Goal: Information Seeking & Learning: Learn about a topic

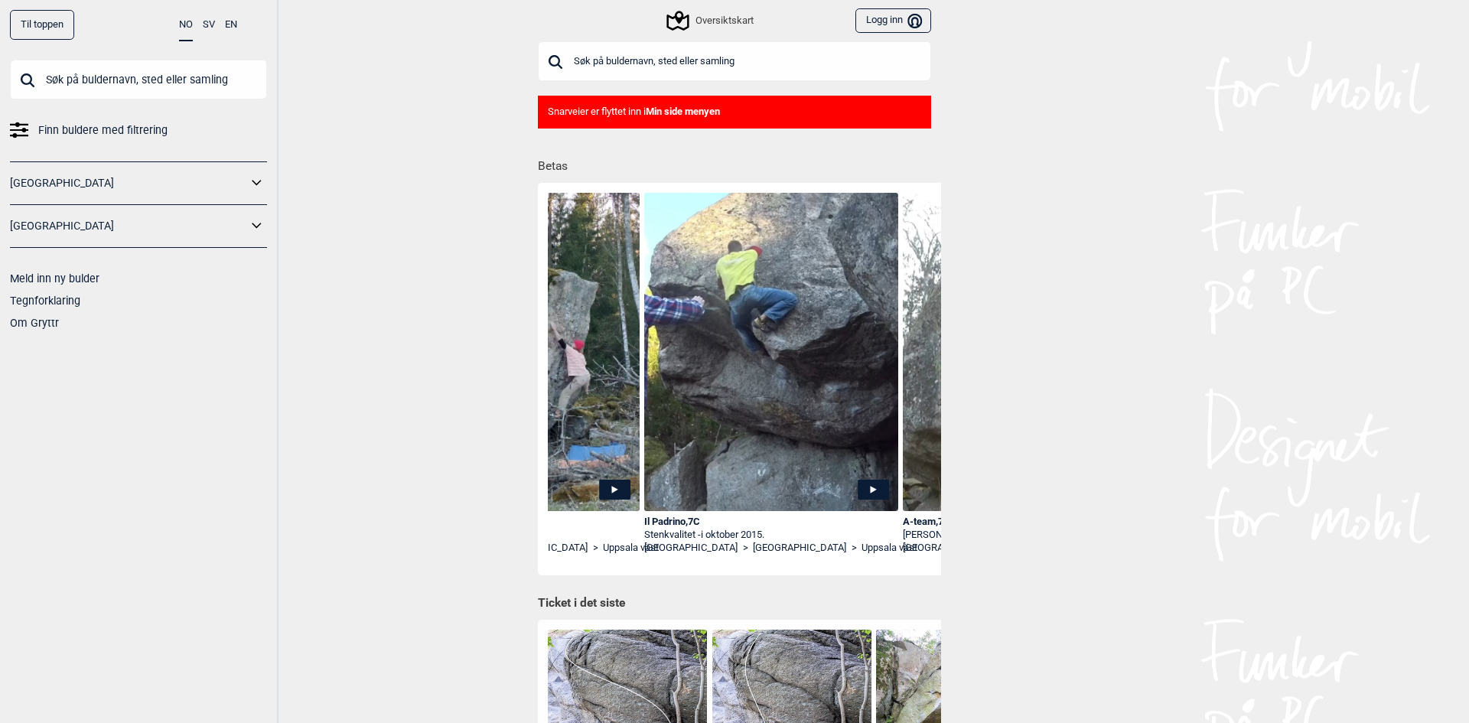
scroll to position [0, 2752]
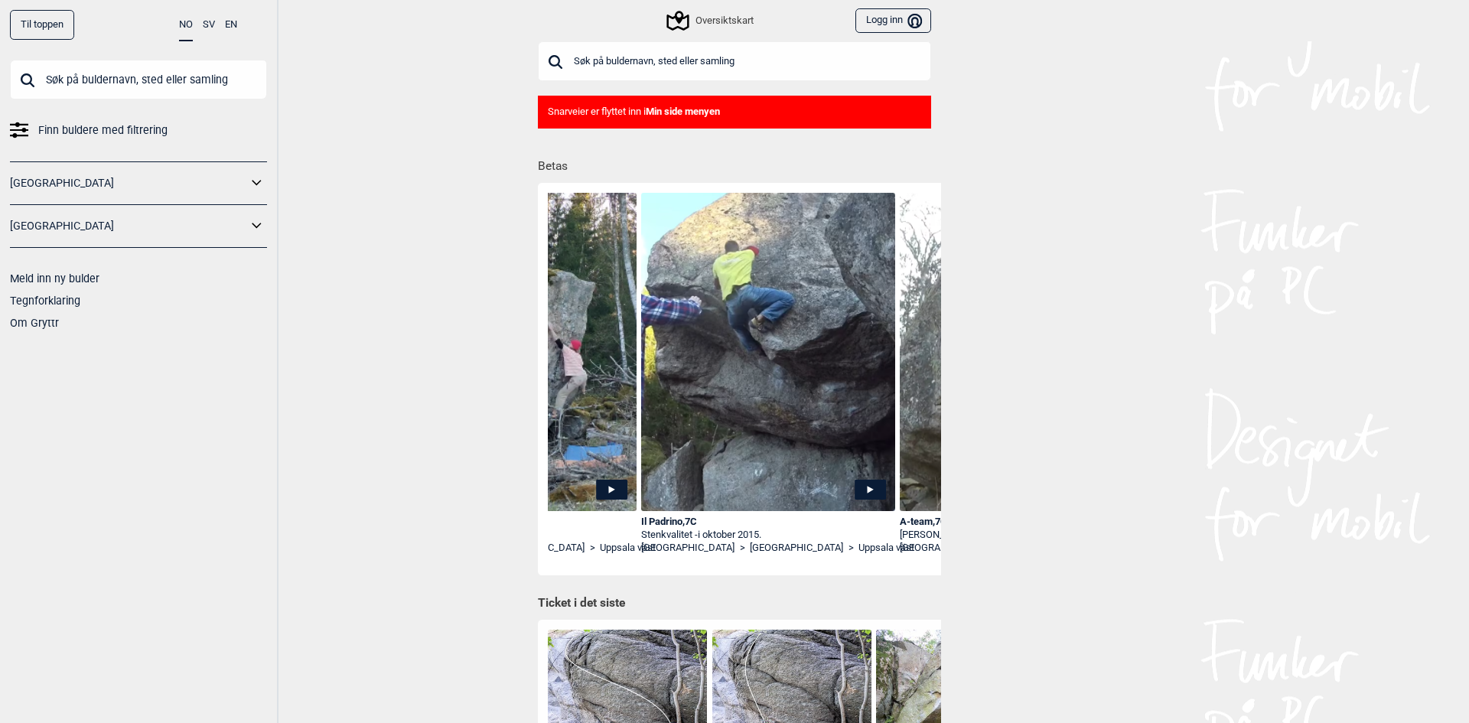
click at [206, 187] on link "[GEOGRAPHIC_DATA]" at bounding box center [128, 183] width 237 height 22
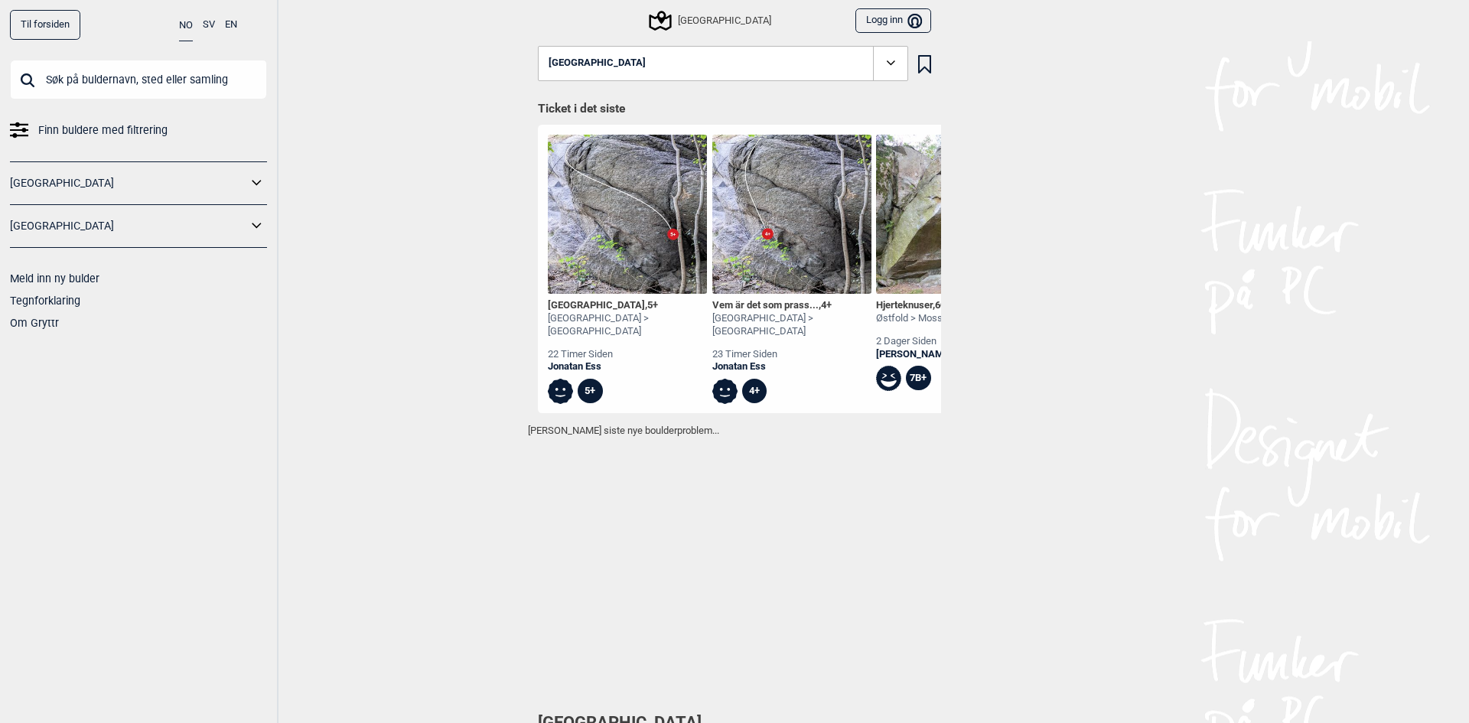
click at [887, 68] on icon at bounding box center [891, 63] width 18 height 18
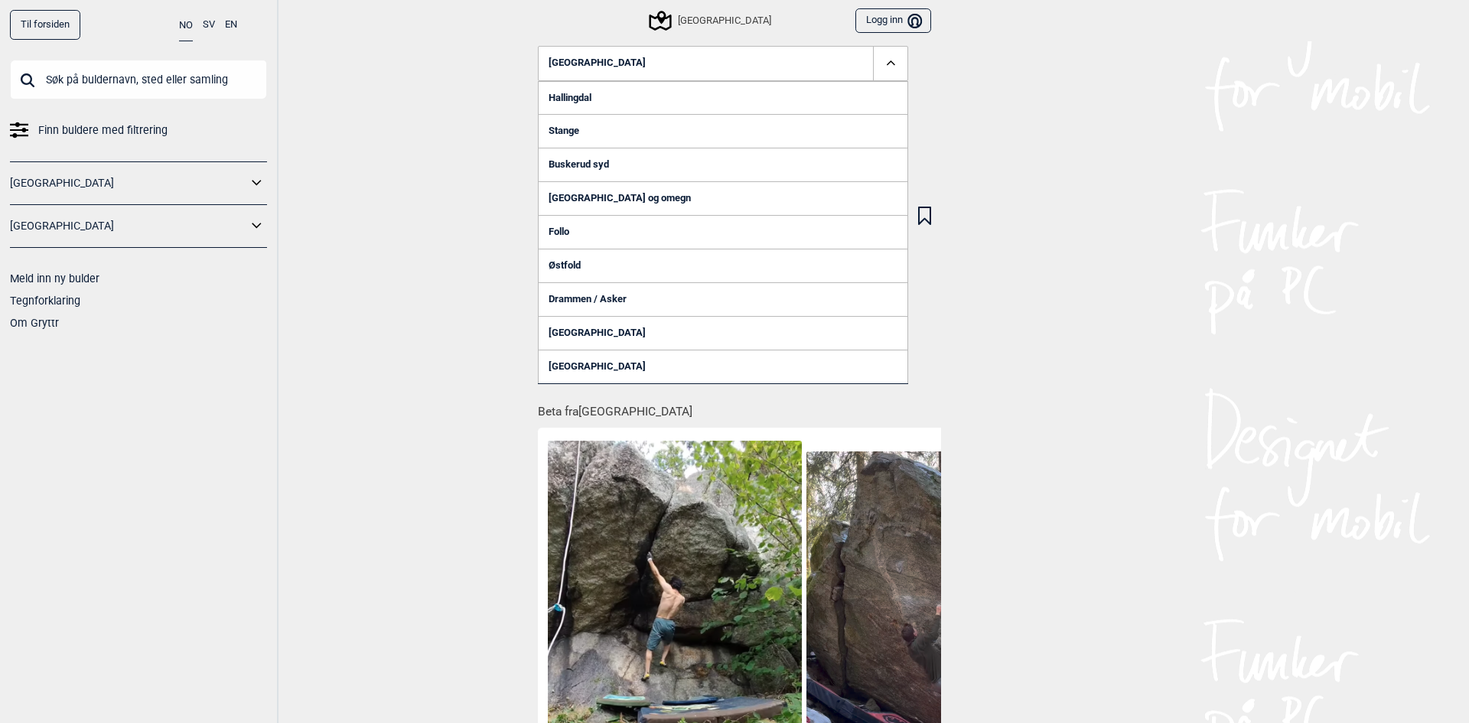
click at [624, 199] on link "[GEOGRAPHIC_DATA] og omegn" at bounding box center [723, 198] width 370 height 34
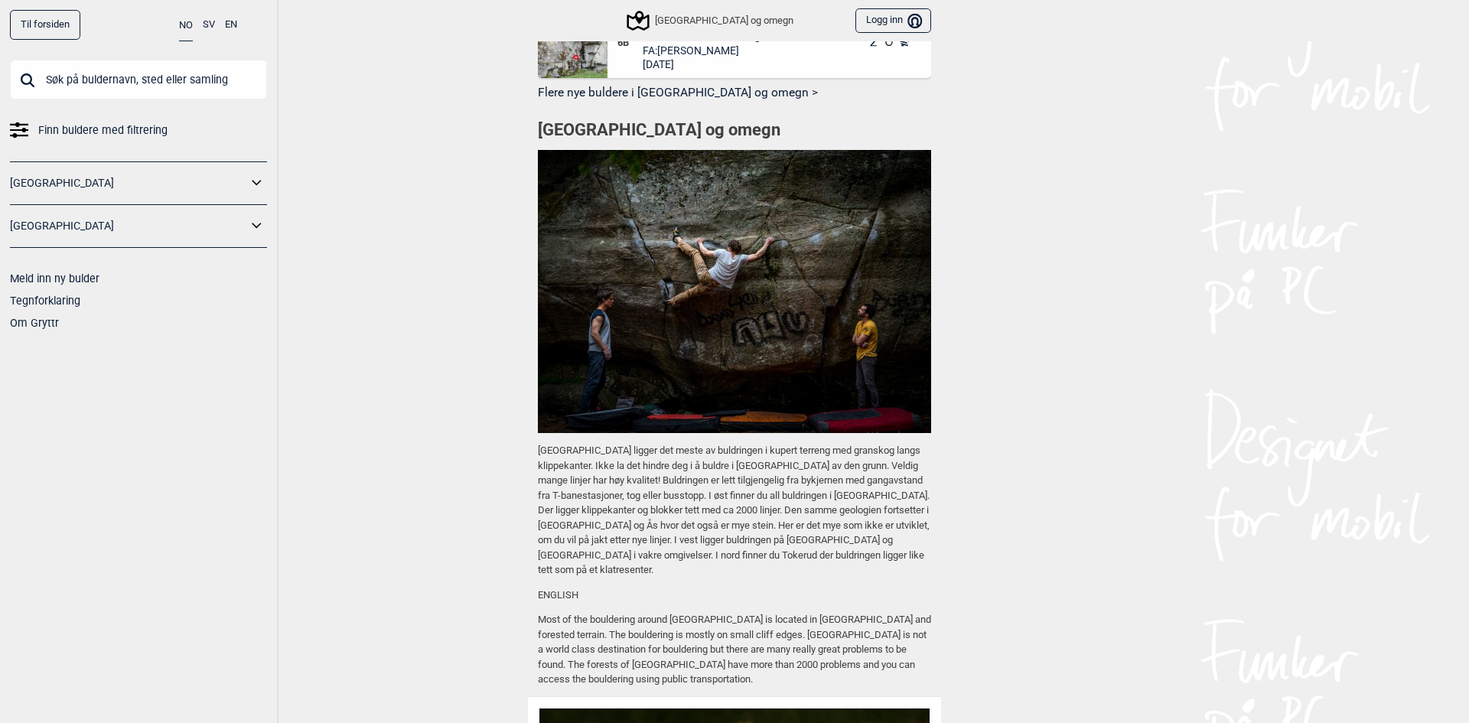
scroll to position [1884, 0]
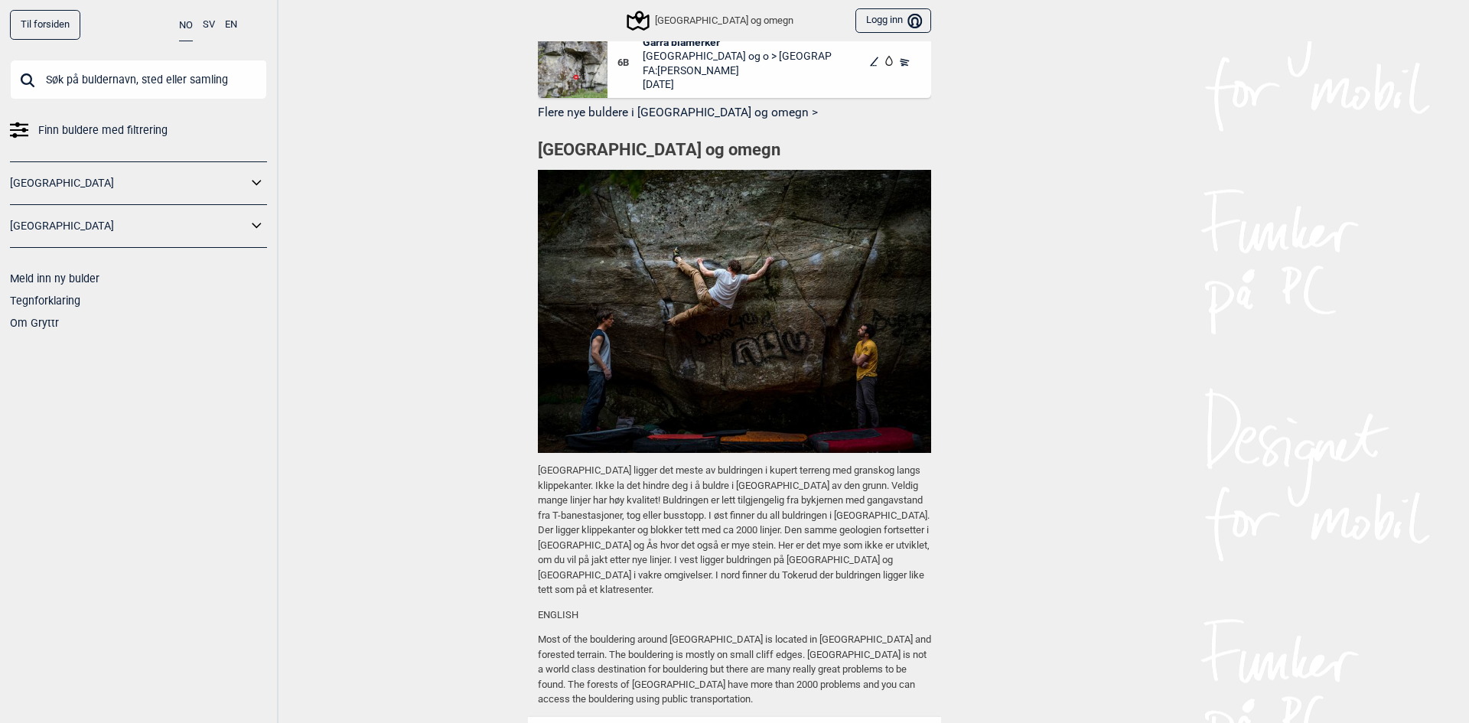
click at [474, 426] on div "Til forsiden NO SV EN Finn buldere med filtrering Norge Sverige Meld inn ny bul…" at bounding box center [734, 361] width 1469 height 723
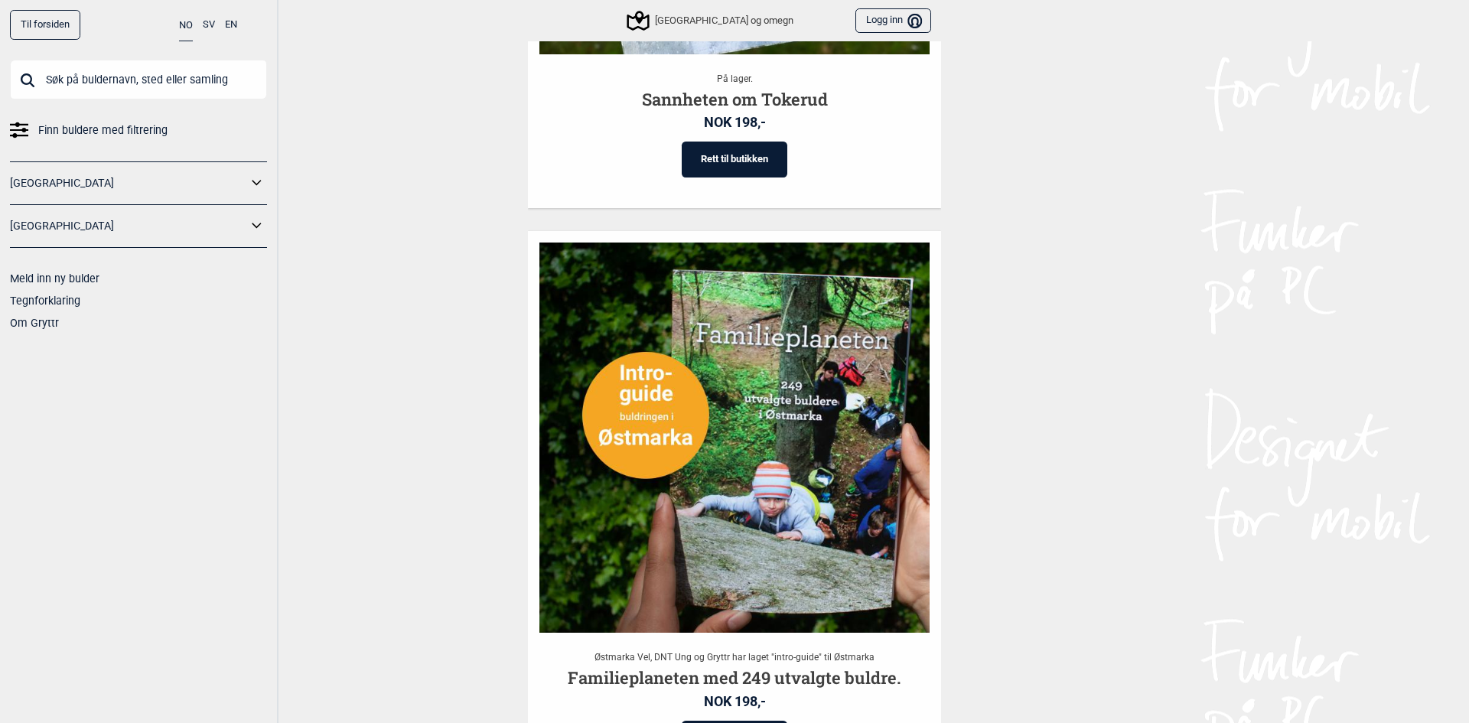
scroll to position [3729, 0]
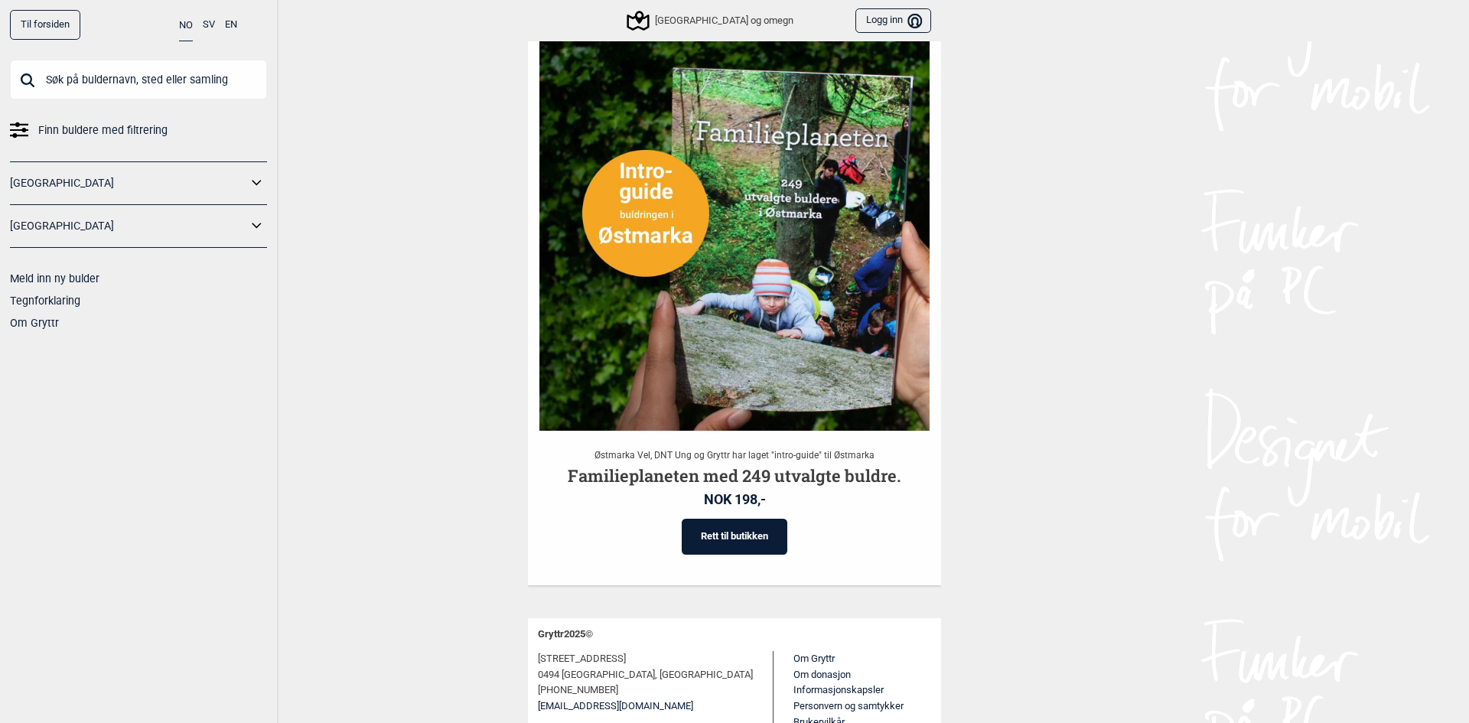
click at [99, 143] on div "Finn buldere med filtrering Norge Sverige Meld inn ny bulder Tegnforklaring Om …" at bounding box center [138, 197] width 257 height 274
click at [135, 132] on span "Finn buldere med filtrering" at bounding box center [102, 130] width 129 height 22
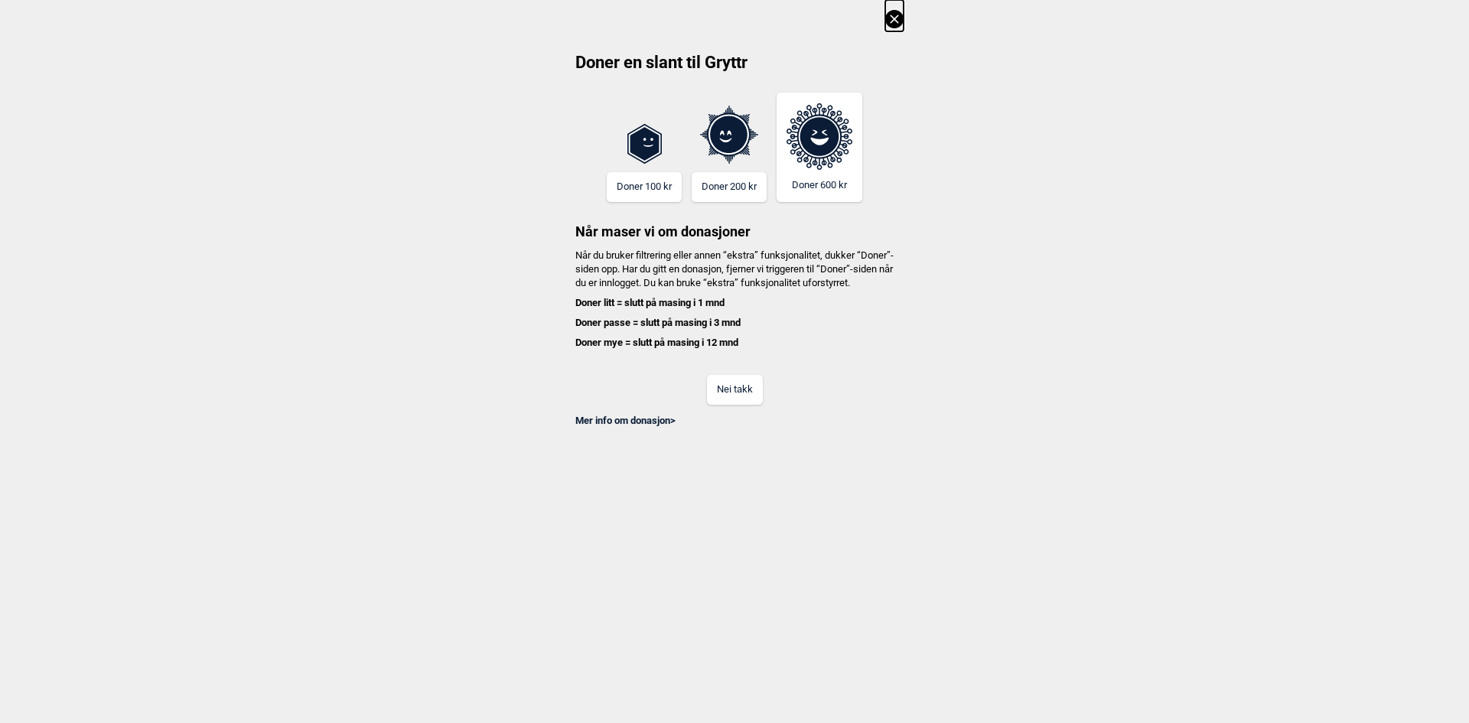
click at [745, 405] on button "Nei takk" at bounding box center [735, 390] width 56 height 30
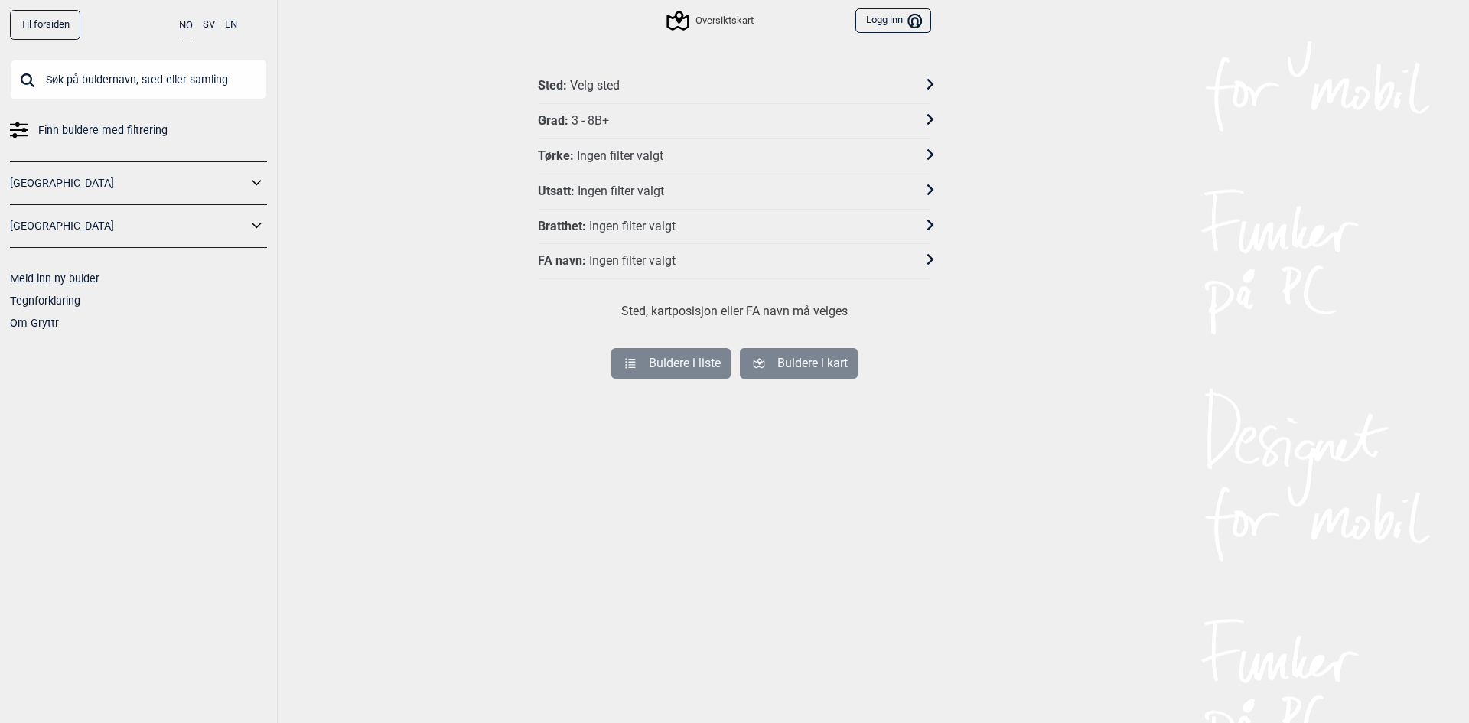
click at [629, 64] on div "Sted : Velg sted Grad : 3 - 8B+ Tørke : Ingen filter valgt Utsatt : Ingen filte…" at bounding box center [734, 389] width 413 height 686
click at [630, 65] on div "Sted : Velg sted Grad : 3 - 8B+ Tørke : Ingen filter valgt Utsatt : Ingen filte…" at bounding box center [734, 389] width 413 height 686
click at [621, 86] on div "Sted : Velg sted" at bounding box center [724, 86] width 373 height 16
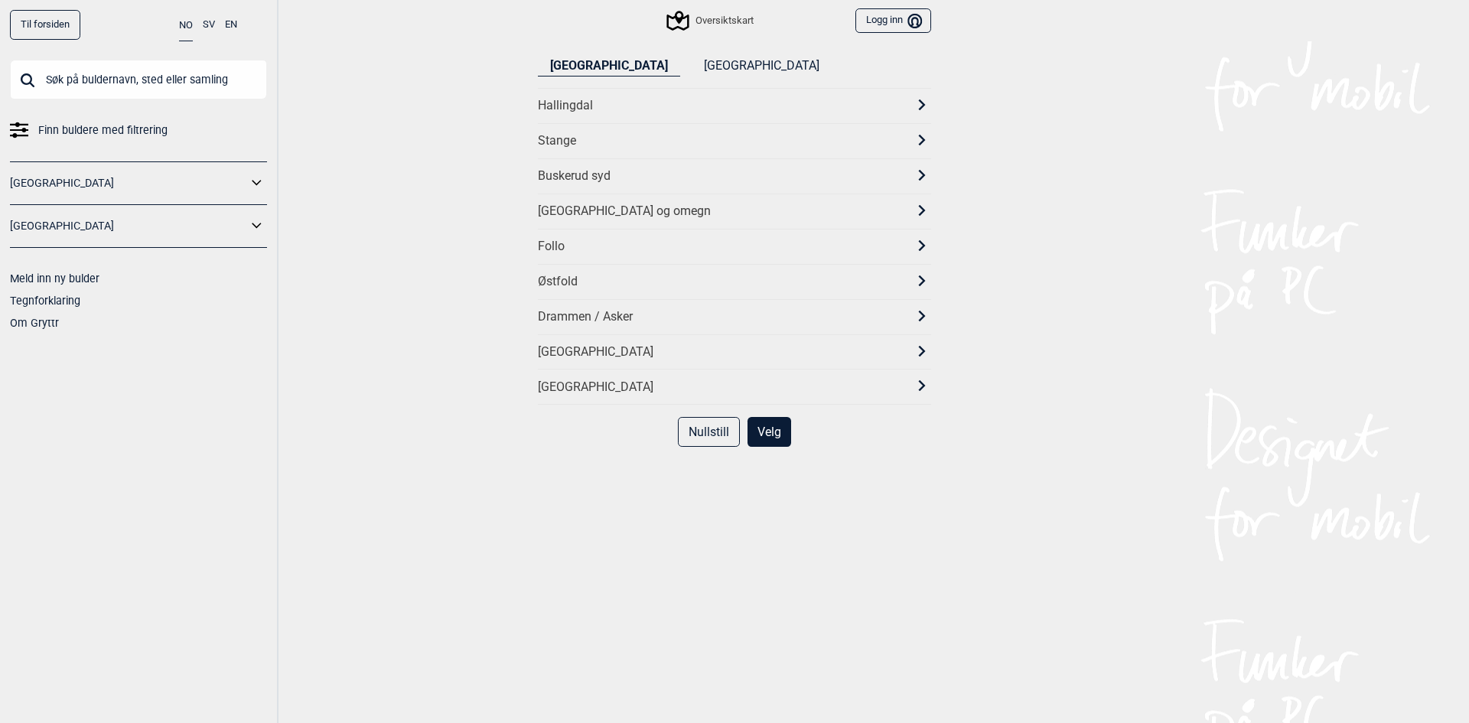
click at [602, 194] on div "Buskerud syd" at bounding box center [734, 175] width 393 height 35
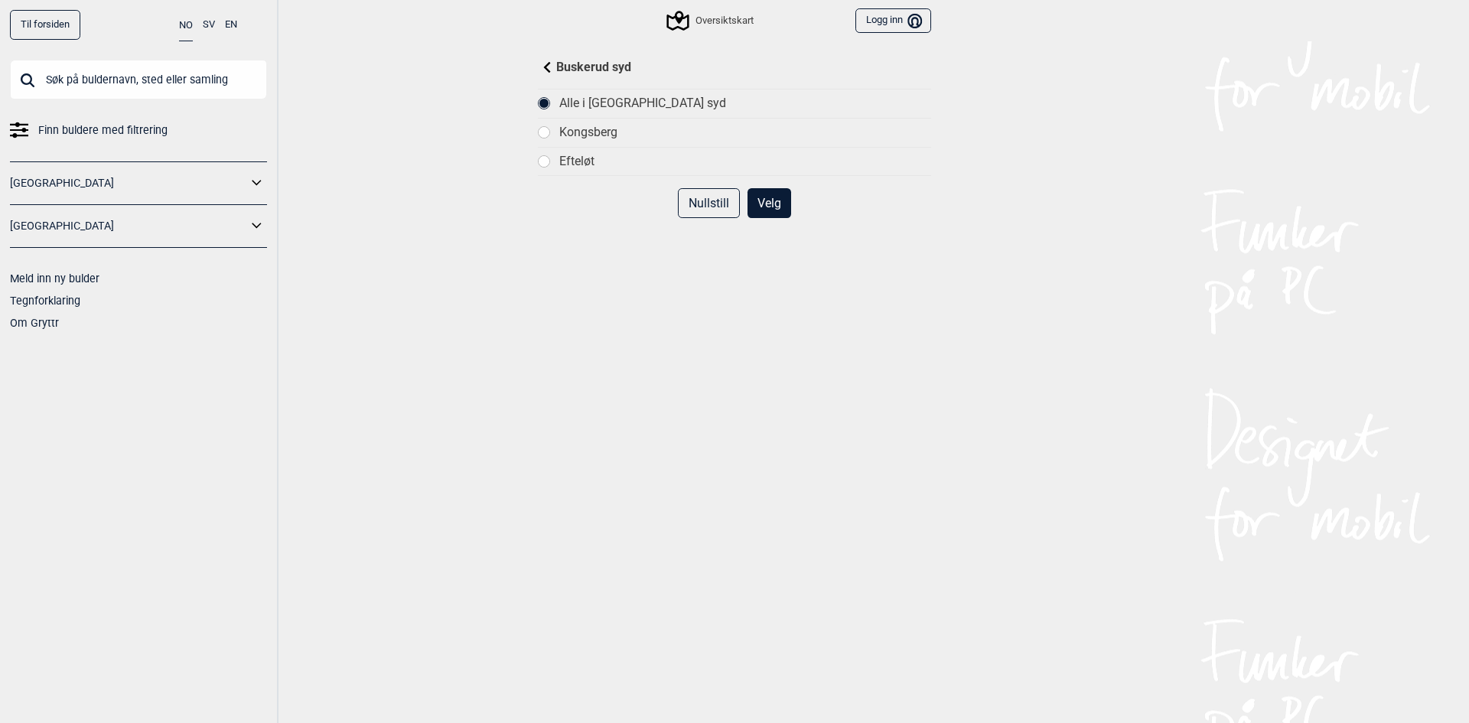
click at [542, 71] on icon at bounding box center [547, 67] width 11 height 11
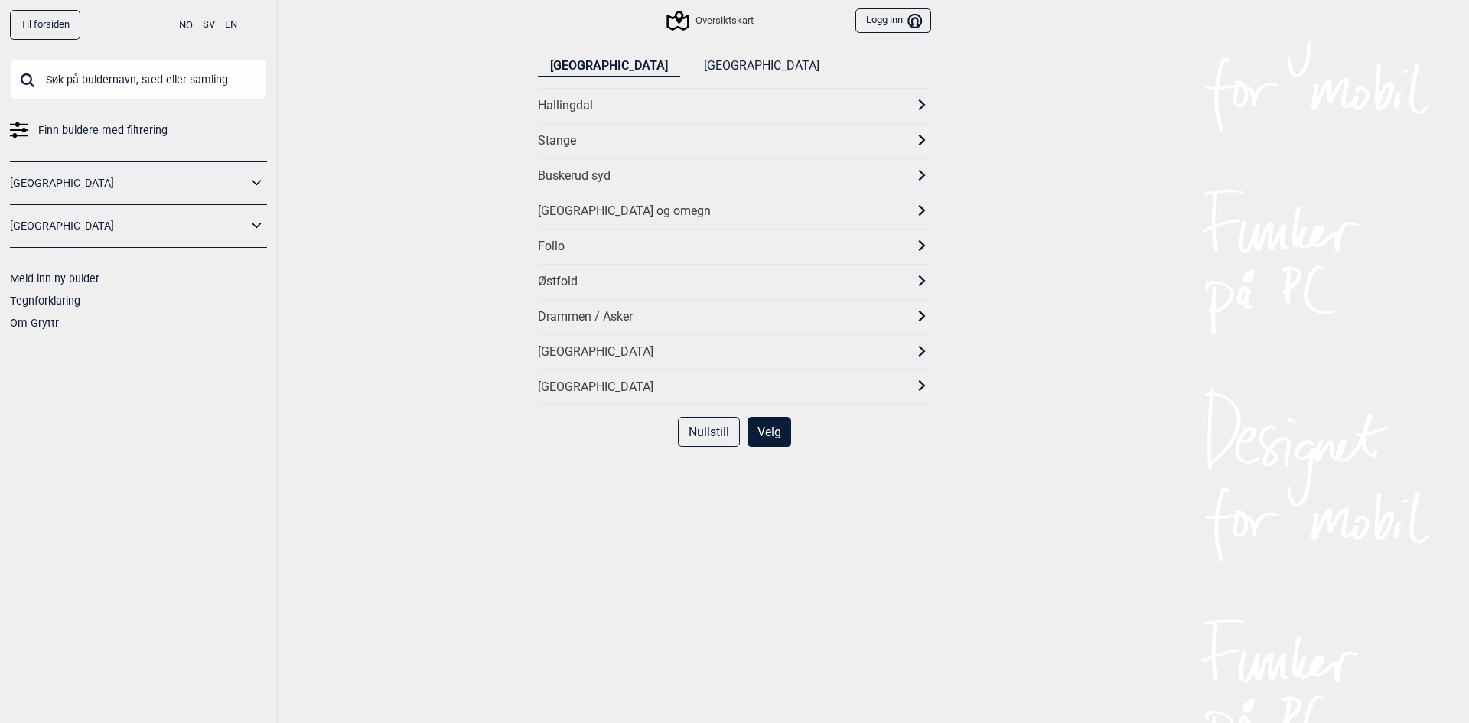
click at [558, 203] on div "[GEOGRAPHIC_DATA] og omegn" at bounding box center [734, 211] width 393 height 35
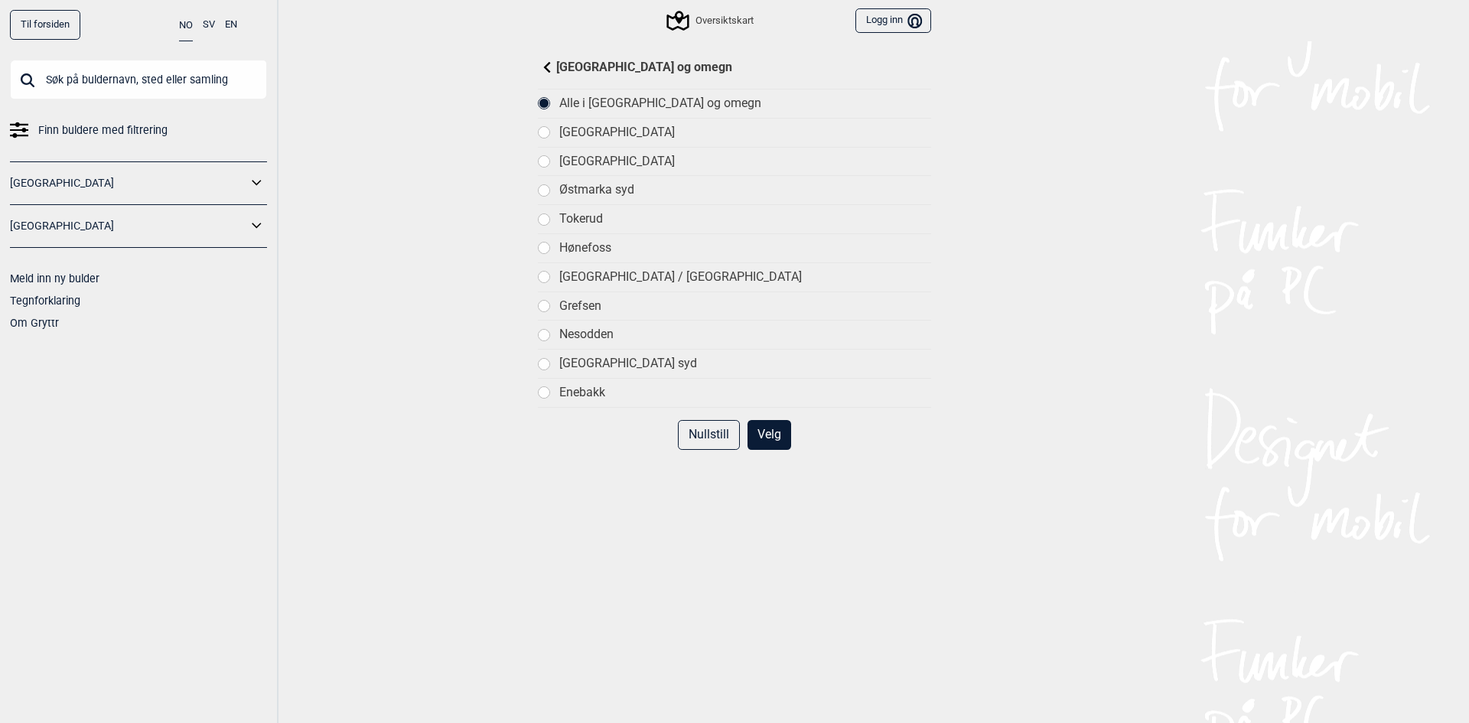
click at [563, 191] on div "Østmarka syd" at bounding box center [745, 190] width 372 height 16
click at [582, 163] on div "[GEOGRAPHIC_DATA]" at bounding box center [745, 162] width 372 height 16
click at [581, 183] on div "Østmarka syd" at bounding box center [745, 190] width 372 height 16
click at [599, 166] on div "[GEOGRAPHIC_DATA]" at bounding box center [745, 162] width 372 height 16
click at [766, 433] on button "Velg" at bounding box center [770, 435] width 44 height 30
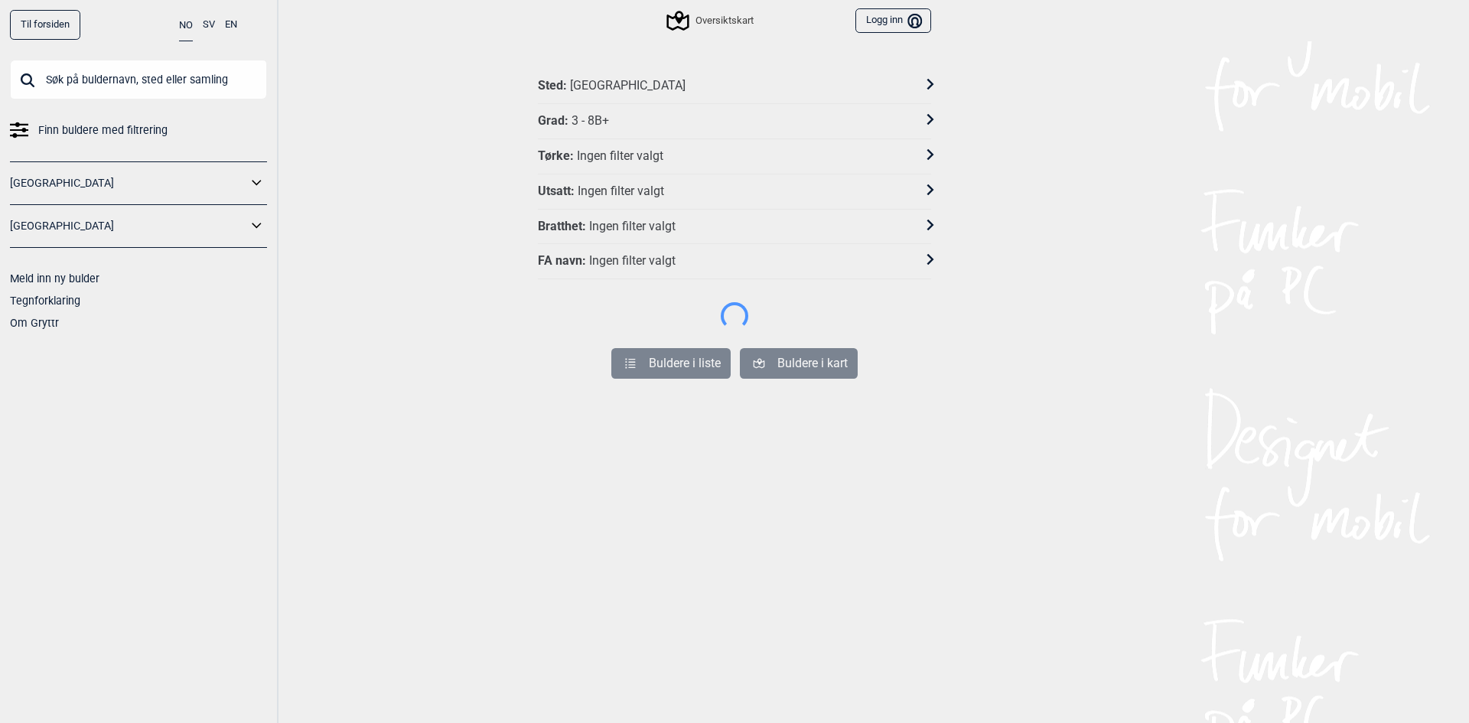
click at [661, 232] on div "Ingen filter valgt" at bounding box center [632, 227] width 86 height 16
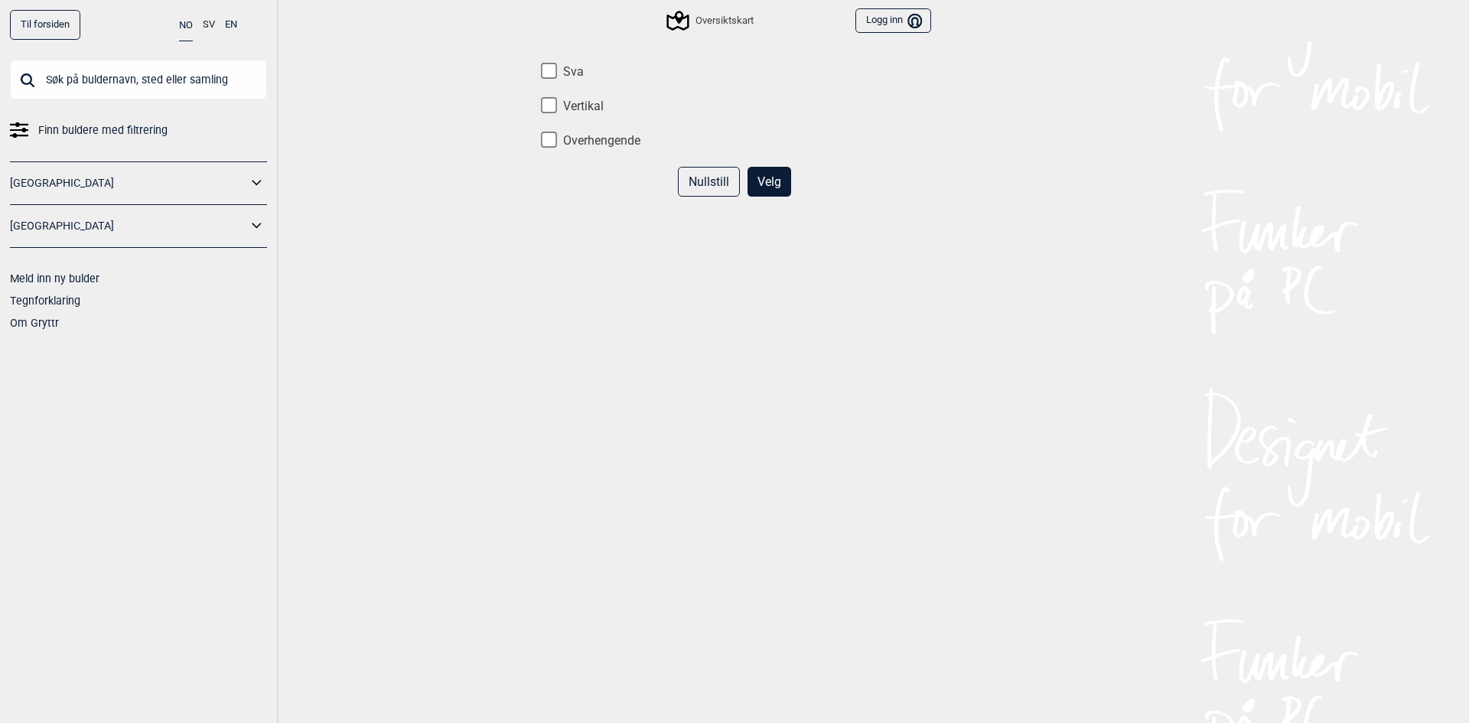
click at [712, 183] on button "Nullstill" at bounding box center [709, 182] width 62 height 30
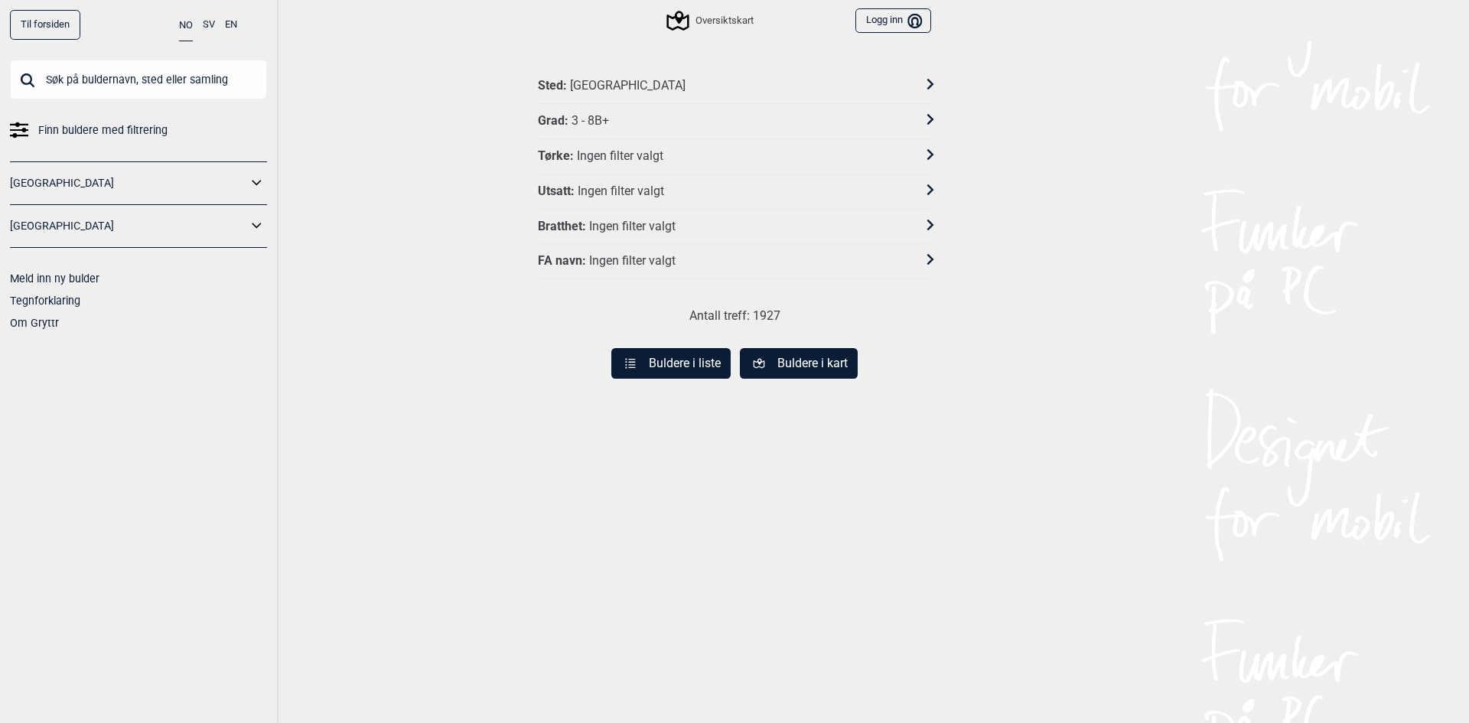
click at [653, 267] on div "Ingen filter valgt" at bounding box center [632, 261] width 86 height 16
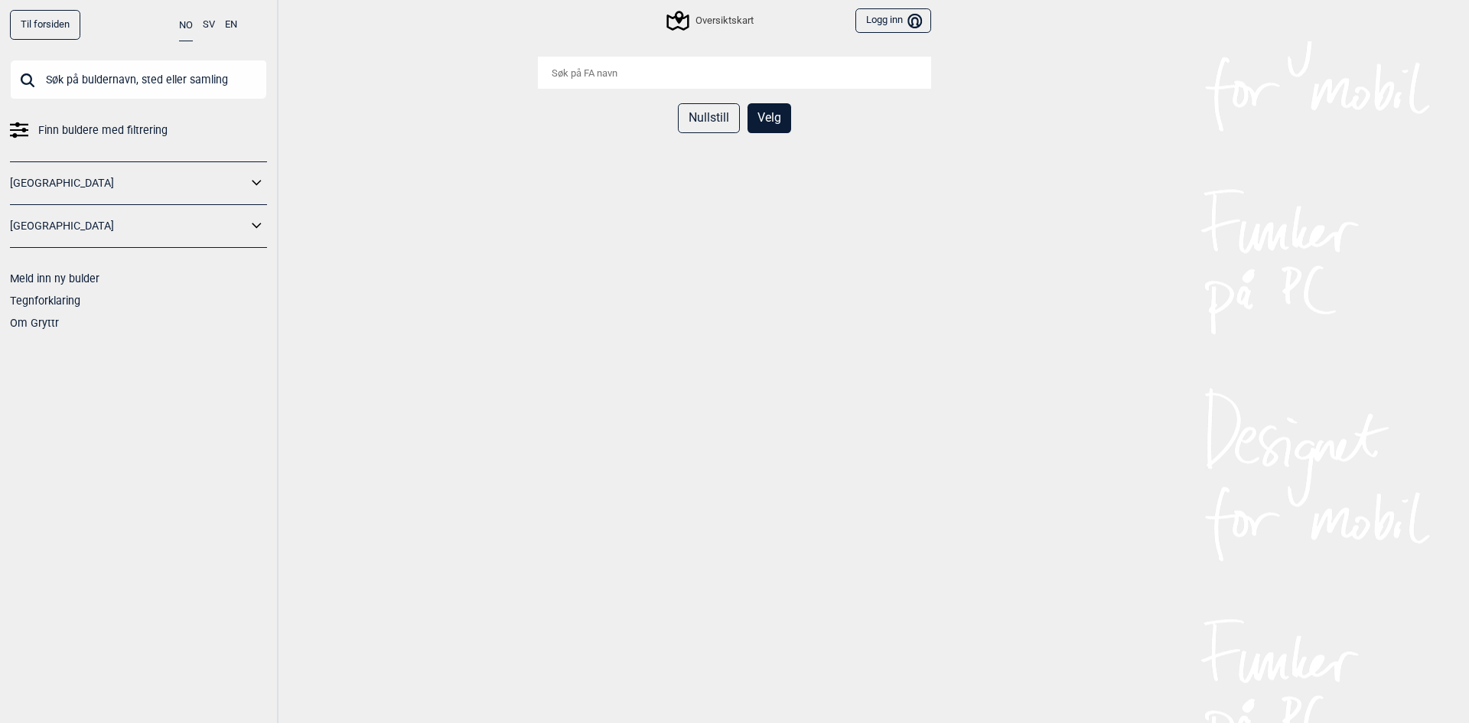
click at [713, 129] on button "Nullstill" at bounding box center [709, 118] width 62 height 30
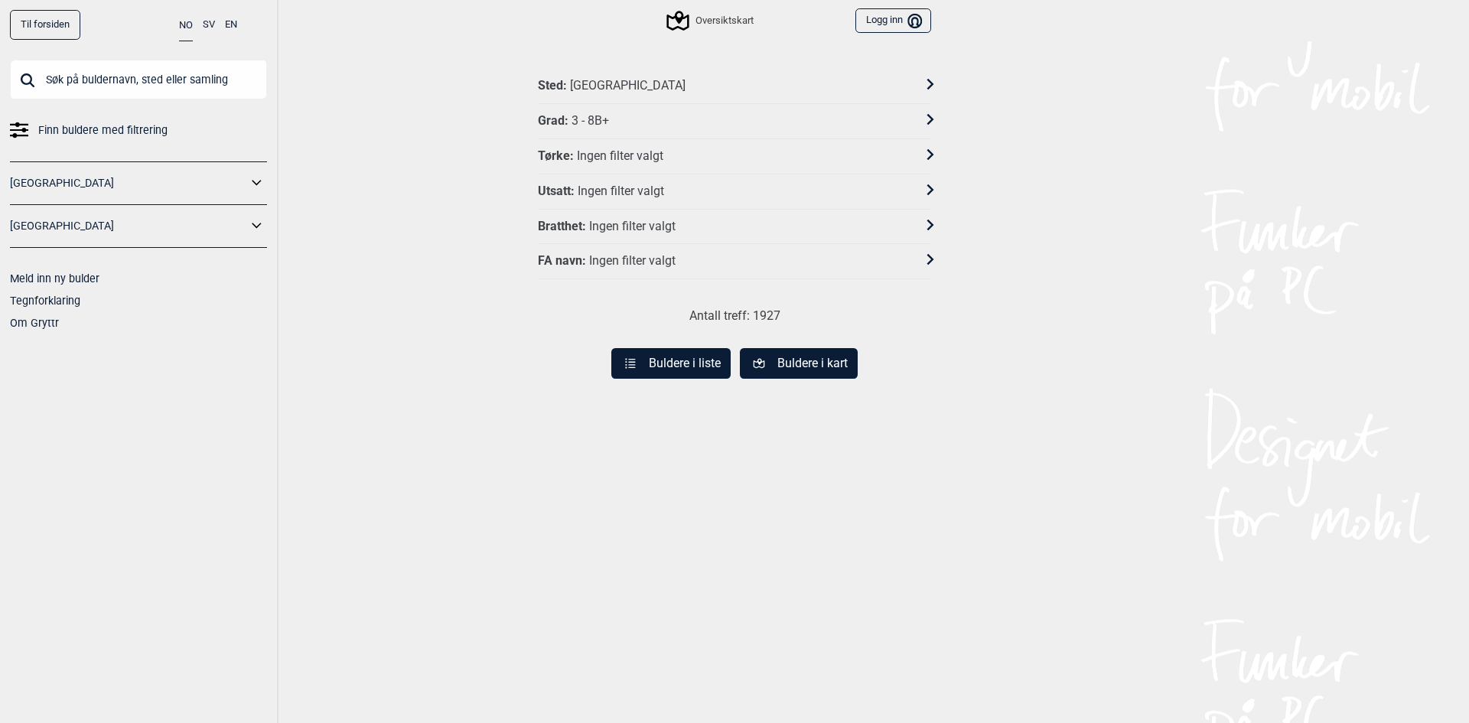
click at [666, 188] on div "Utsatt : Ingen filter valgt" at bounding box center [724, 192] width 373 height 16
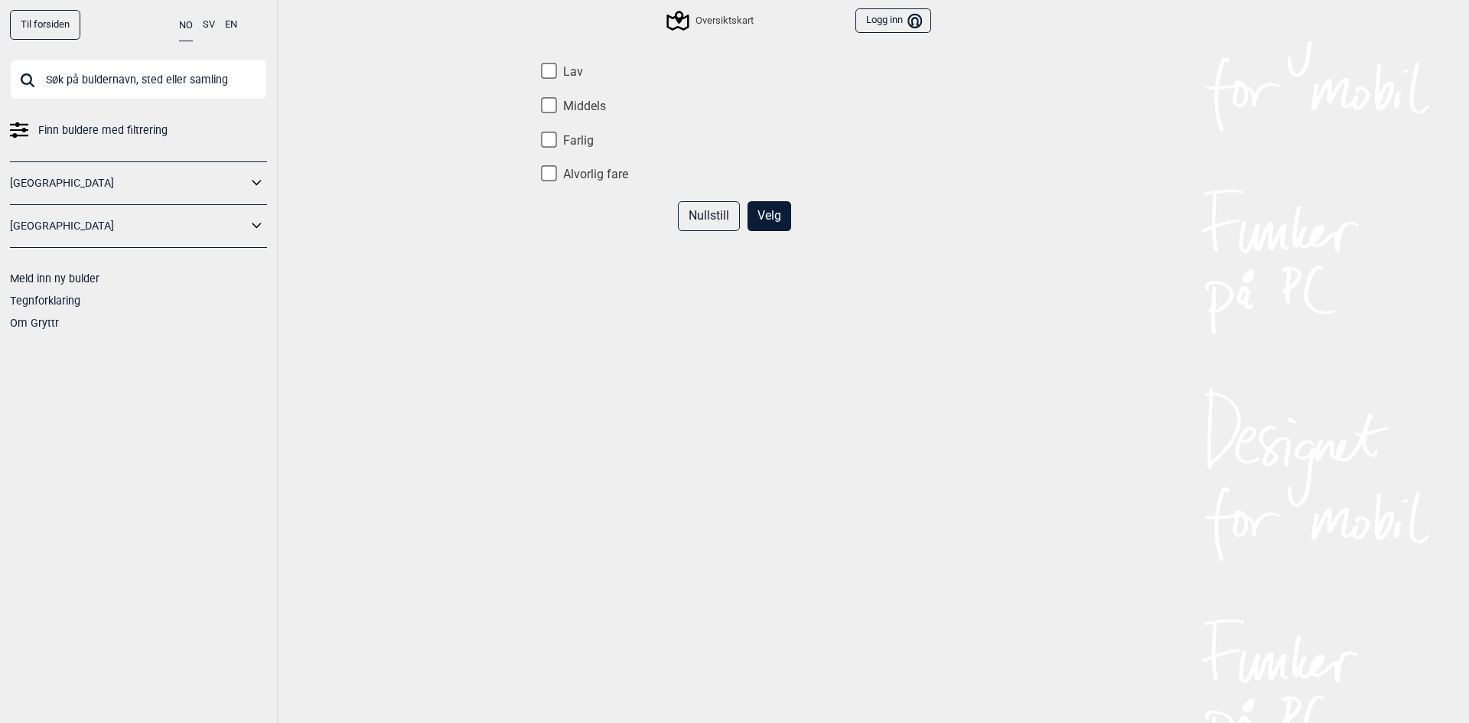
click at [704, 215] on button "Nullstill" at bounding box center [709, 216] width 62 height 30
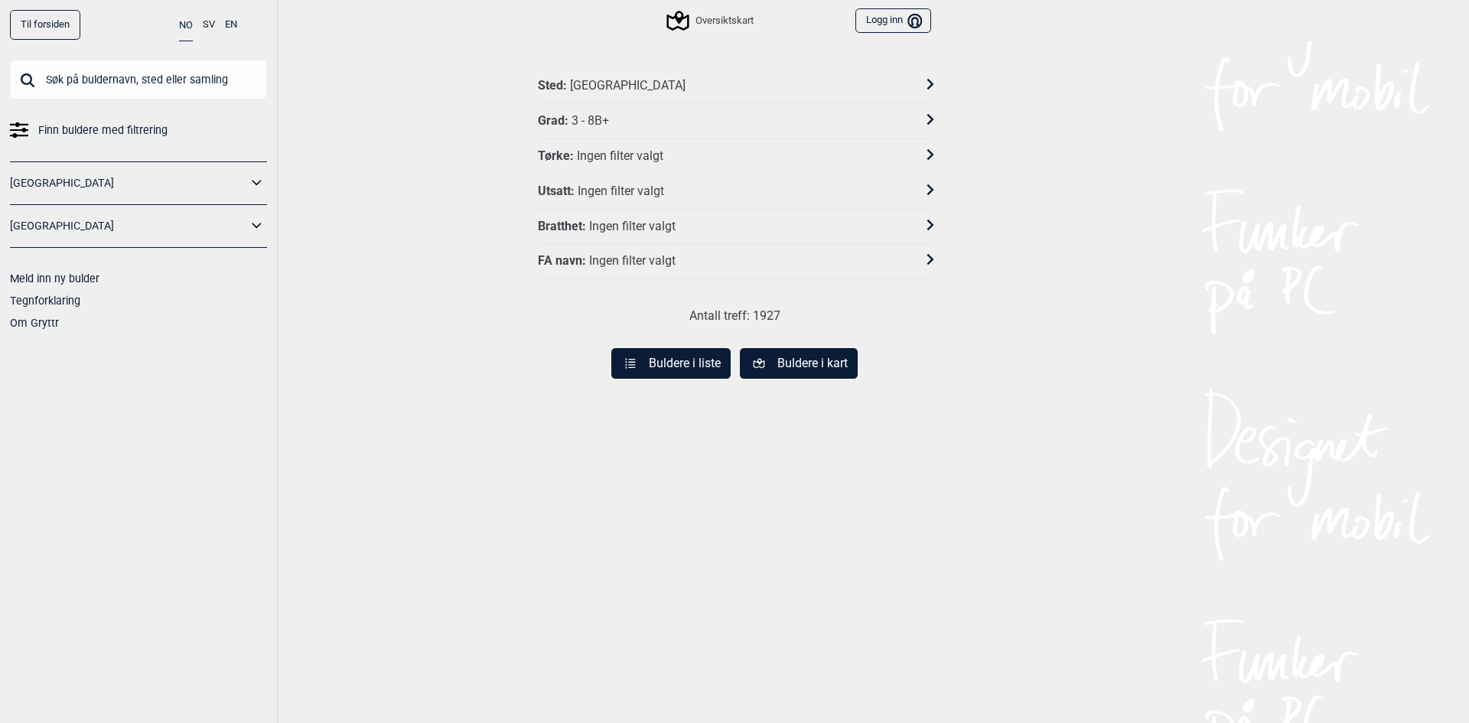
click at [668, 123] on div "Grad : 3 - 8B+" at bounding box center [724, 121] width 373 height 16
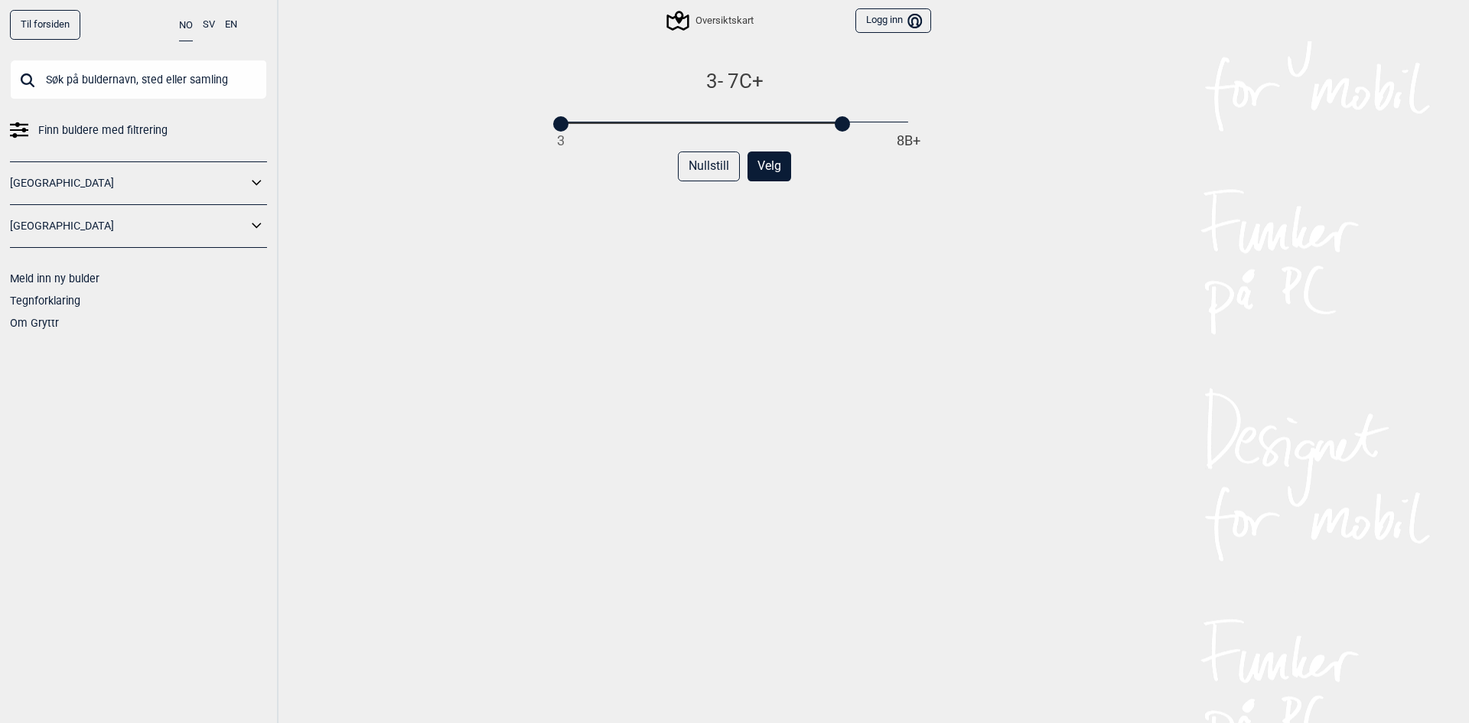
click at [824, 131] on div "3 - 7C+ 3 8B+ Nullstill Velg" at bounding box center [734, 412] width 393 height 686
click at [755, 167] on button "Velg" at bounding box center [770, 167] width 44 height 30
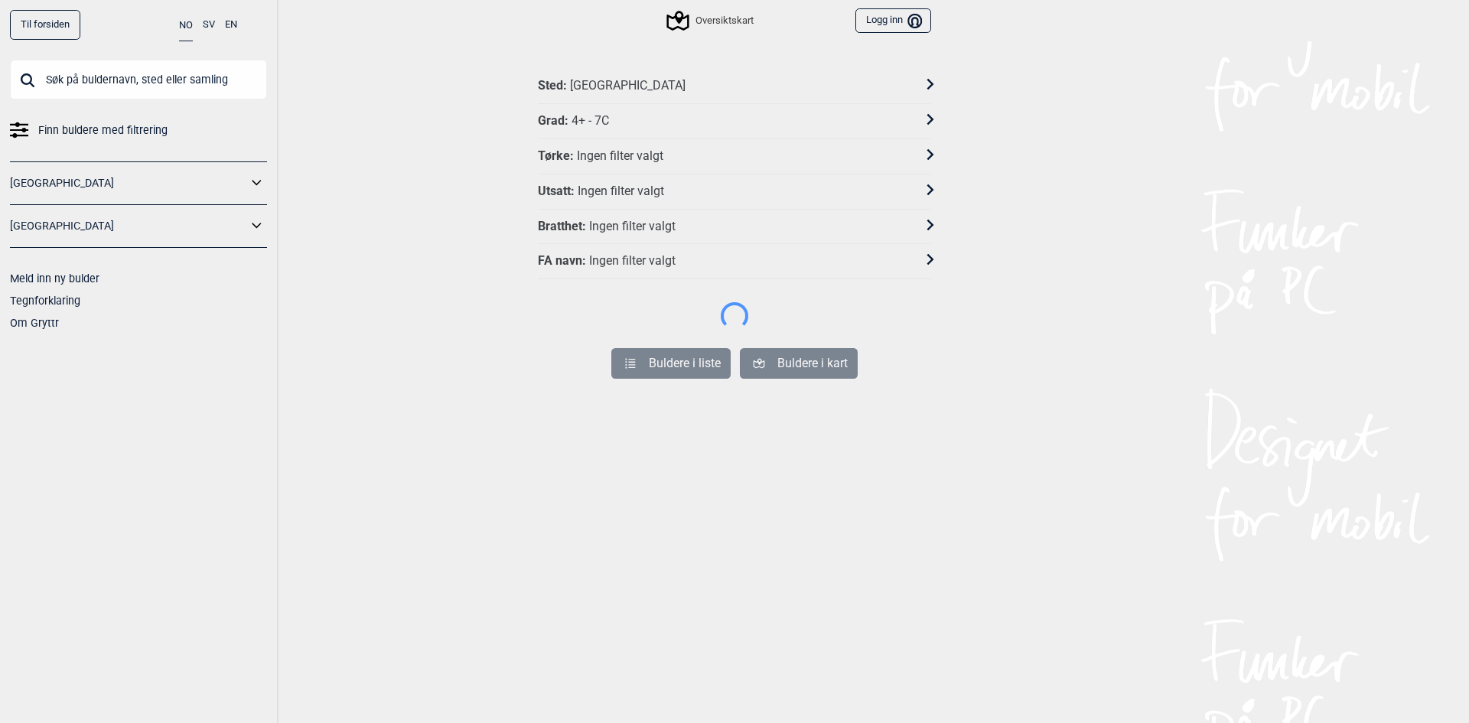
click at [666, 160] on div "Tørke : Ingen filter valgt" at bounding box center [724, 156] width 373 height 16
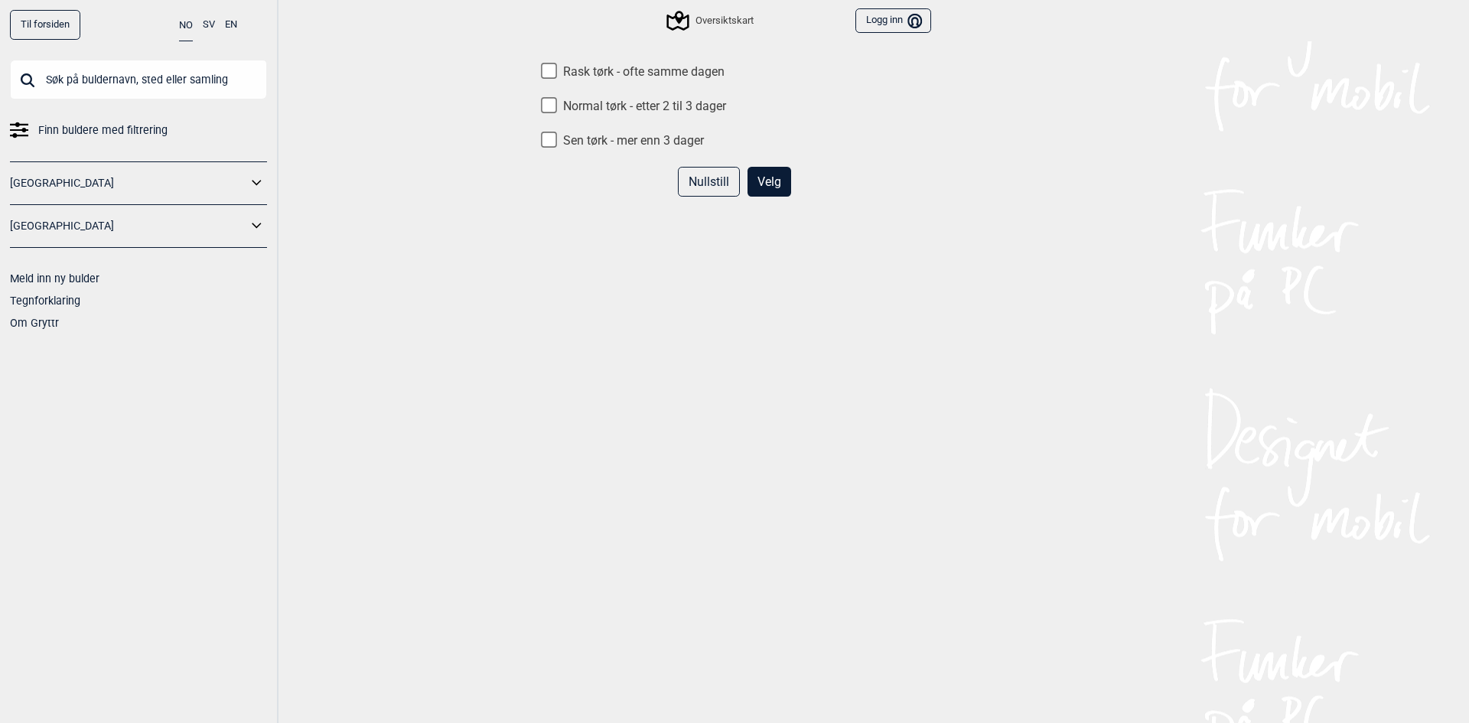
click at [661, 279] on div "Rask tørk - ofte samme dagen Normal tørk - etter 2 til 3 dager Sen tørk - mer e…" at bounding box center [734, 407] width 393 height 686
click at [778, 182] on button "Velg" at bounding box center [770, 182] width 44 height 30
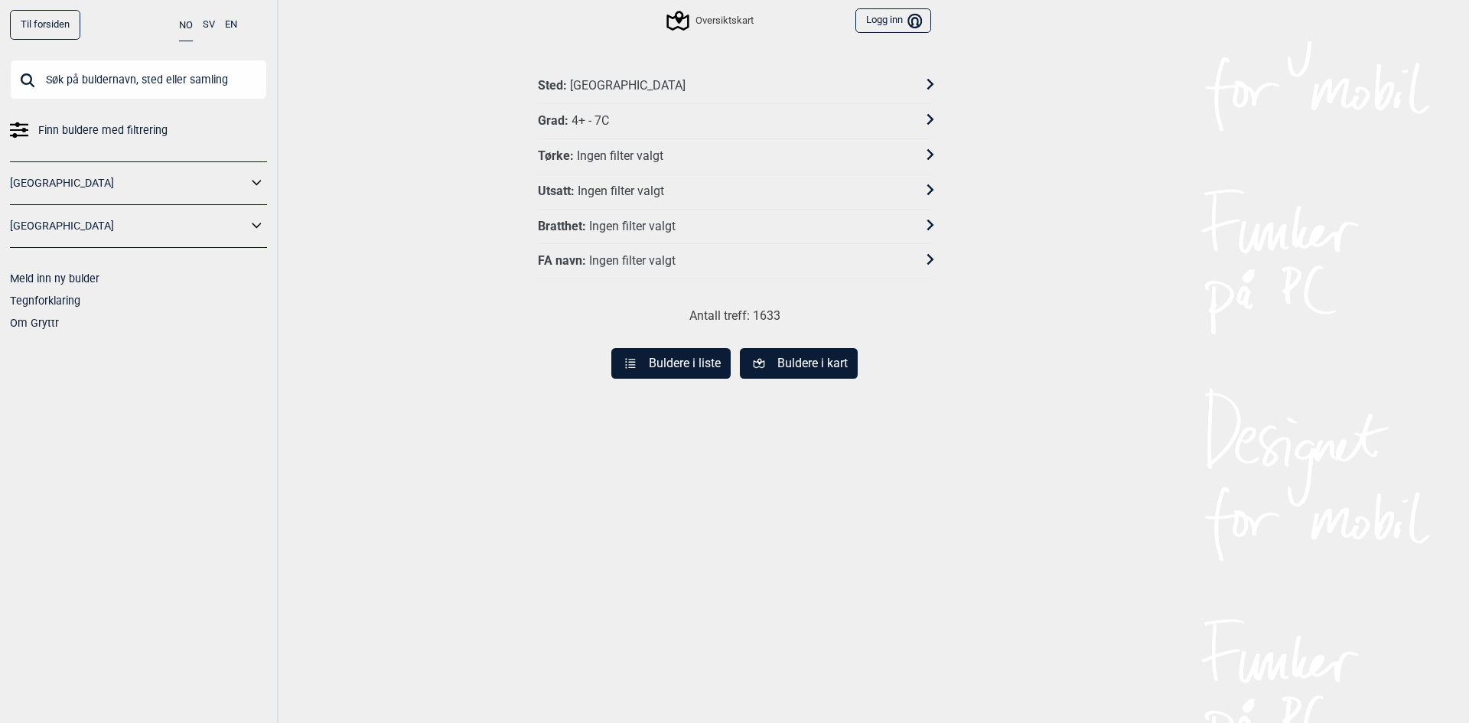
click at [774, 362] on button "Buldere i kart" at bounding box center [799, 363] width 118 height 31
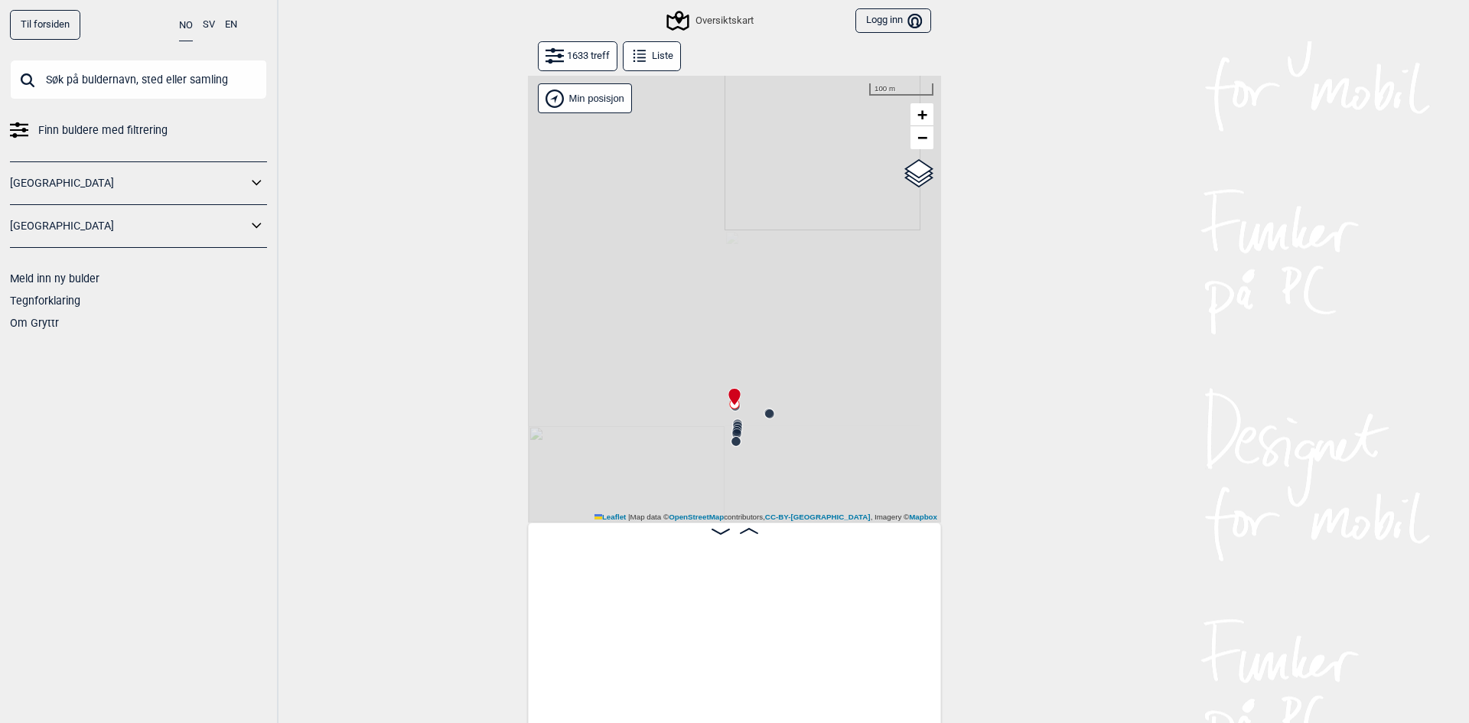
scroll to position [0, 120]
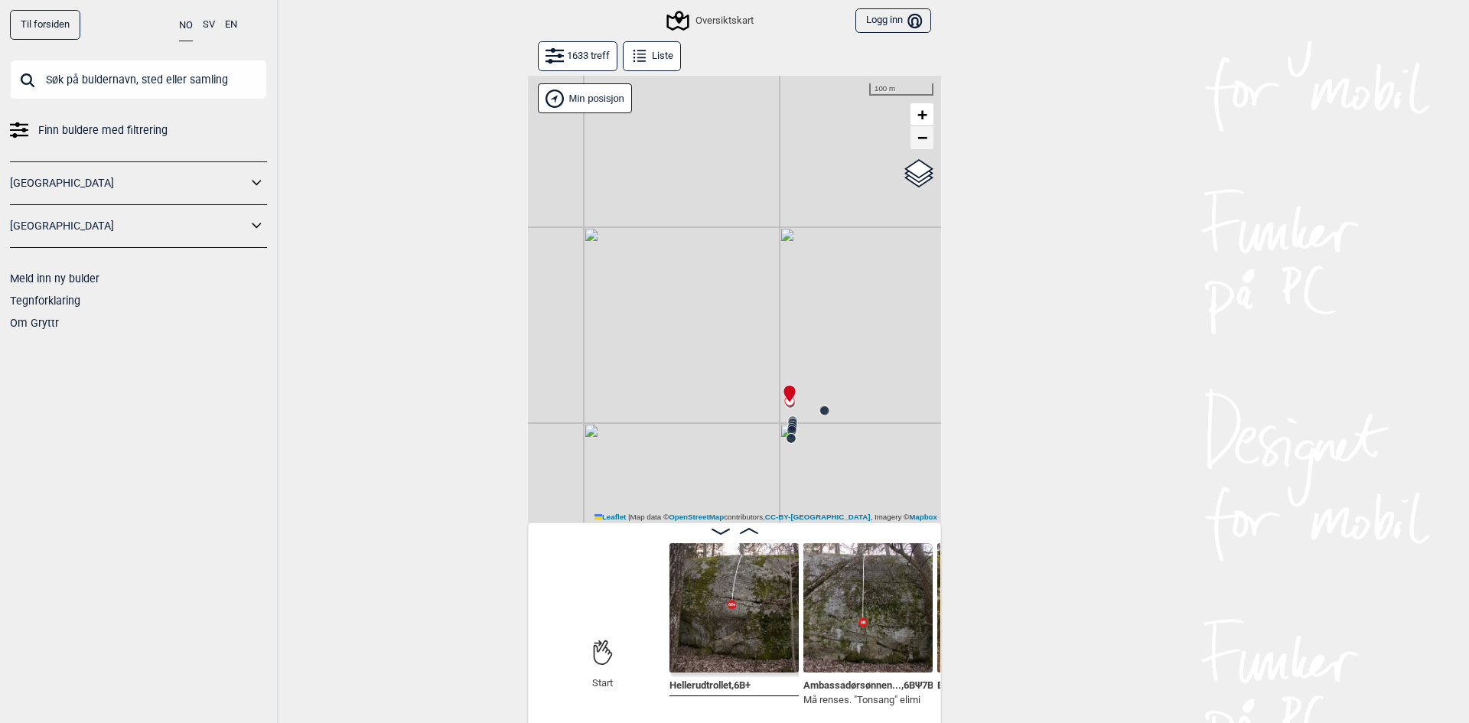
click at [926, 152] on div "Gol [GEOGRAPHIC_DATA] Kolomoen [GEOGRAPHIC_DATA] [GEOGRAPHIC_DATA][PERSON_NAME]…" at bounding box center [734, 299] width 413 height 447
click at [916, 148] on link "−" at bounding box center [922, 137] width 23 height 23
click at [920, 142] on span "−" at bounding box center [922, 137] width 10 height 19
click at [922, 137] on link "−" at bounding box center [922, 137] width 23 height 23
click at [917, 136] on span "−" at bounding box center [922, 137] width 10 height 19
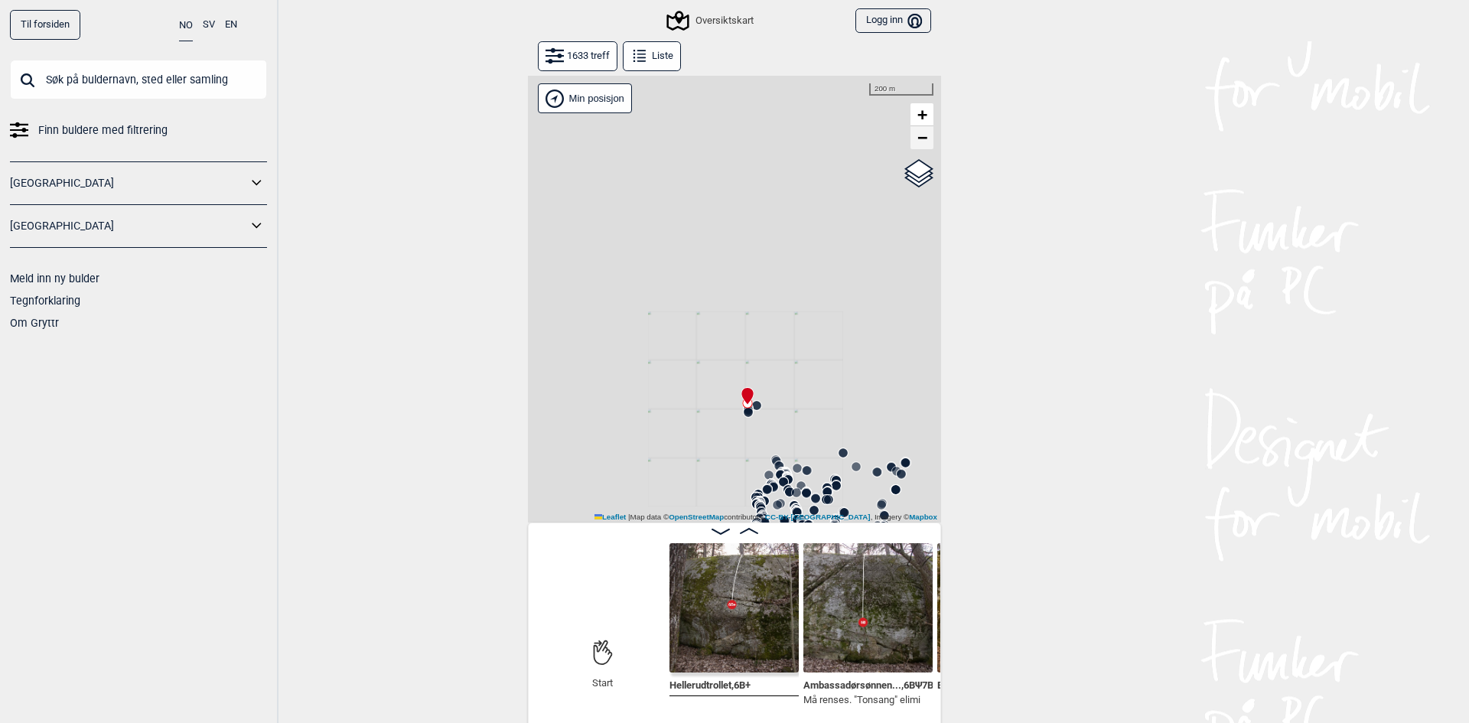
click at [917, 136] on span "−" at bounding box center [922, 137] width 10 height 19
click at [917, 141] on span "−" at bounding box center [922, 137] width 10 height 19
click at [920, 138] on span "−" at bounding box center [922, 137] width 10 height 19
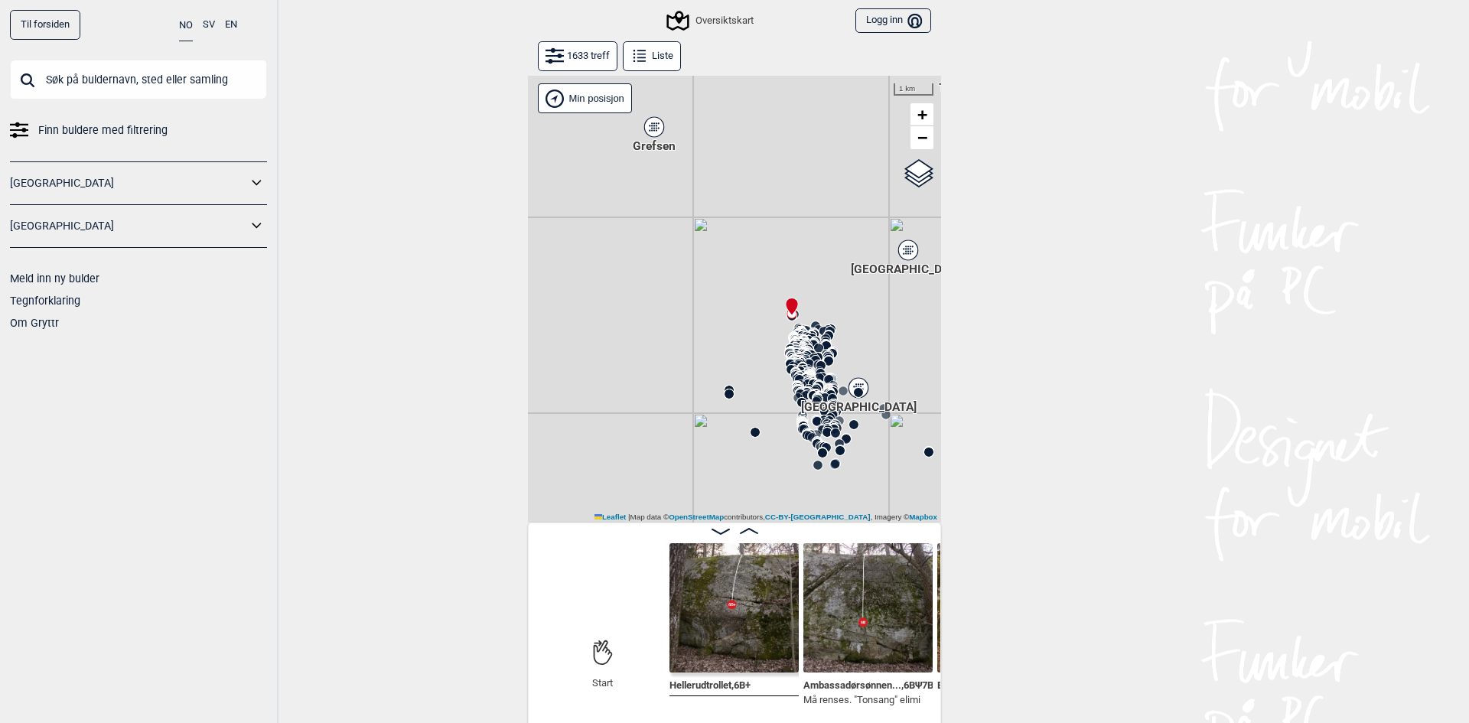
click at [650, 51] on button "Liste" at bounding box center [652, 56] width 58 height 30
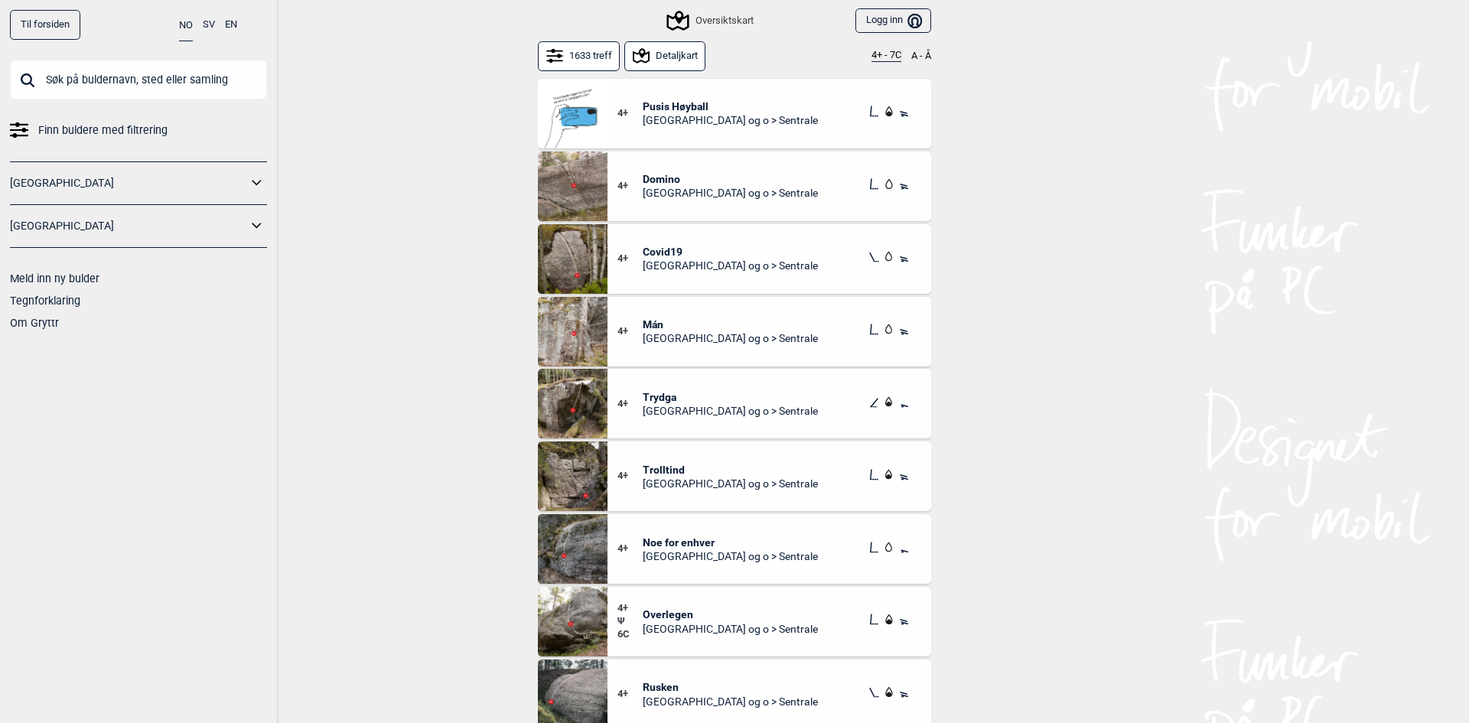
click at [642, 51] on icon at bounding box center [641, 56] width 22 height 22
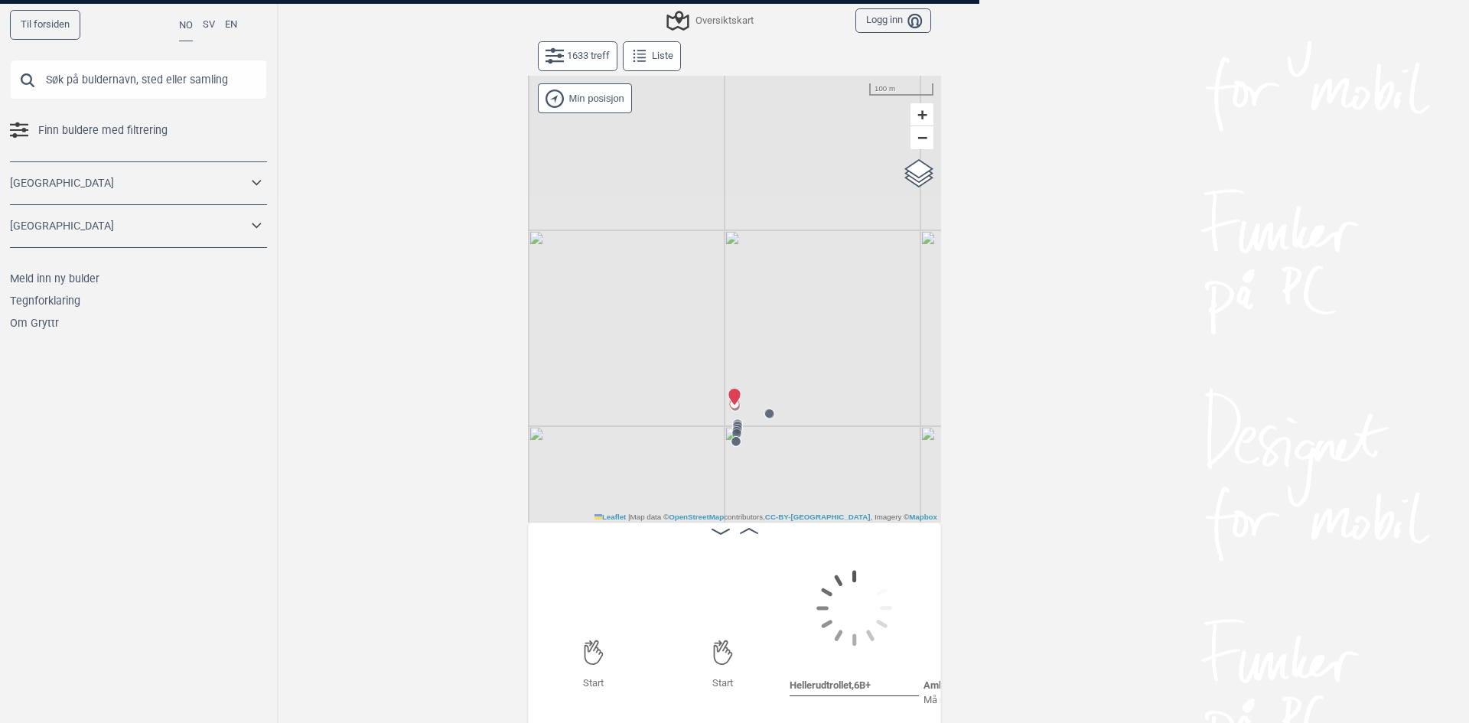
scroll to position [0, 120]
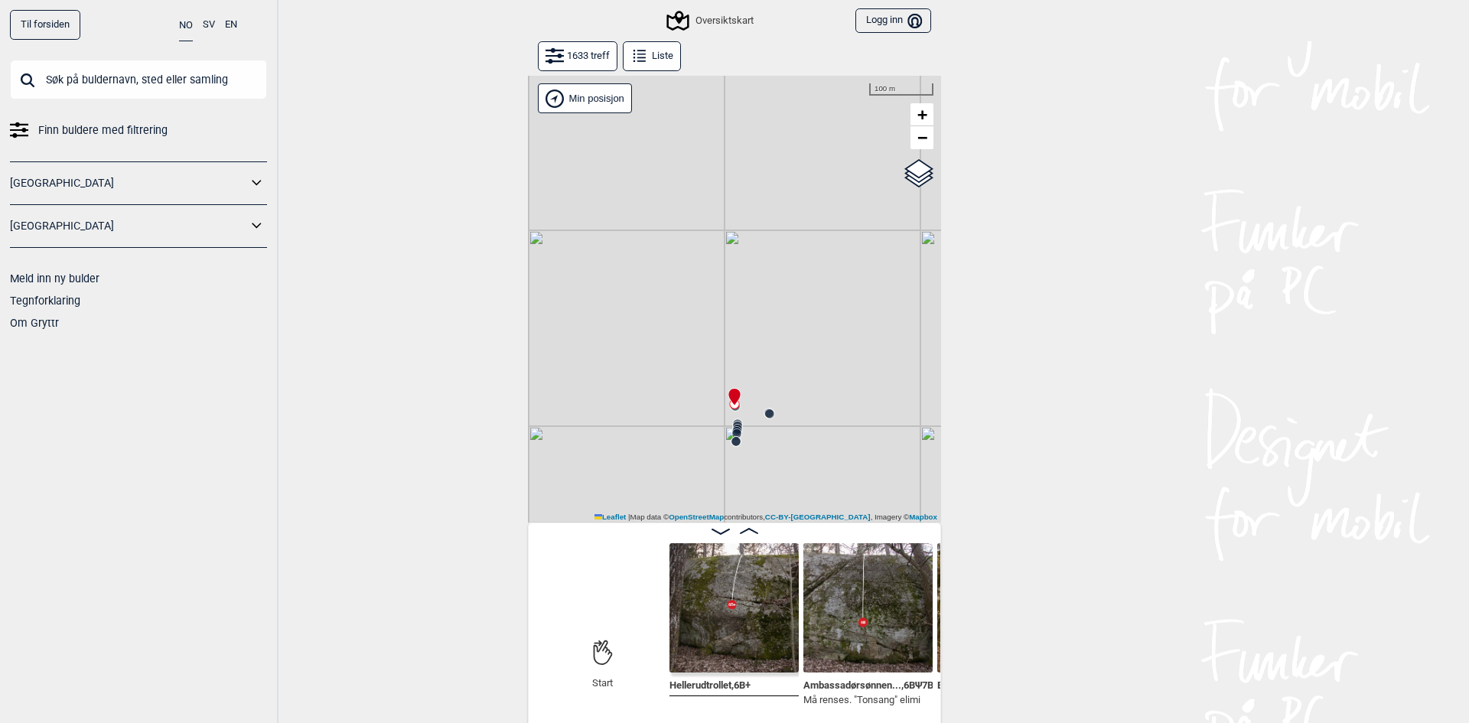
click at [569, 60] on button "1633 treff" at bounding box center [578, 56] width 80 height 30
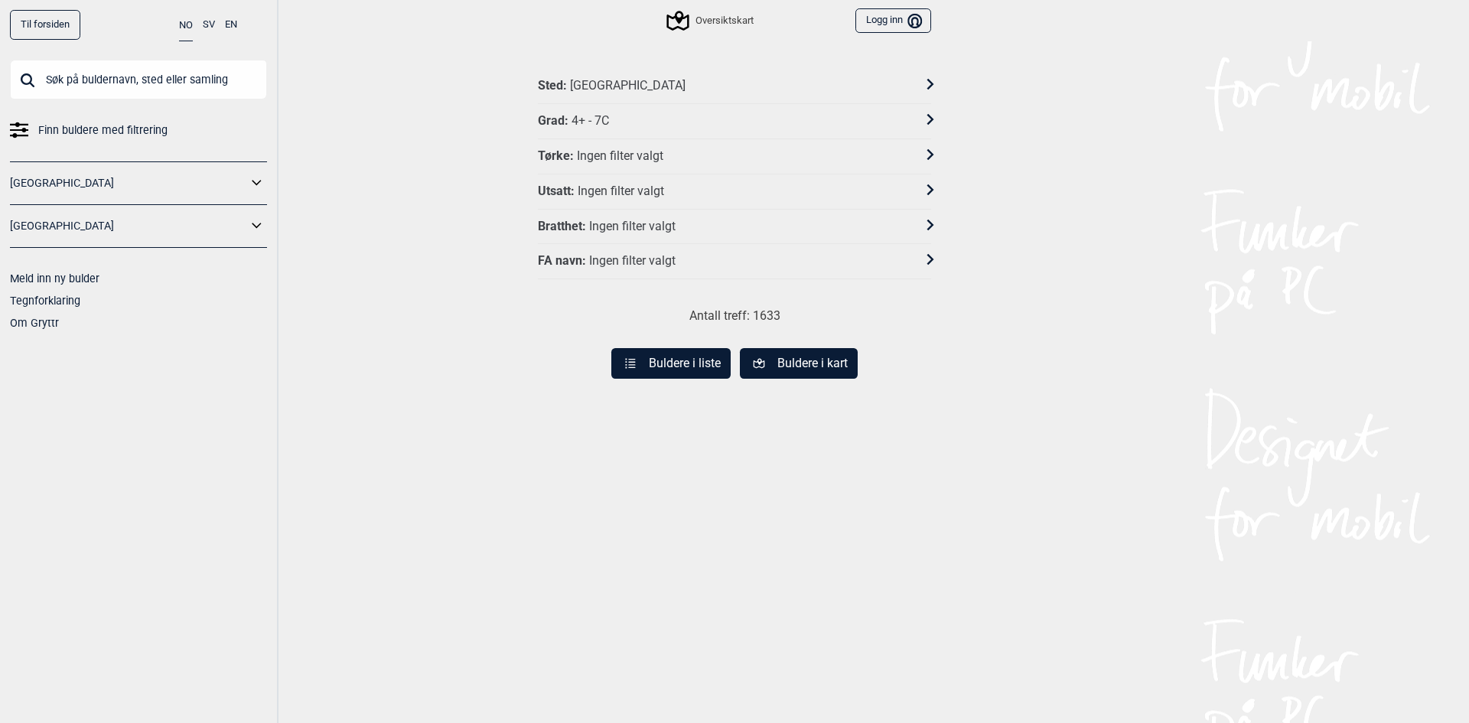
click at [670, 77] on div "Sted : Sentrale Østmarka" at bounding box center [734, 86] width 393 height 35
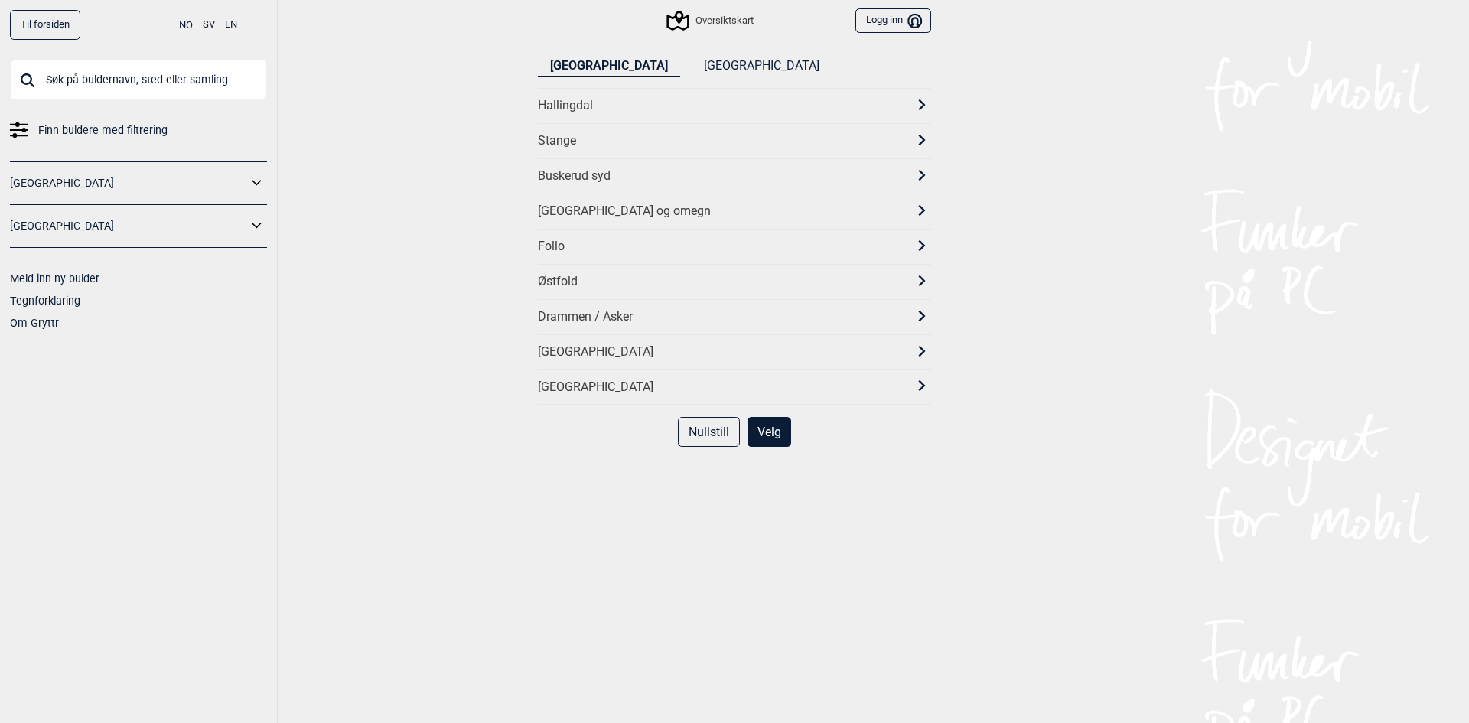
click at [597, 218] on div "[GEOGRAPHIC_DATA] og omegn" at bounding box center [721, 212] width 366 height 16
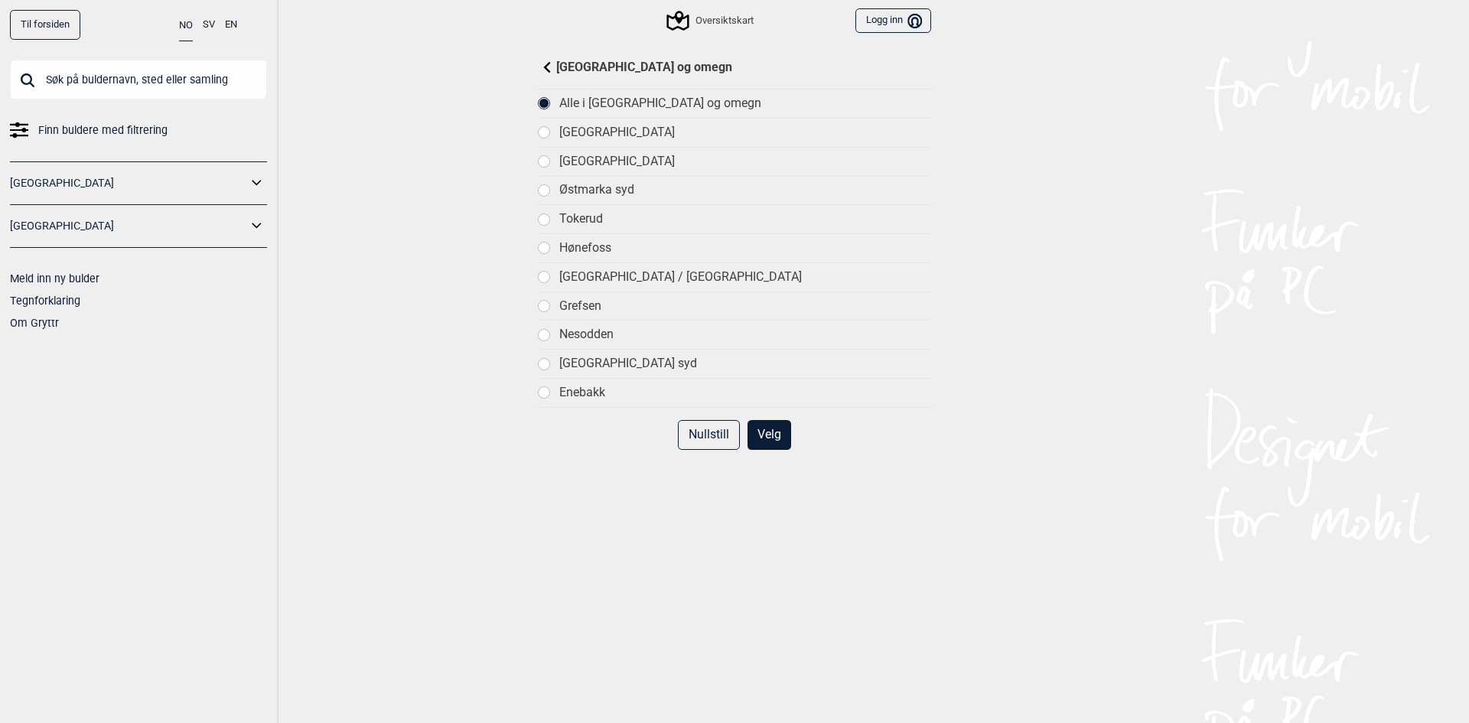
click at [752, 425] on button "Velg" at bounding box center [770, 435] width 44 height 30
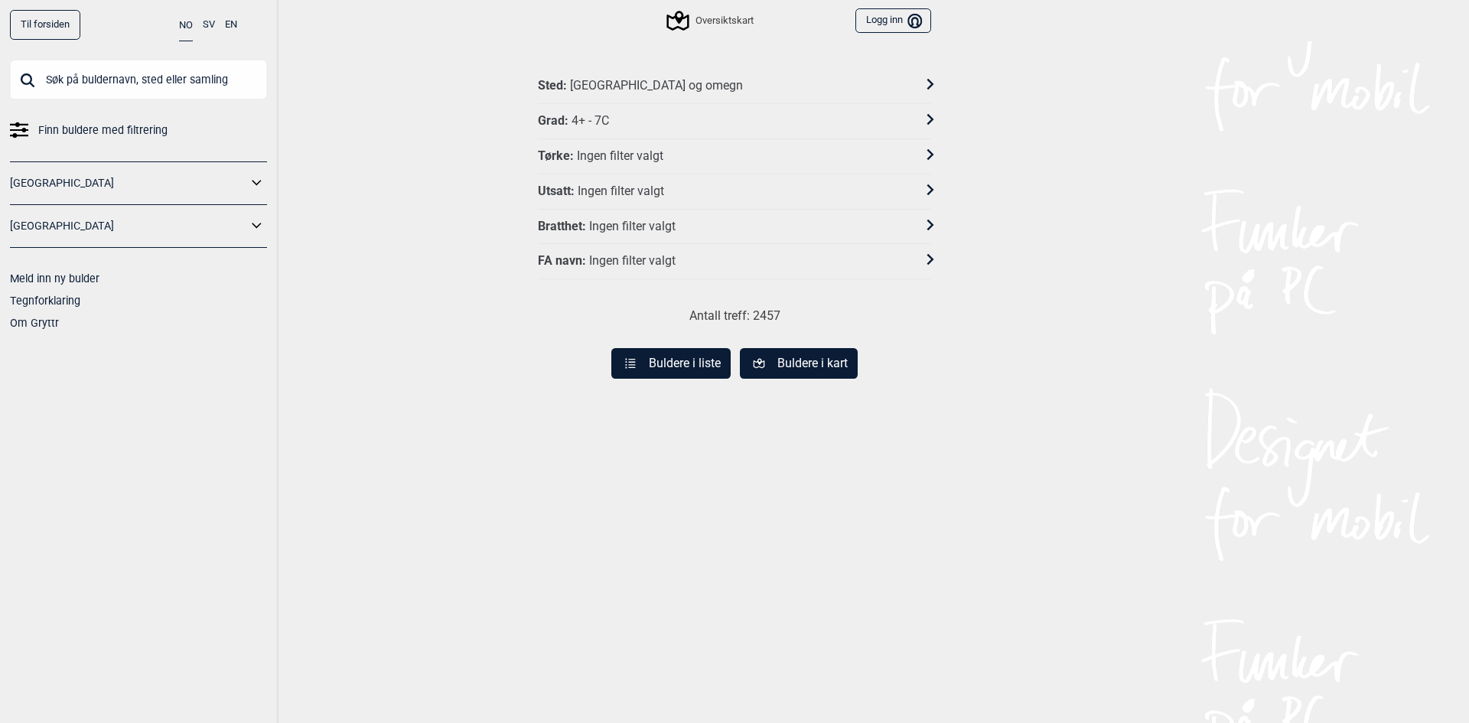
click at [820, 367] on button "Buldere i kart" at bounding box center [799, 363] width 118 height 31
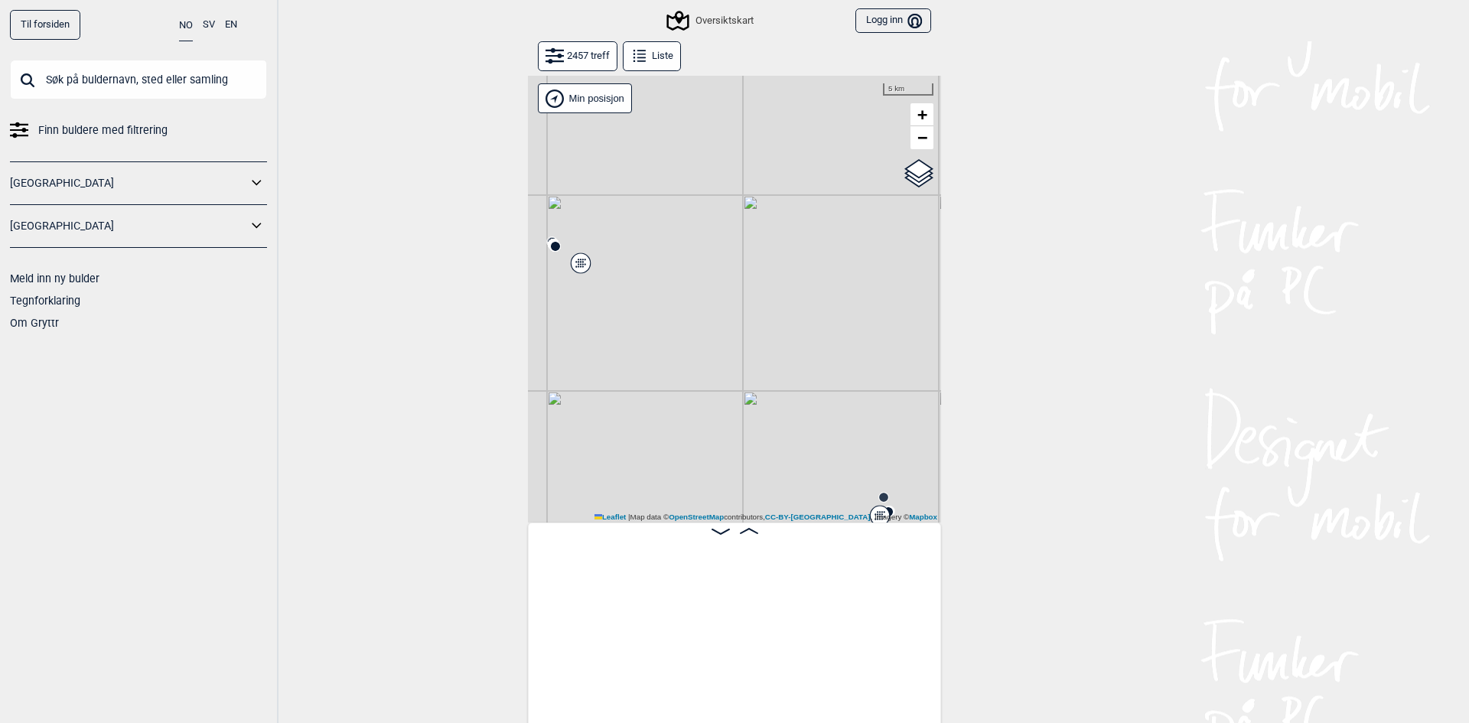
scroll to position [0, 66467]
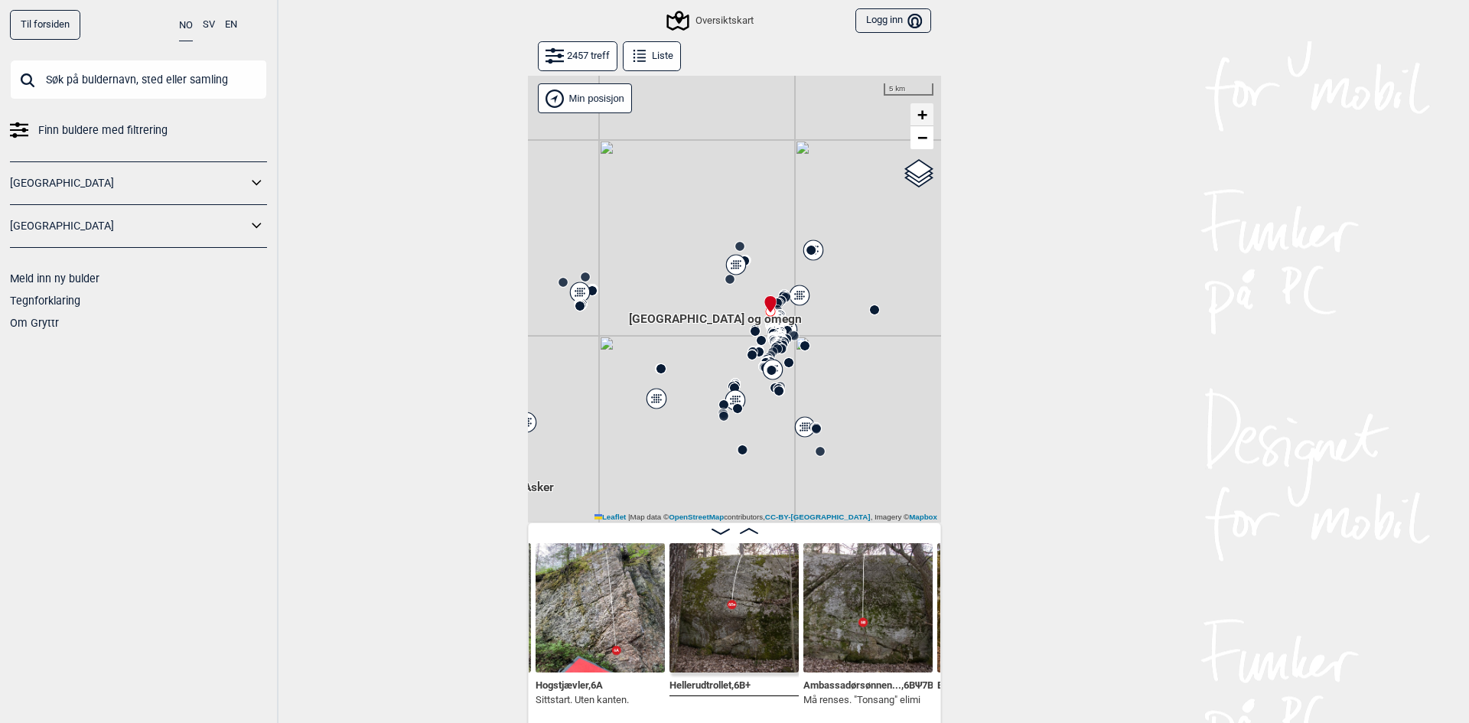
click at [921, 104] on link "+" at bounding box center [922, 114] width 23 height 23
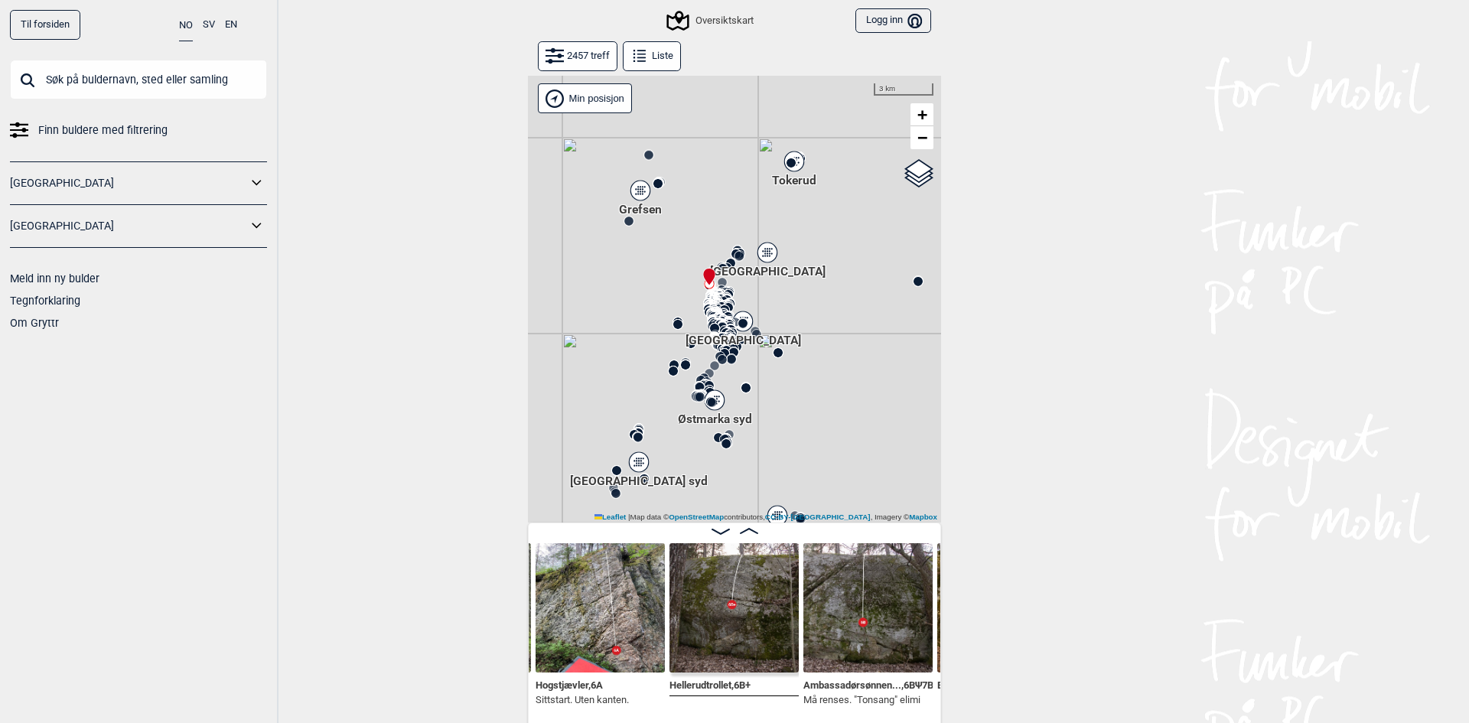
click at [920, 114] on span "+" at bounding box center [922, 114] width 10 height 19
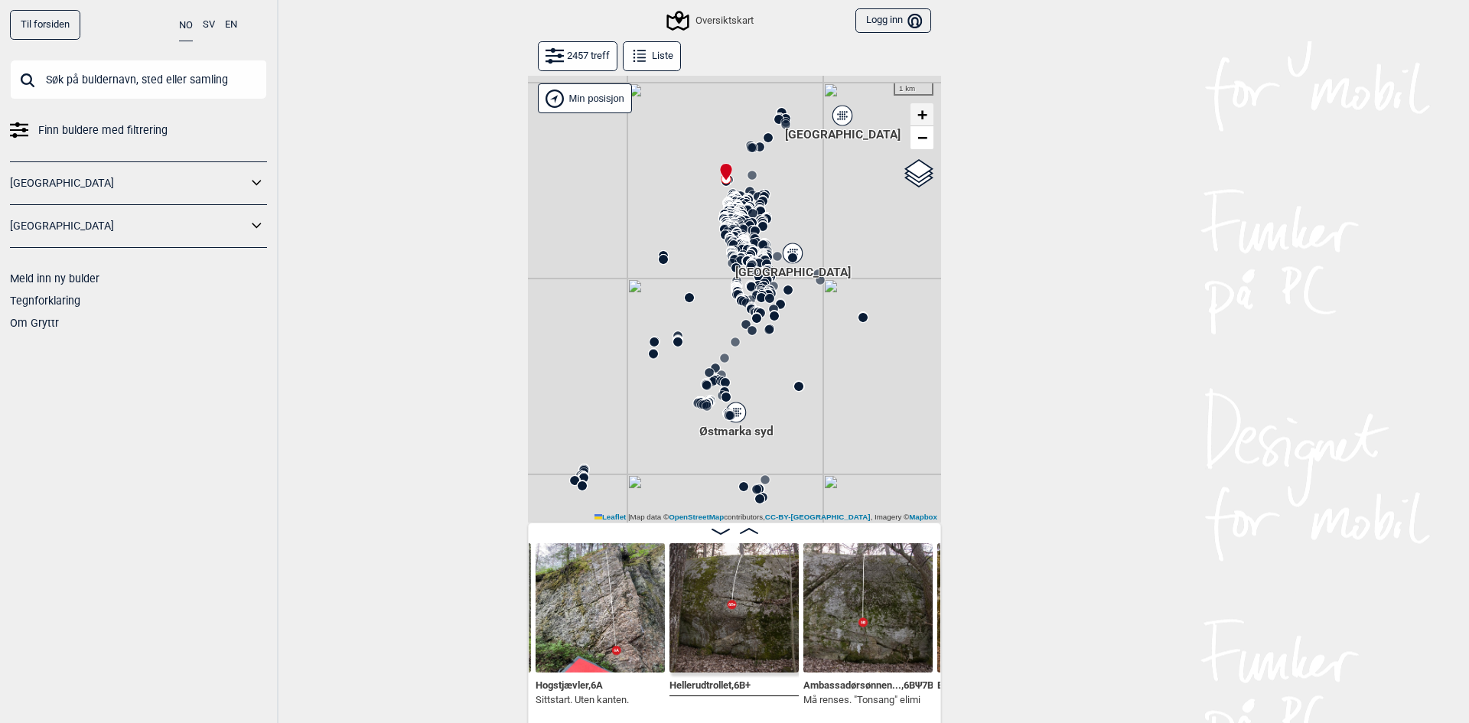
click at [926, 111] on link "+" at bounding box center [922, 114] width 23 height 23
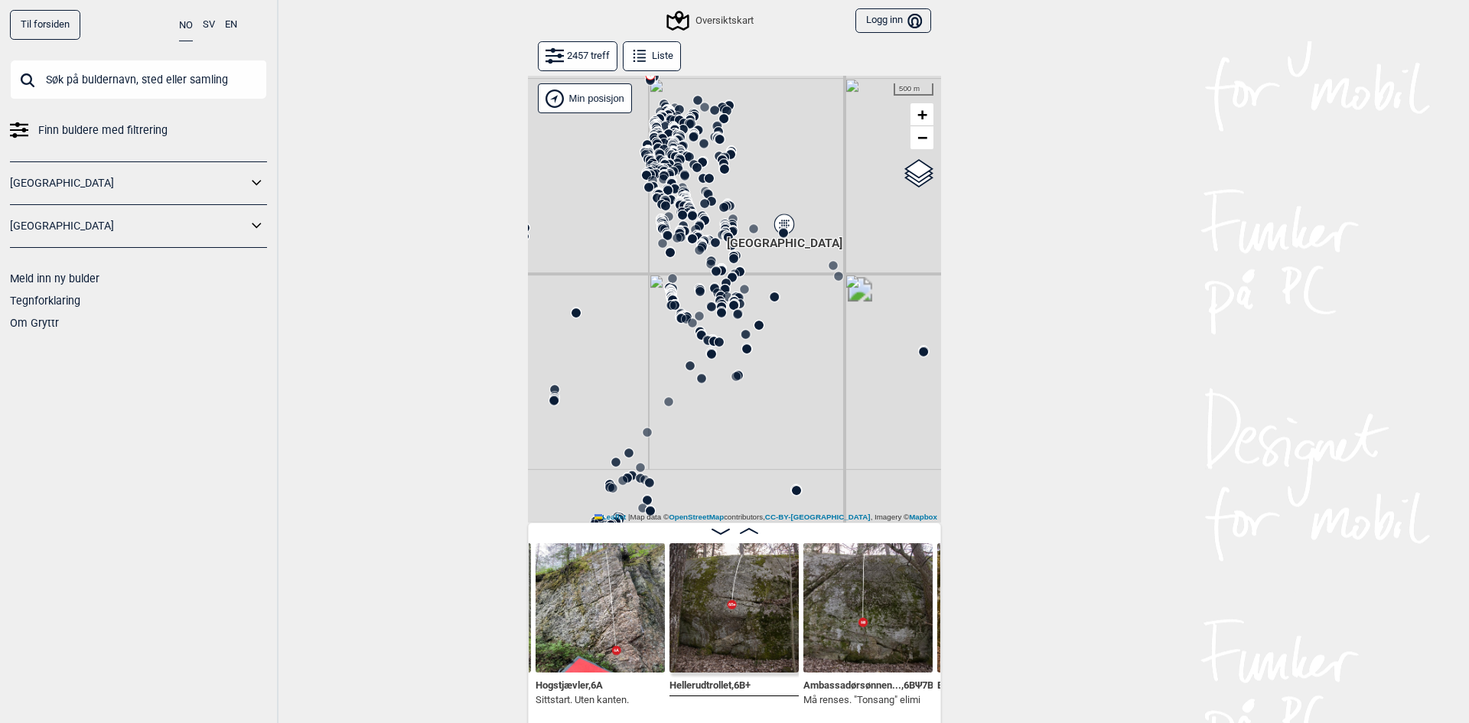
drag, startPoint x: 757, startPoint y: 288, endPoint x: 765, endPoint y: 230, distance: 58.0
click at [723, 356] on div "Gol [GEOGRAPHIC_DATA] Kolomoen [GEOGRAPHIC_DATA] [GEOGRAPHIC_DATA][PERSON_NAME]…" at bounding box center [734, 299] width 413 height 447
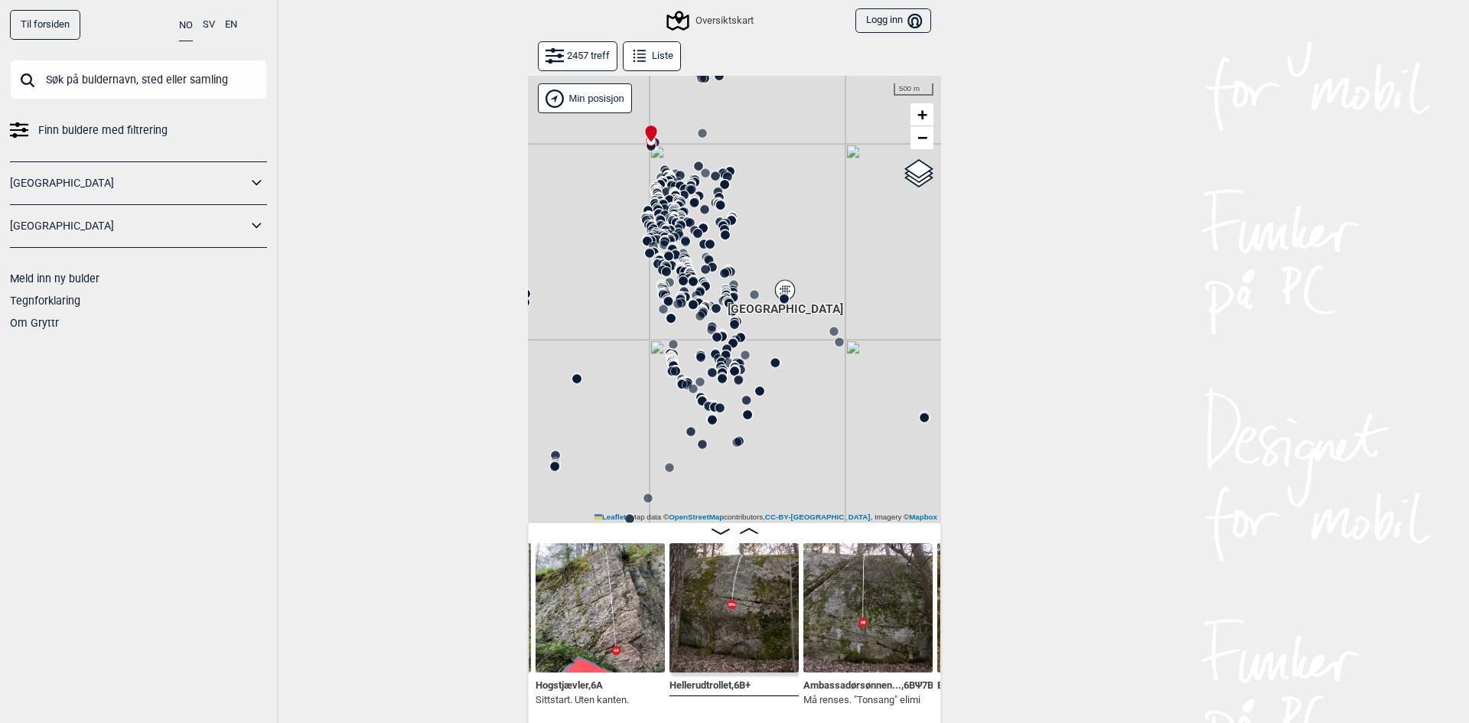
drag, startPoint x: 765, startPoint y: 230, endPoint x: 804, endPoint y: 223, distance: 39.6
click at [800, 227] on div "Gol [GEOGRAPHIC_DATA] Kolomoen [GEOGRAPHIC_DATA] [GEOGRAPHIC_DATA][PERSON_NAME]…" at bounding box center [734, 299] width 413 height 447
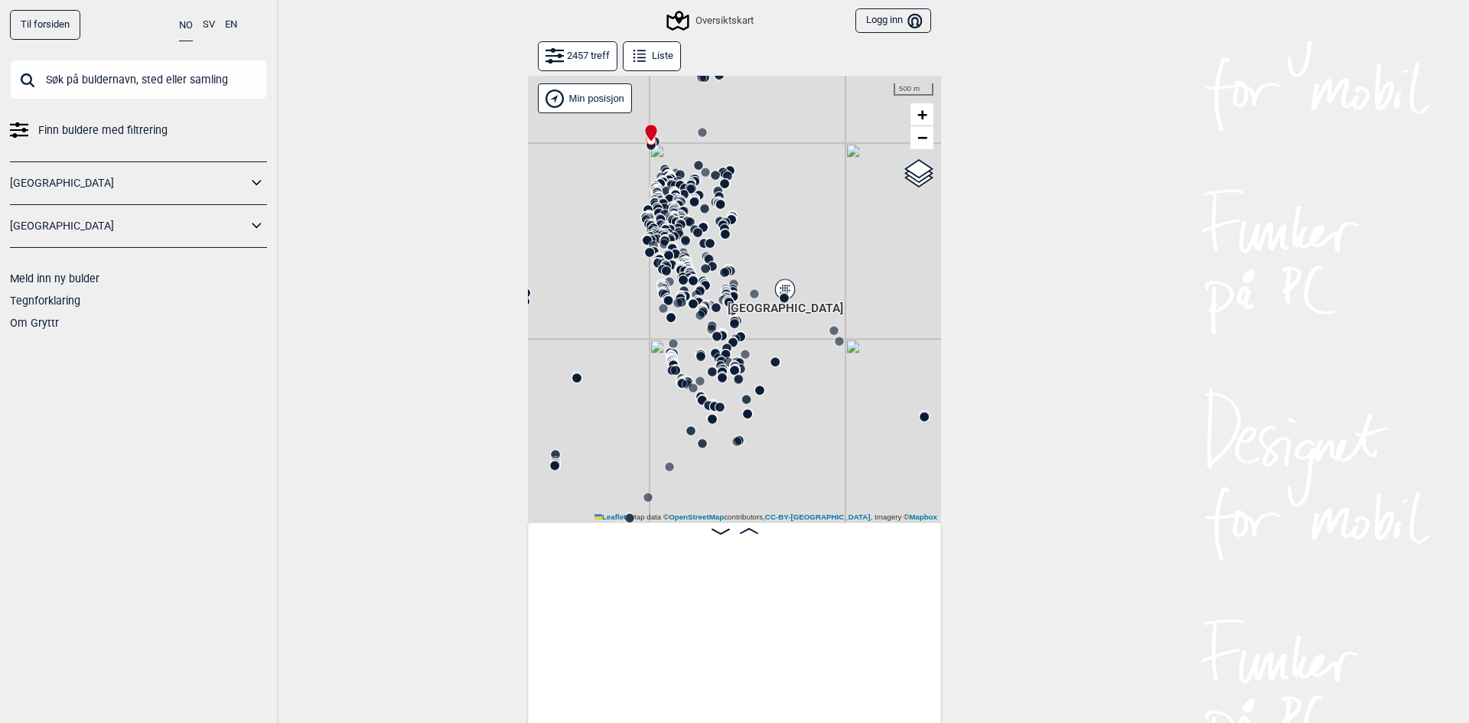
scroll to position [0, 66467]
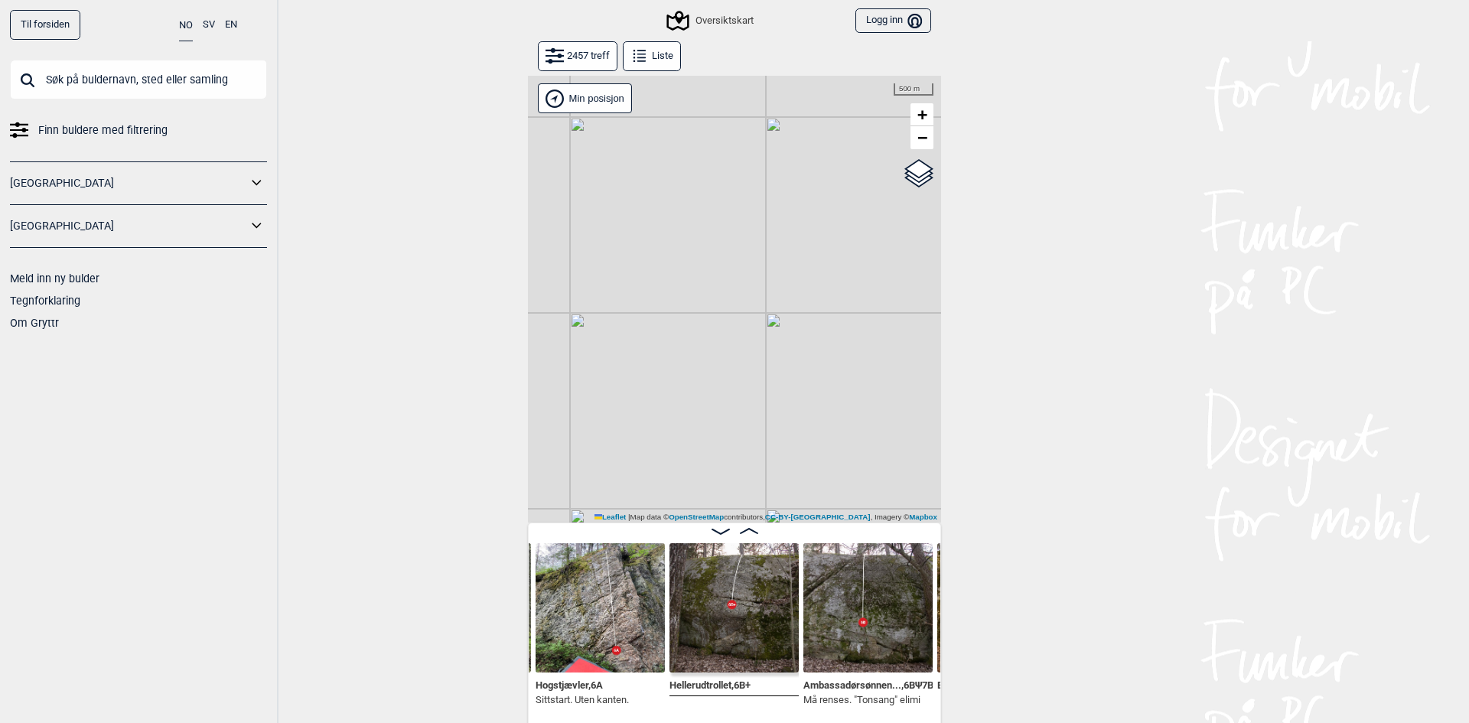
click at [718, 378] on div "Gol [GEOGRAPHIC_DATA] Kolomoen [GEOGRAPHIC_DATA] [GEOGRAPHIC_DATA][PERSON_NAME]…" at bounding box center [734, 299] width 413 height 447
click at [794, 301] on div "Gol [GEOGRAPHIC_DATA] Kolomoen [GEOGRAPHIC_DATA] [GEOGRAPHIC_DATA][PERSON_NAME]…" at bounding box center [734, 299] width 413 height 447
click at [805, 310] on circle at bounding box center [807, 310] width 9 height 9
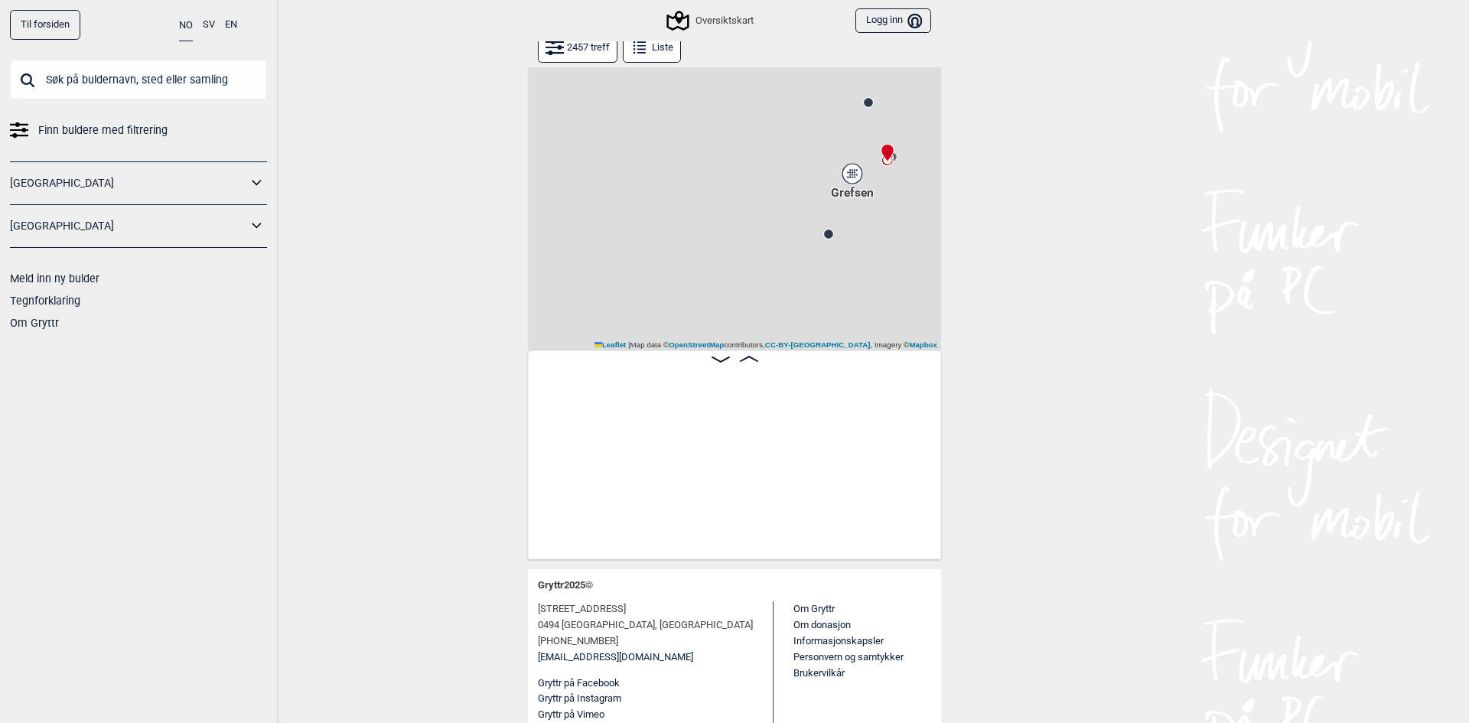
scroll to position [0, 38094]
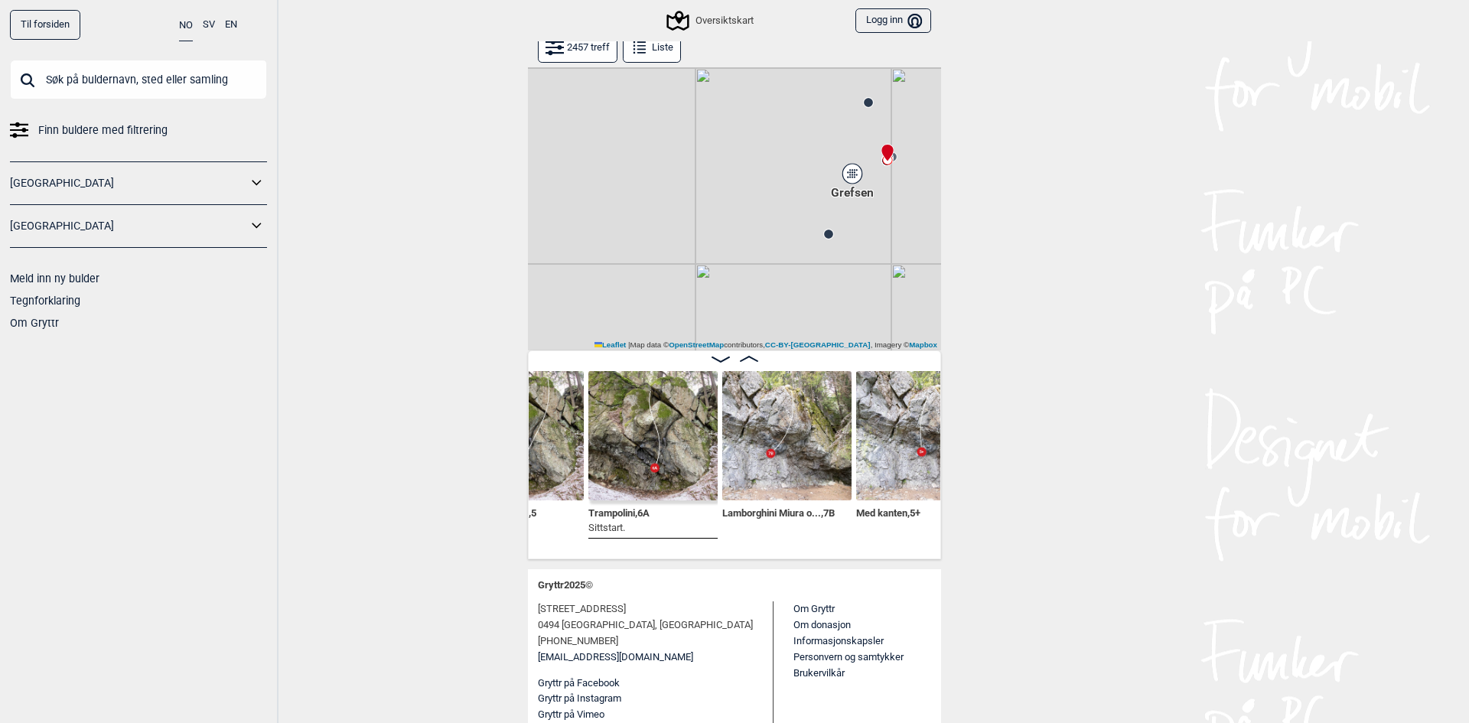
click at [820, 226] on div "Gol [GEOGRAPHIC_DATA] Kolomoen [GEOGRAPHIC_DATA] [GEOGRAPHIC_DATA][PERSON_NAME]…" at bounding box center [734, 127] width 413 height 447
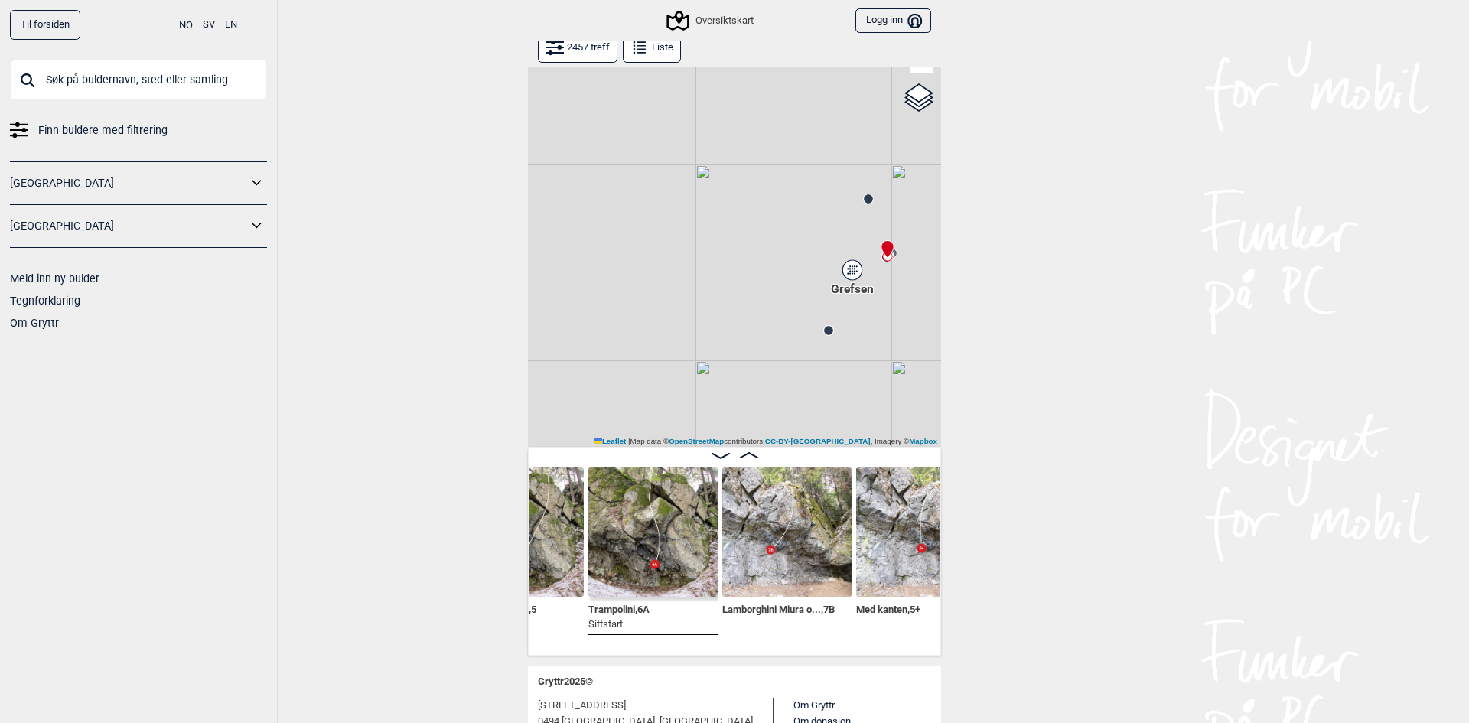
click at [826, 329] on circle at bounding box center [828, 330] width 9 height 9
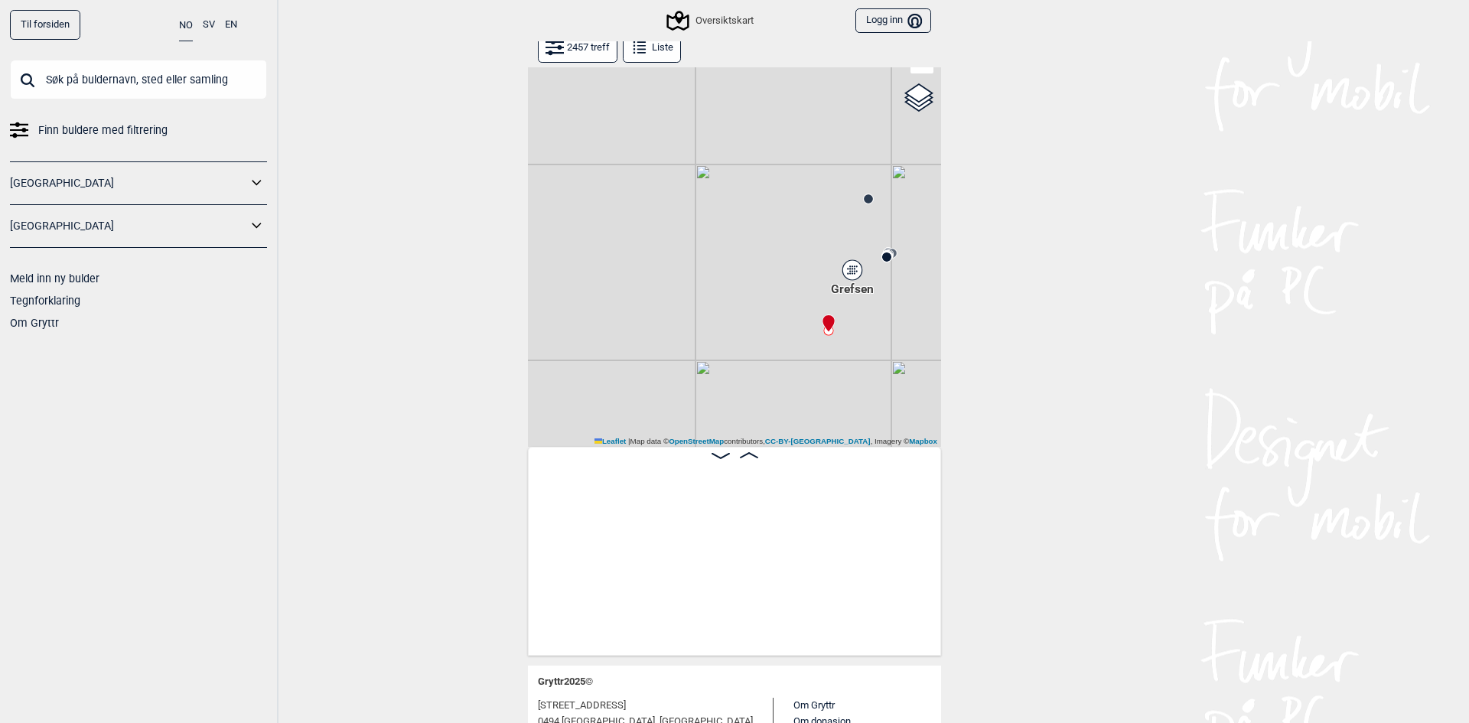
scroll to position [0, 40133]
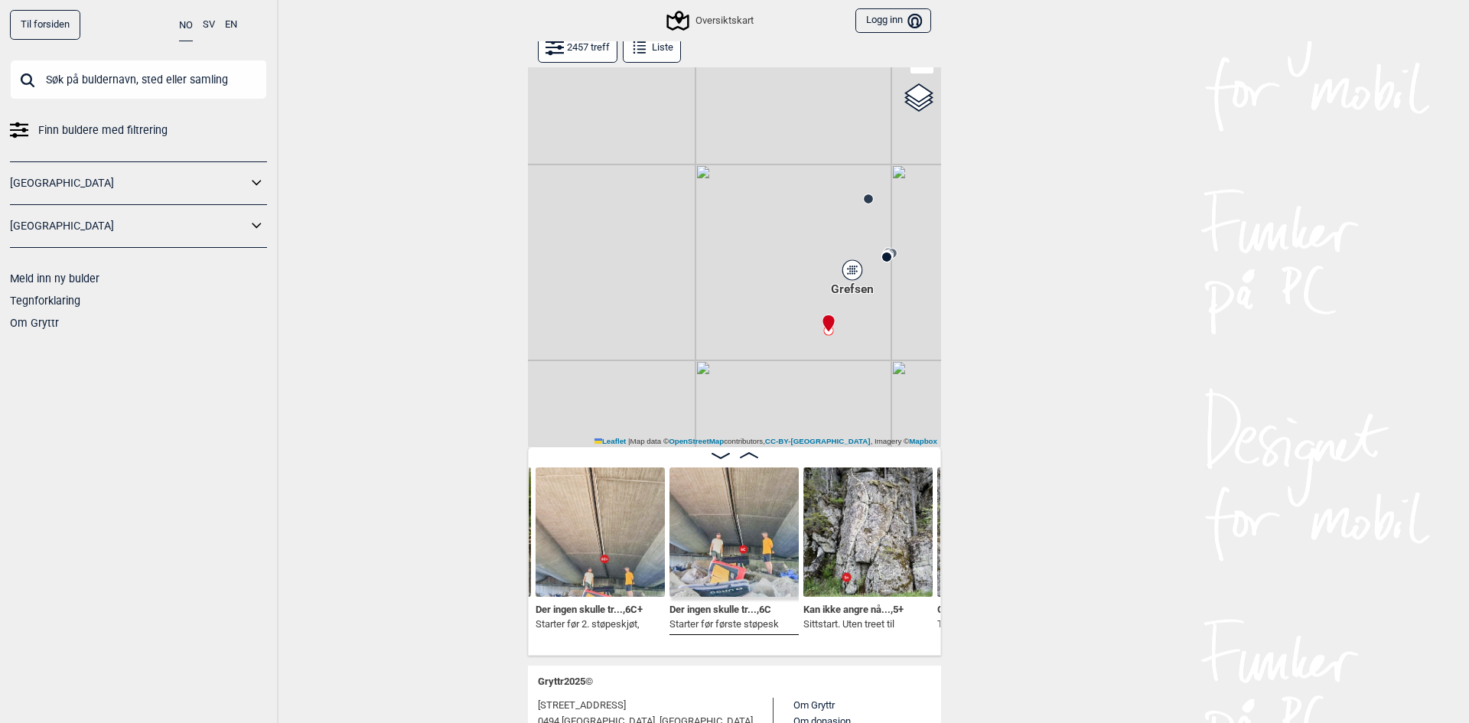
click at [605, 605] on span "Der ingen skulle tr... , 6C+" at bounding box center [589, 608] width 107 height 15
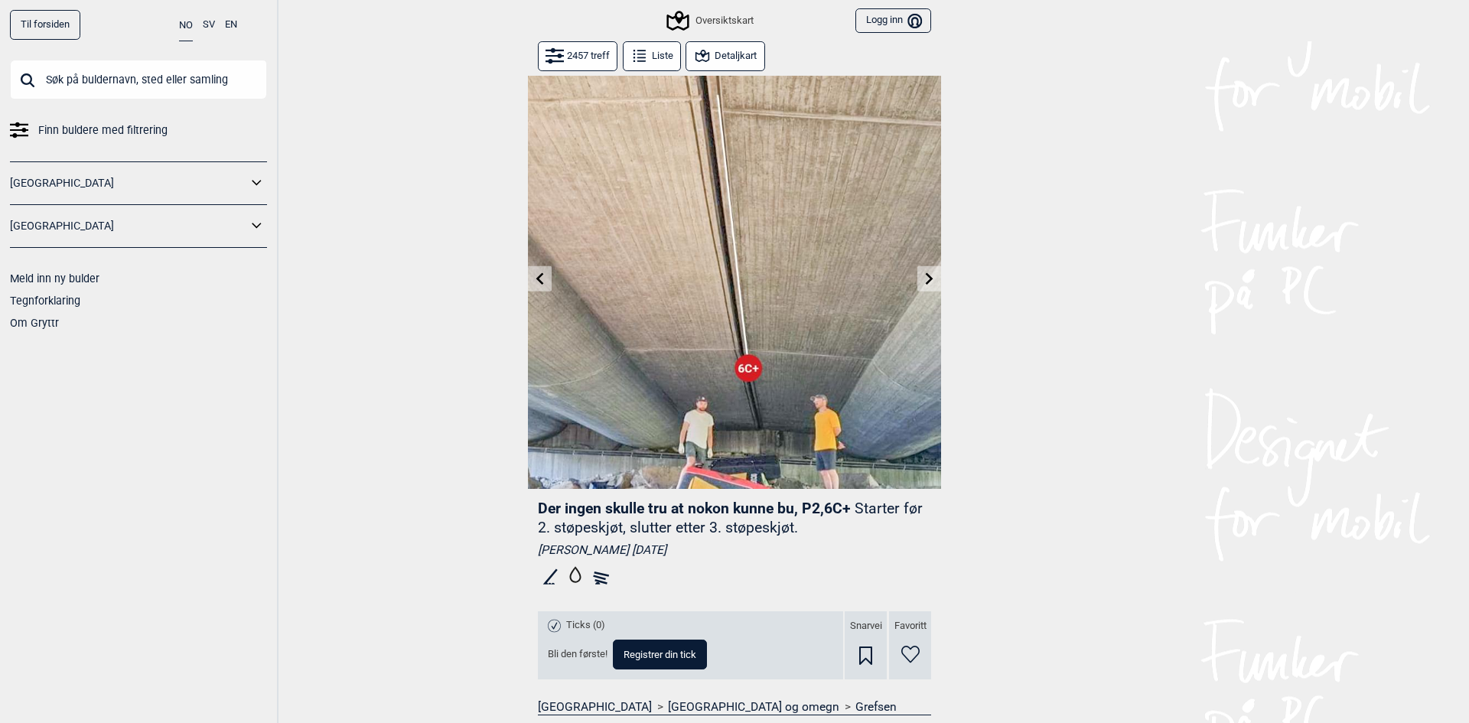
click at [924, 282] on icon at bounding box center [930, 278] width 12 height 12
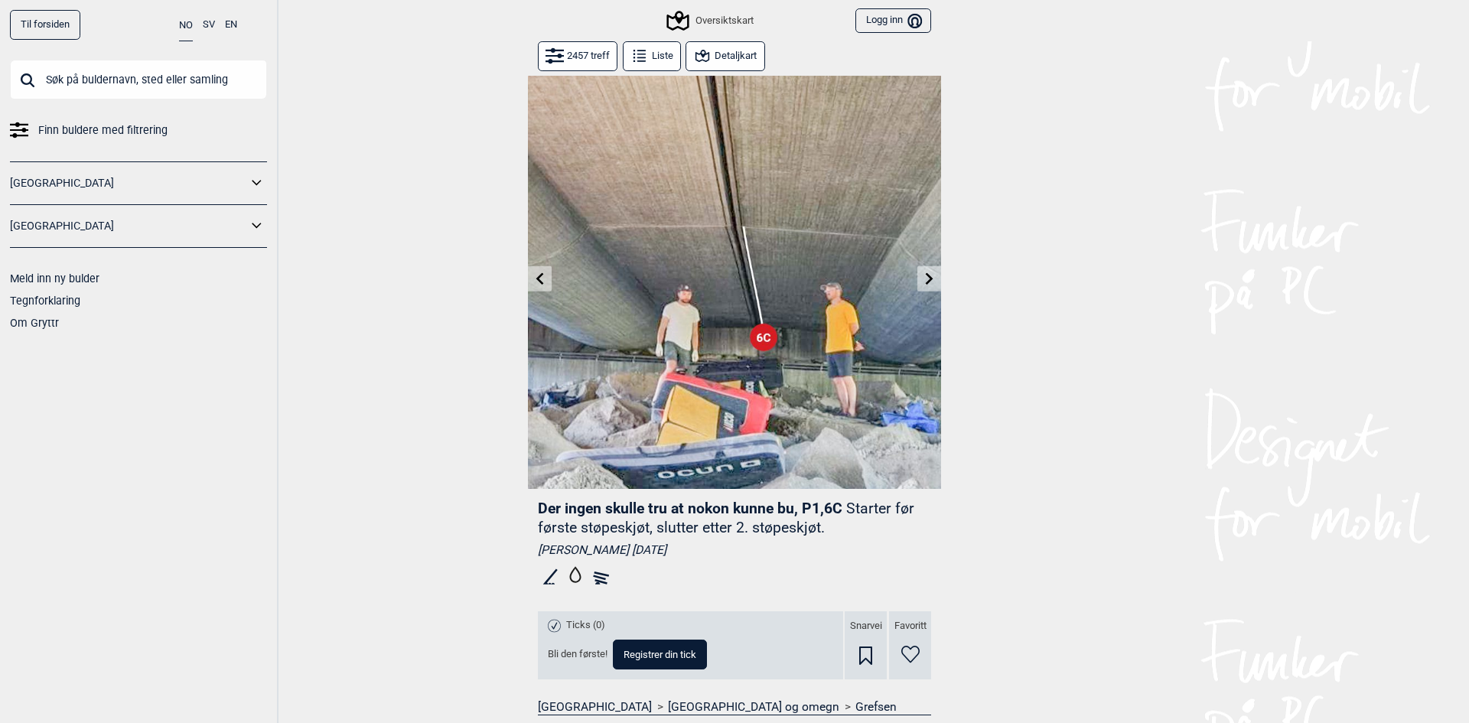
click at [925, 287] on button at bounding box center [929, 278] width 24 height 25
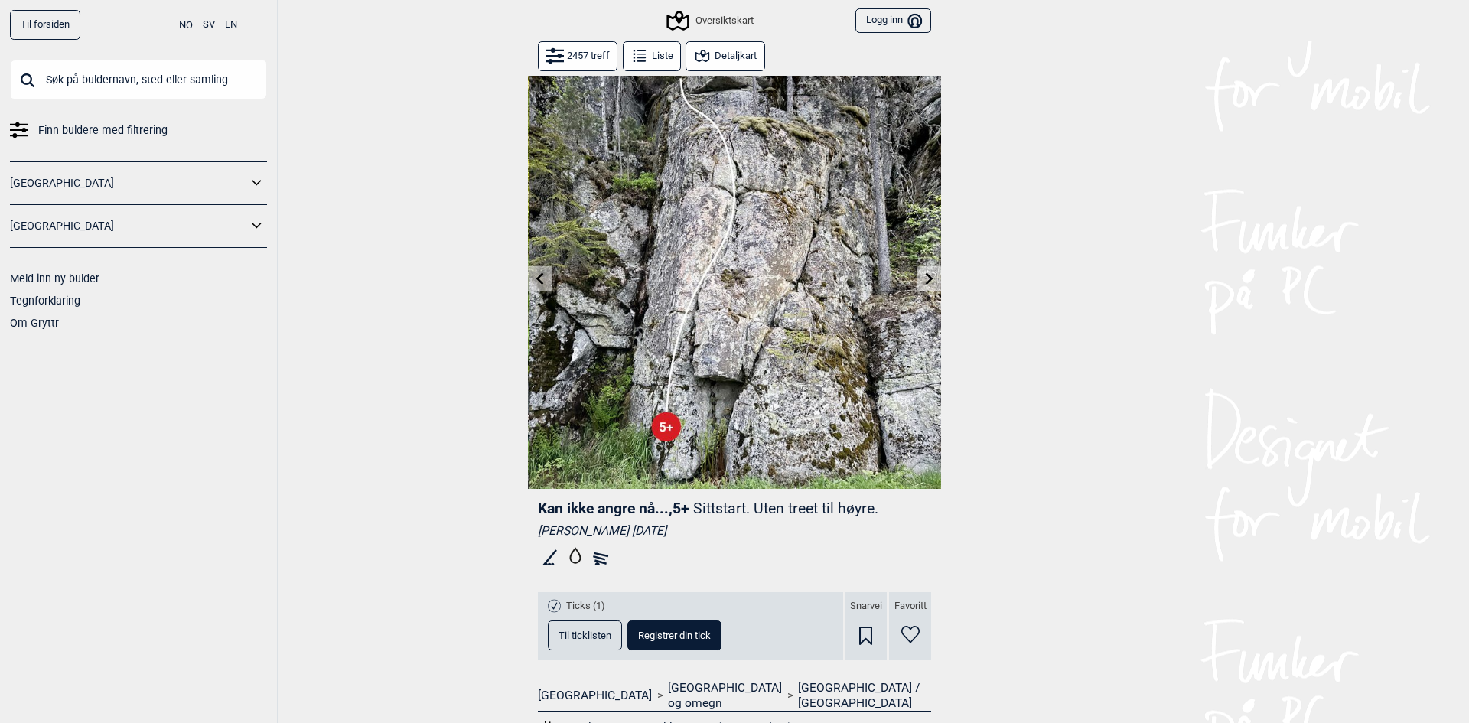
click at [542, 274] on button at bounding box center [540, 278] width 24 height 25
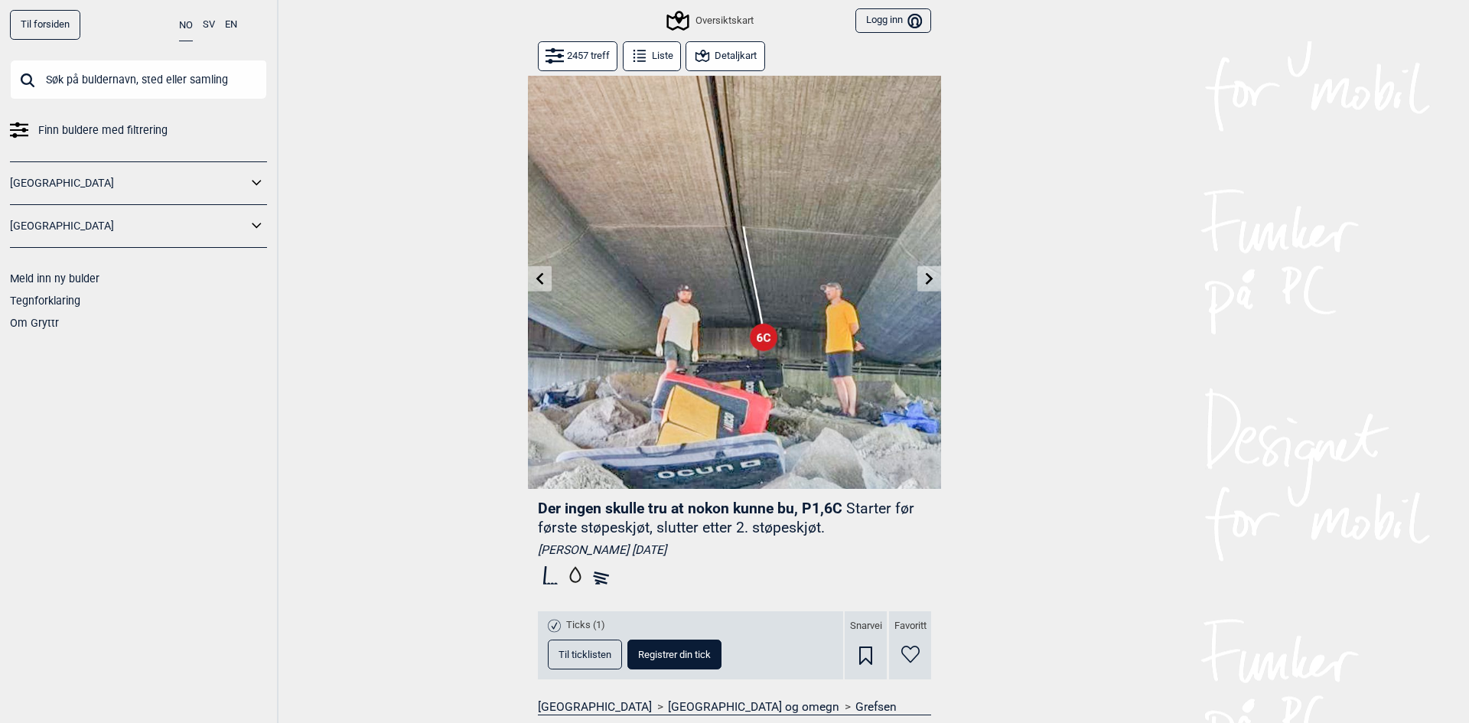
click at [924, 285] on icon at bounding box center [930, 278] width 12 height 12
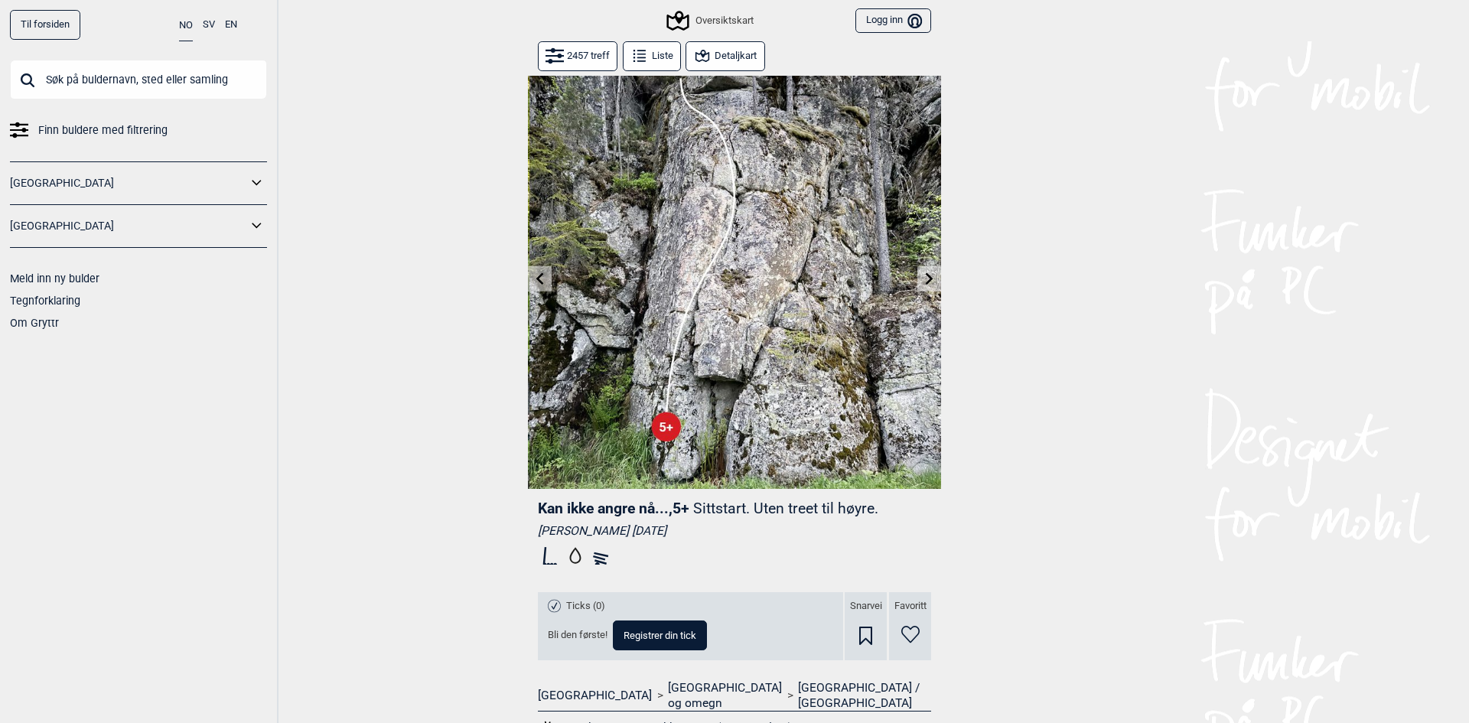
click at [926, 276] on icon at bounding box center [930, 278] width 12 height 12
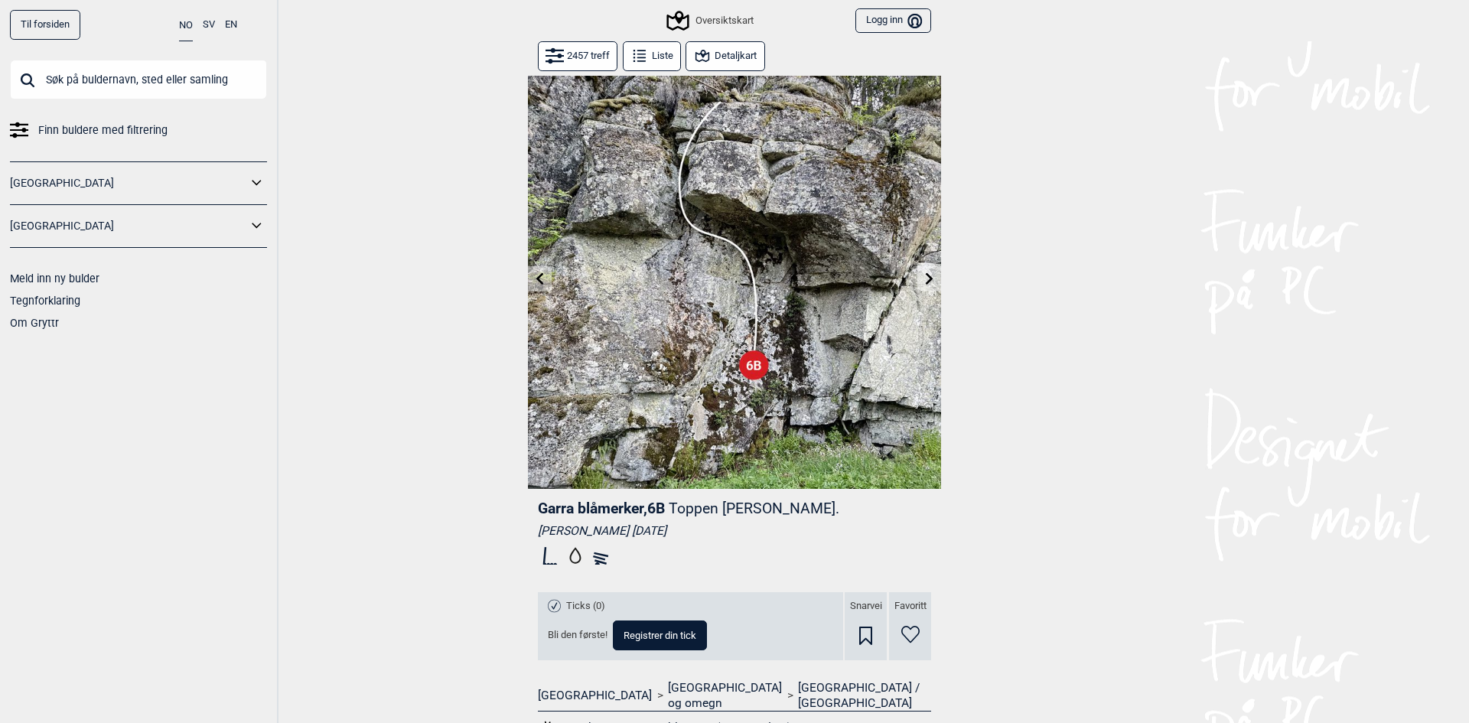
click at [925, 275] on icon at bounding box center [930, 278] width 12 height 12
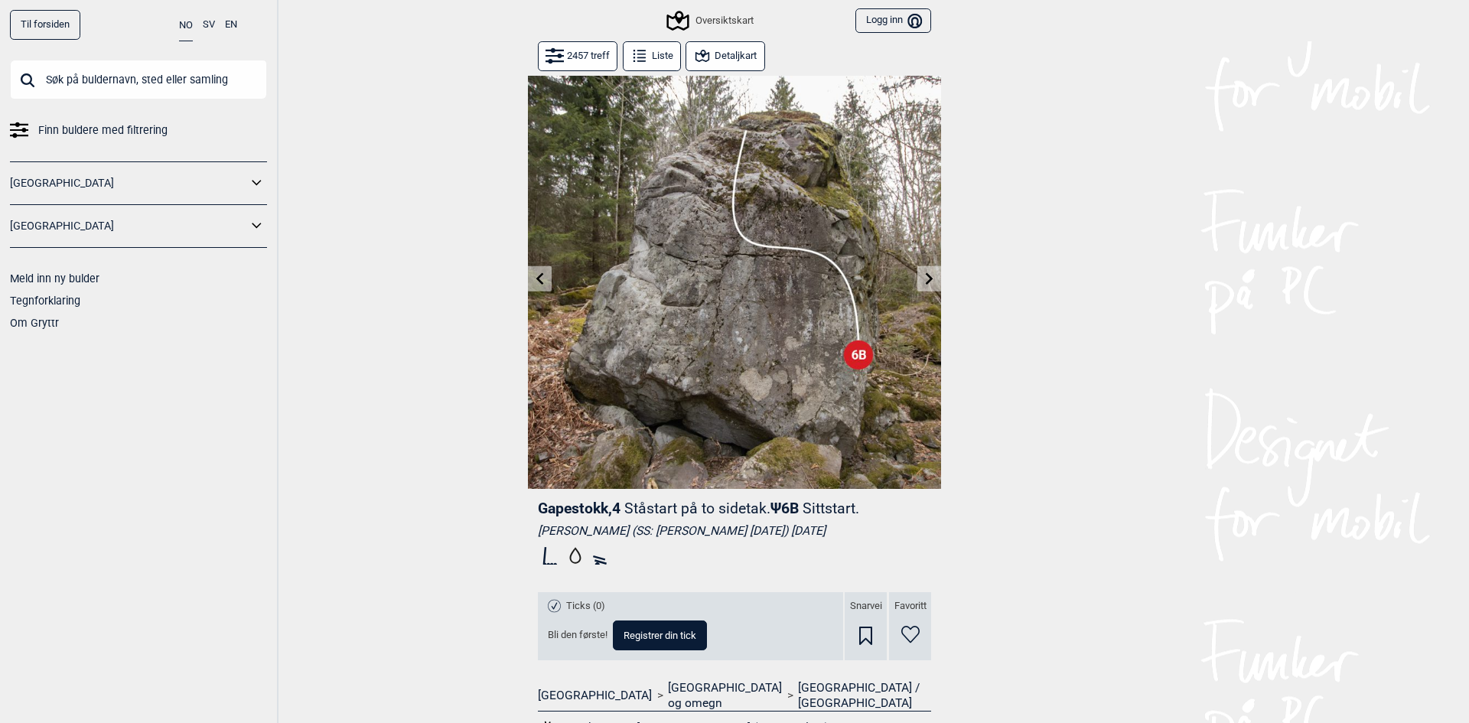
click at [926, 273] on icon at bounding box center [930, 278] width 12 height 12
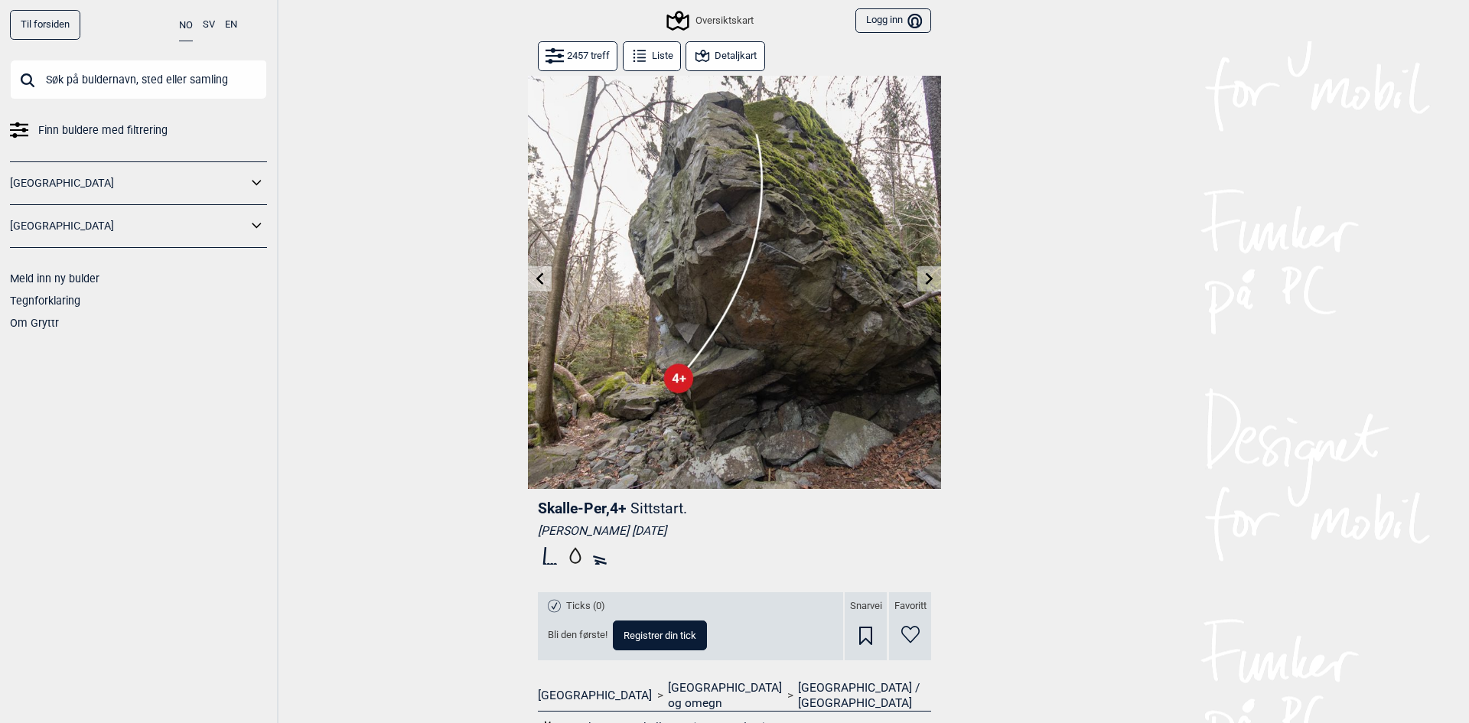
click at [924, 283] on icon at bounding box center [930, 278] width 12 height 12
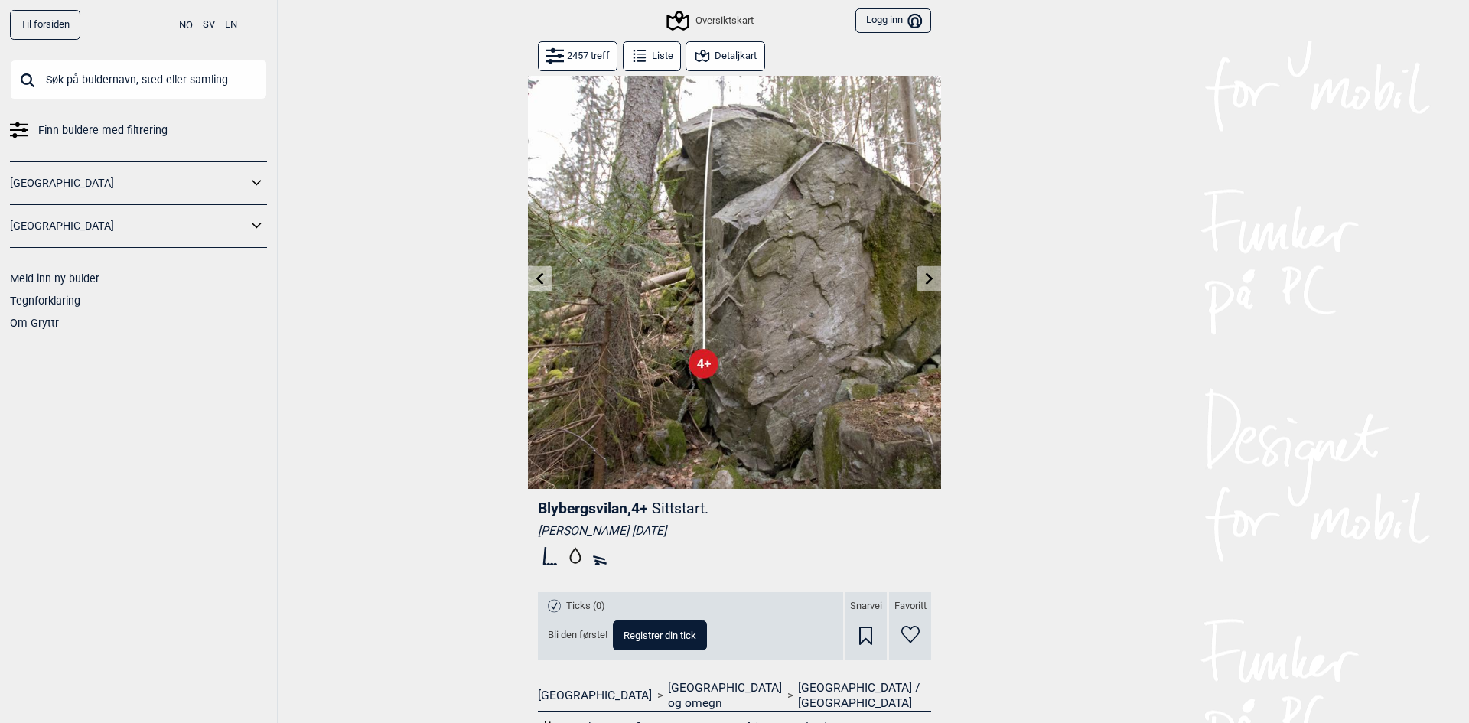
click at [546, 278] on img at bounding box center [734, 282] width 413 height 413
click at [541, 278] on button at bounding box center [540, 278] width 24 height 25
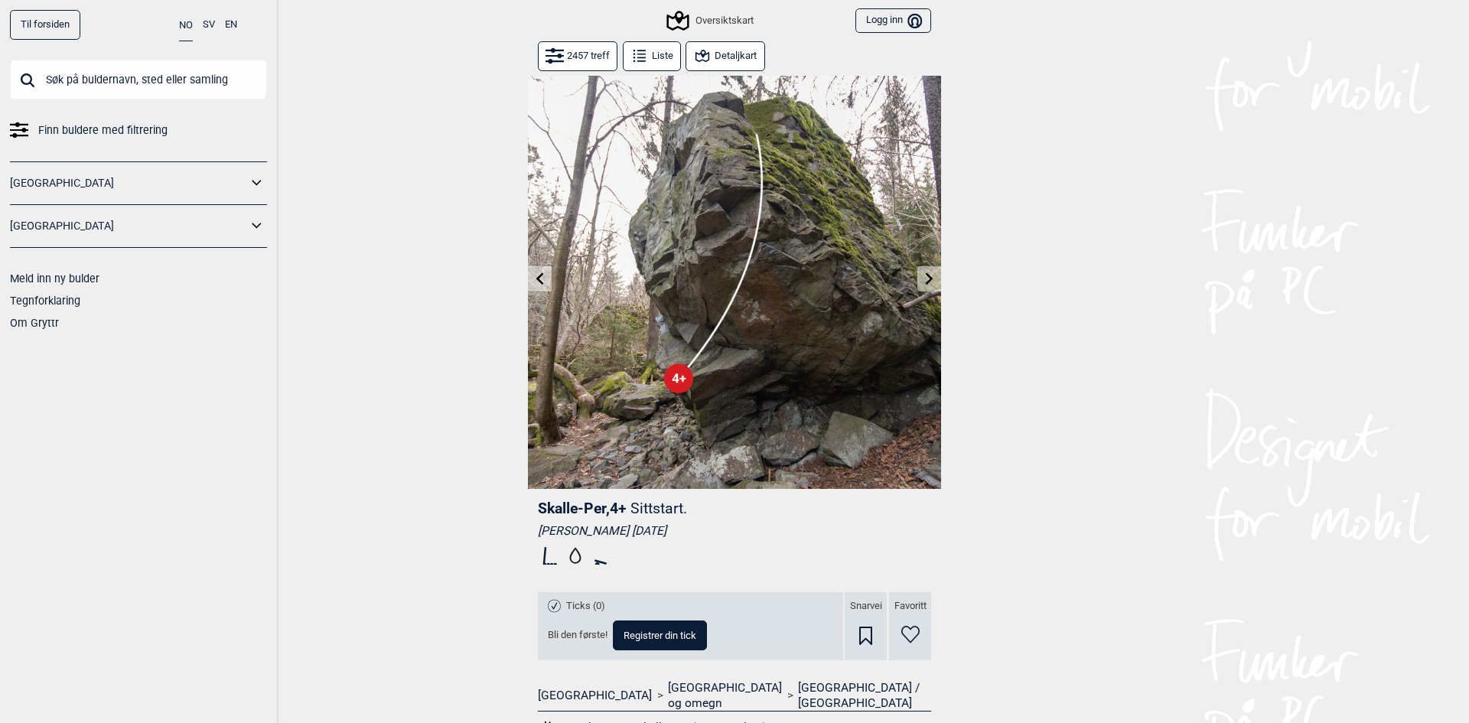
click at [536, 278] on icon at bounding box center [540, 278] width 8 height 12
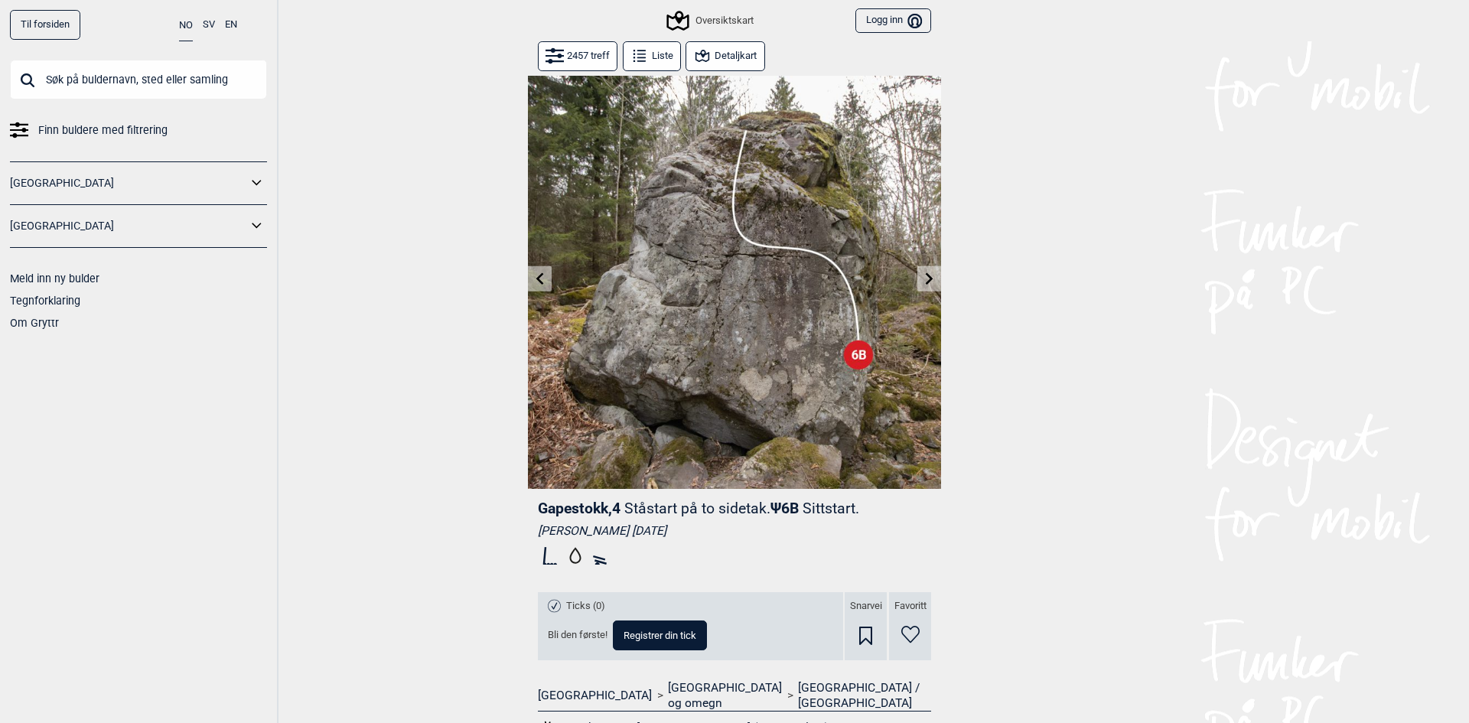
click at [536, 277] on icon at bounding box center [540, 278] width 8 height 12
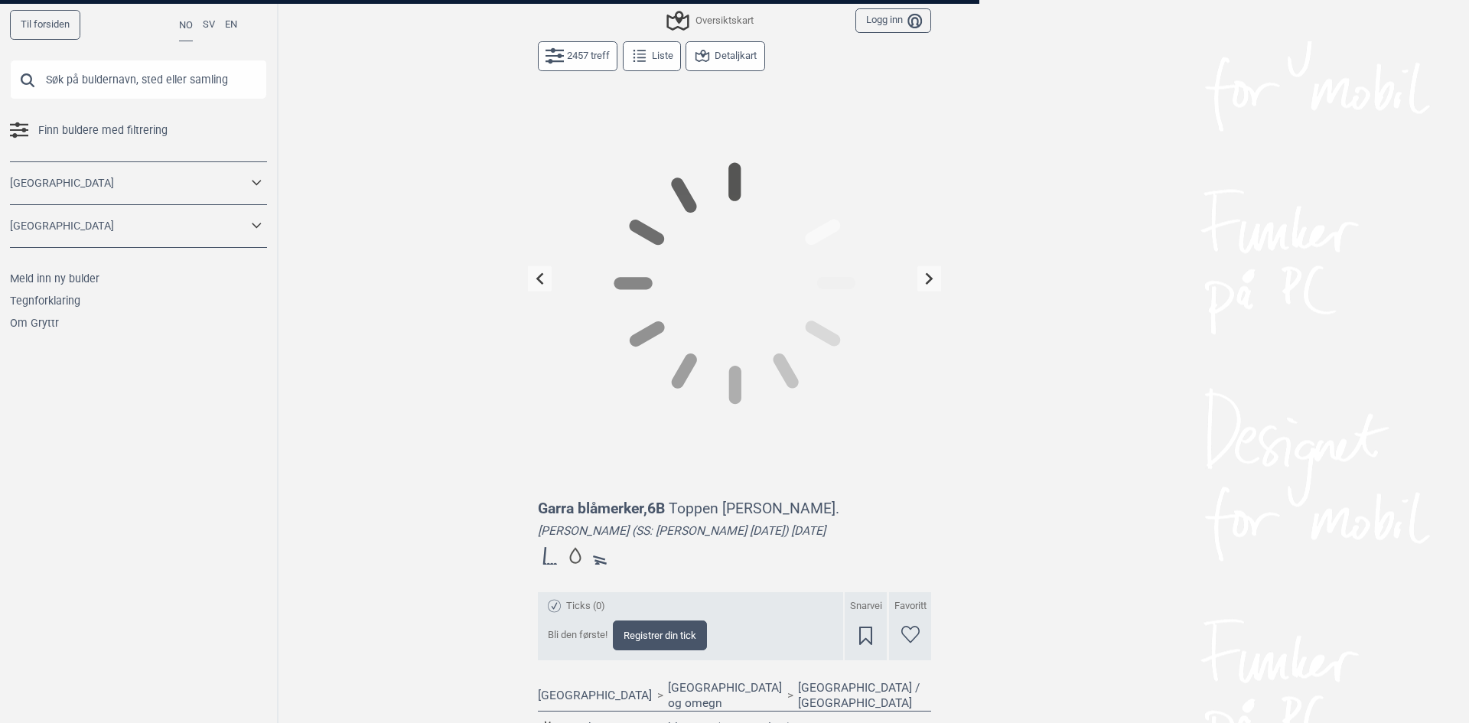
click at [541, 275] on button at bounding box center [540, 278] width 24 height 25
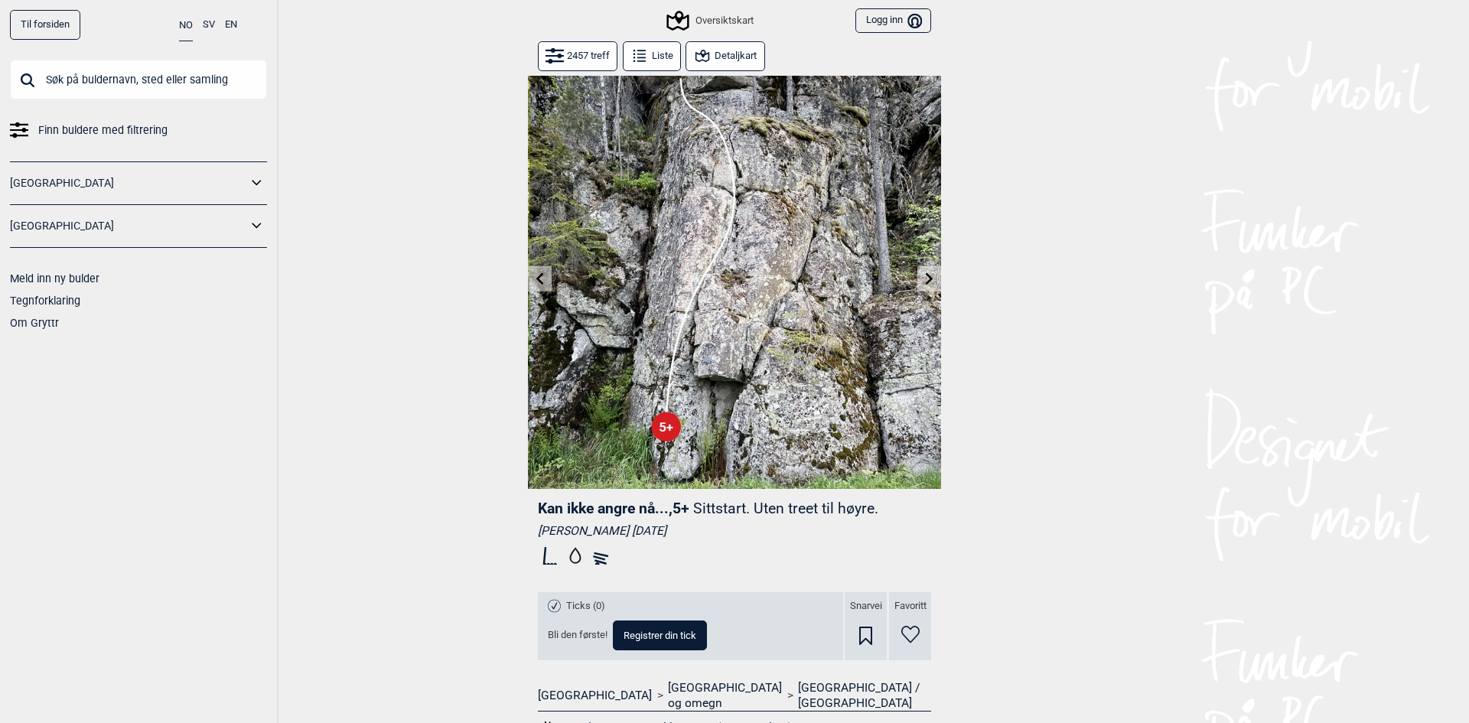
click at [542, 282] on button at bounding box center [540, 278] width 24 height 25
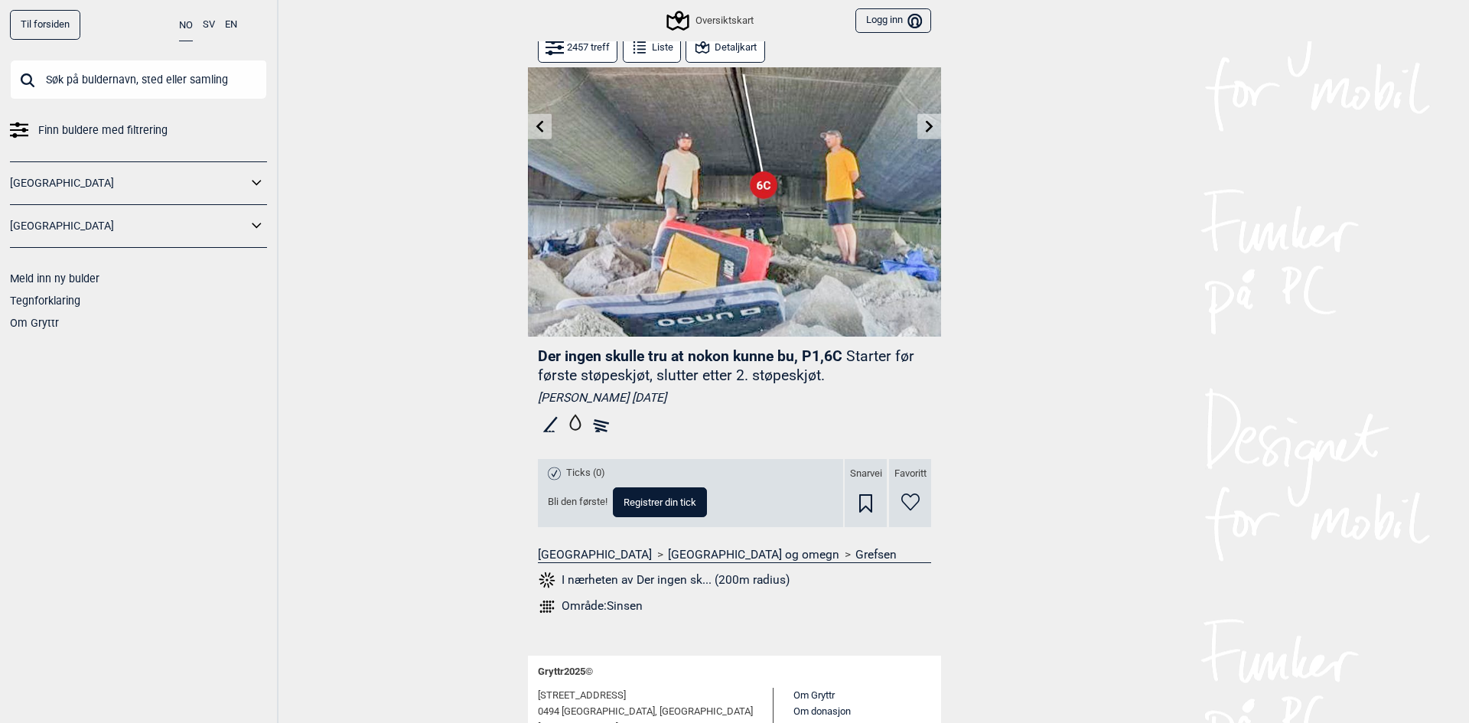
scroll to position [157, 0]
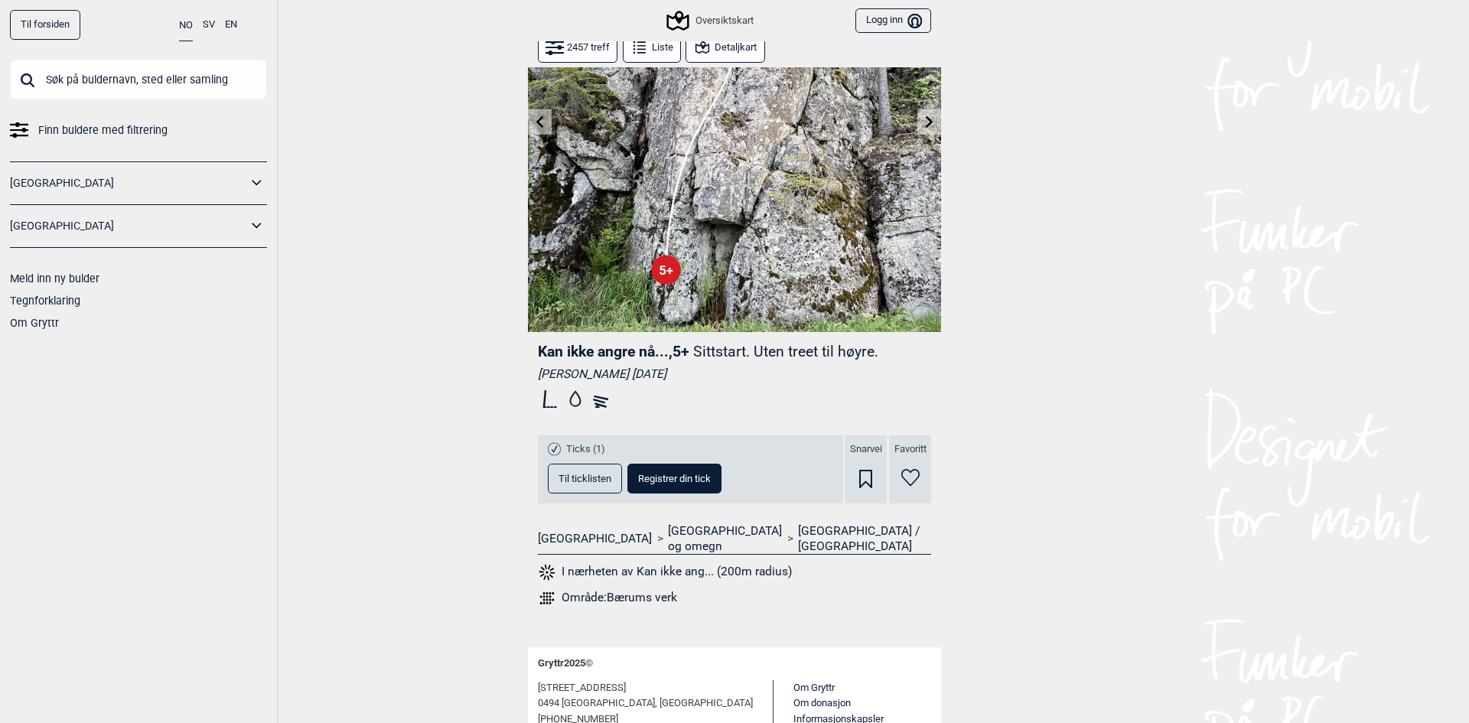
click at [718, 24] on div "Oversiktskart" at bounding box center [711, 20] width 84 height 18
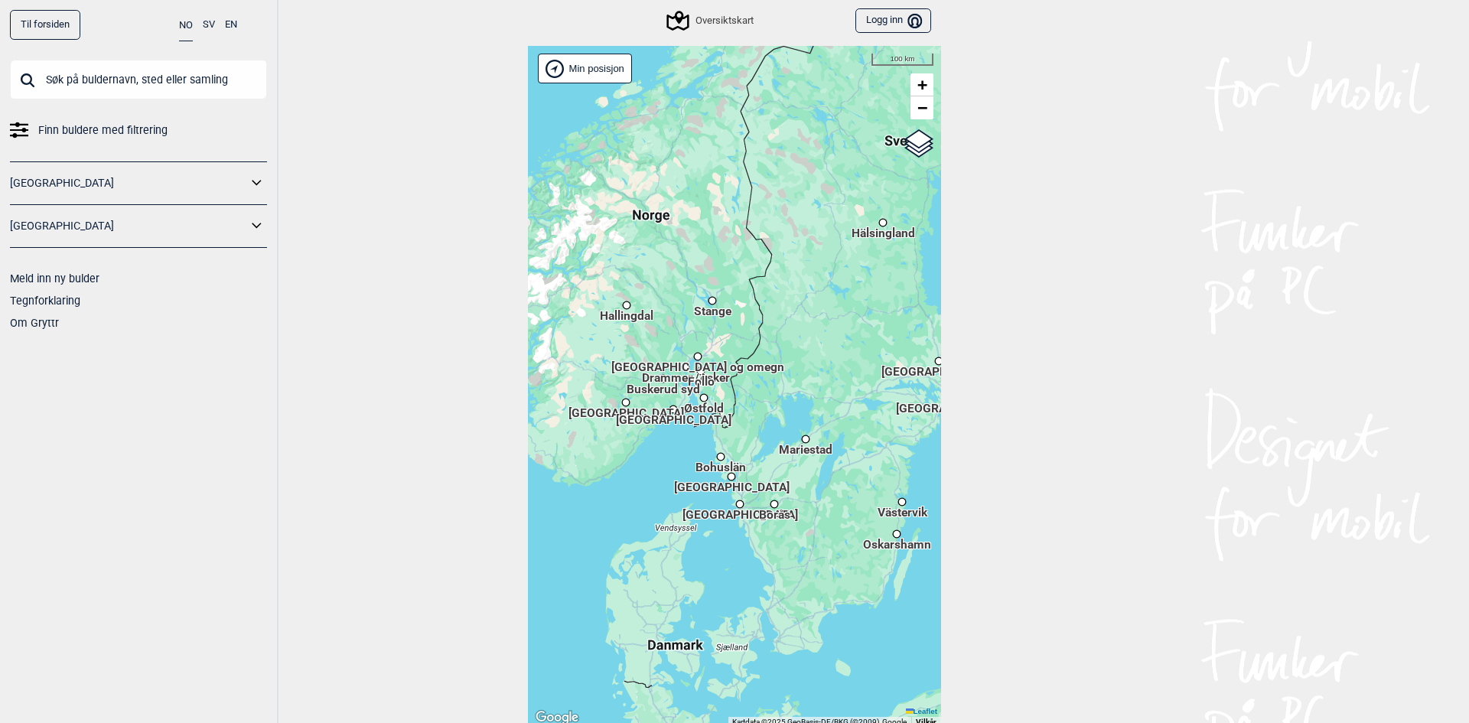
click at [699, 359] on span "[GEOGRAPHIC_DATA] og omegn" at bounding box center [697, 360] width 173 height 2
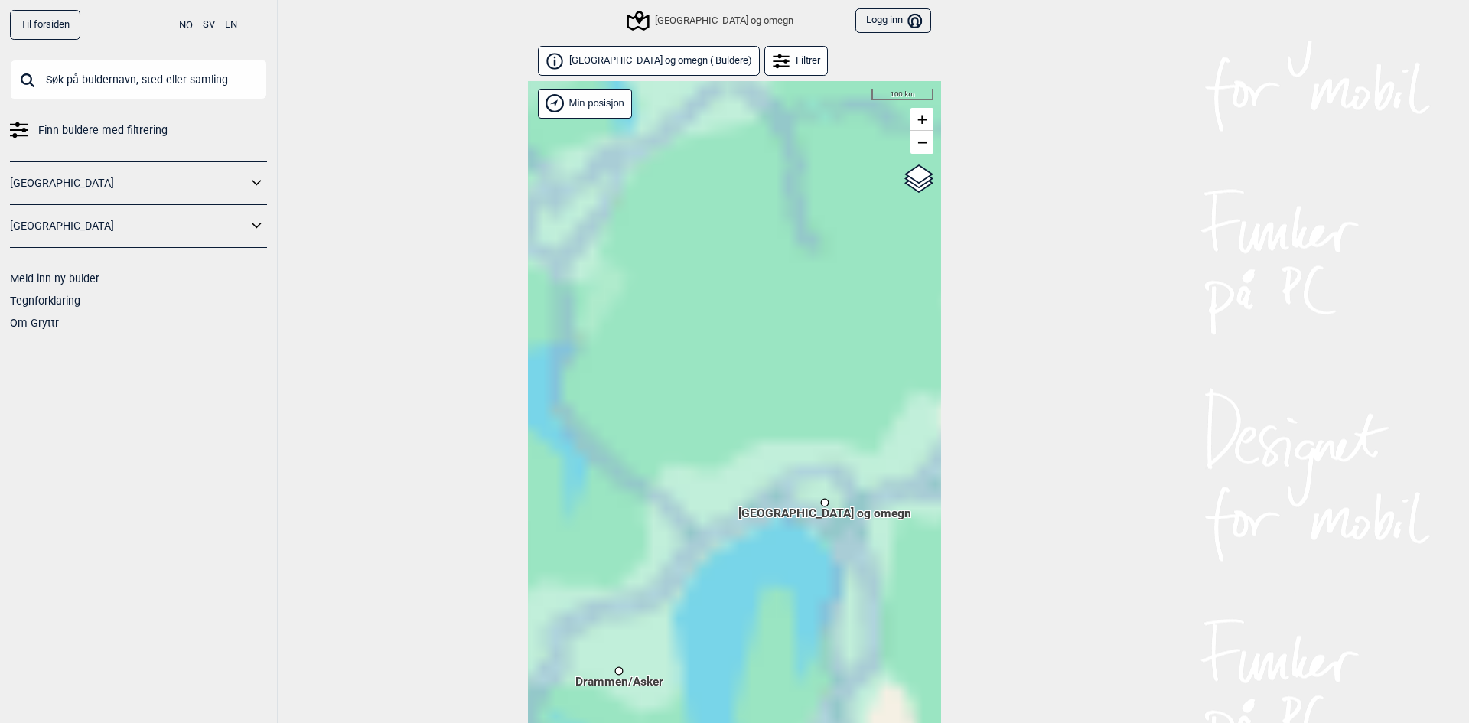
scroll to position [5, 0]
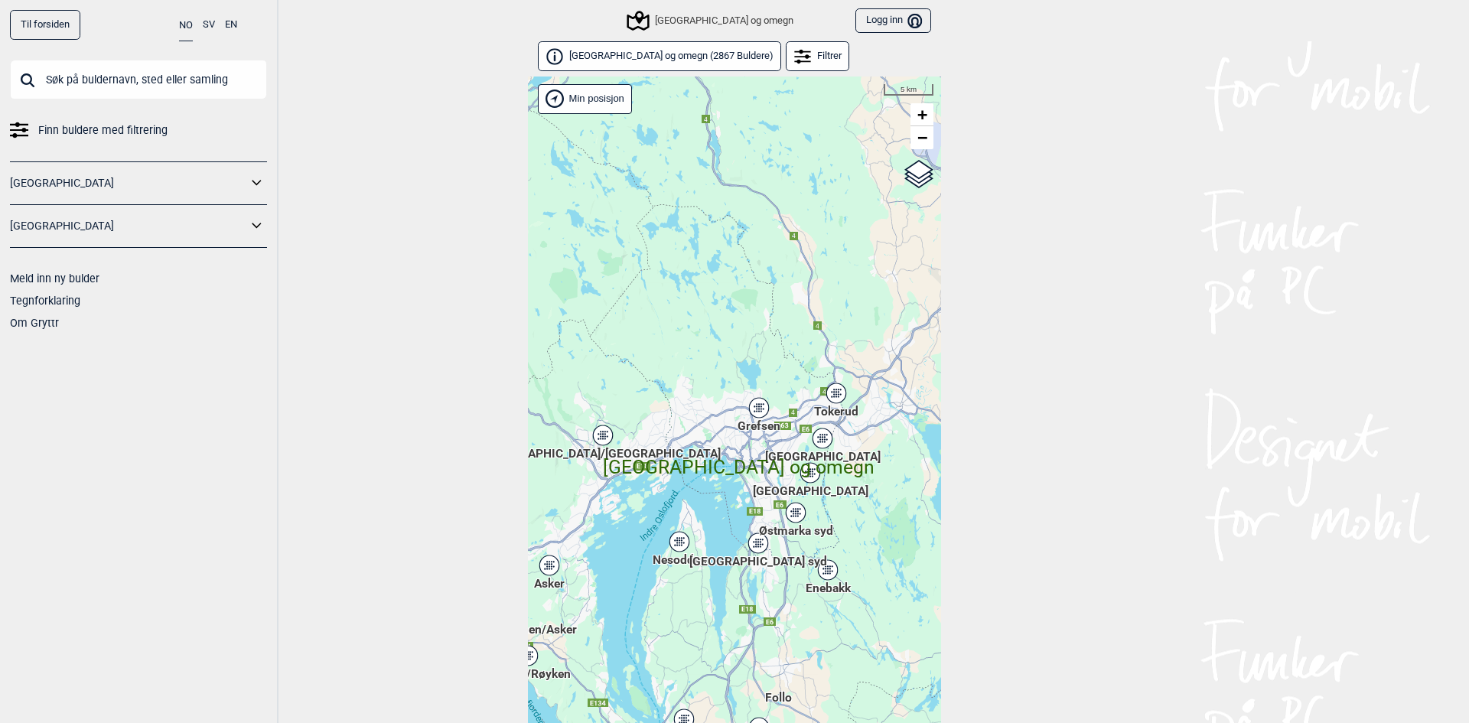
click at [598, 439] on div "Hallingdal Gol Ål Stange Kolomoen [GEOGRAPHIC_DATA] [GEOGRAPHIC_DATA][PERSON_NA…" at bounding box center [734, 418] width 413 height 682
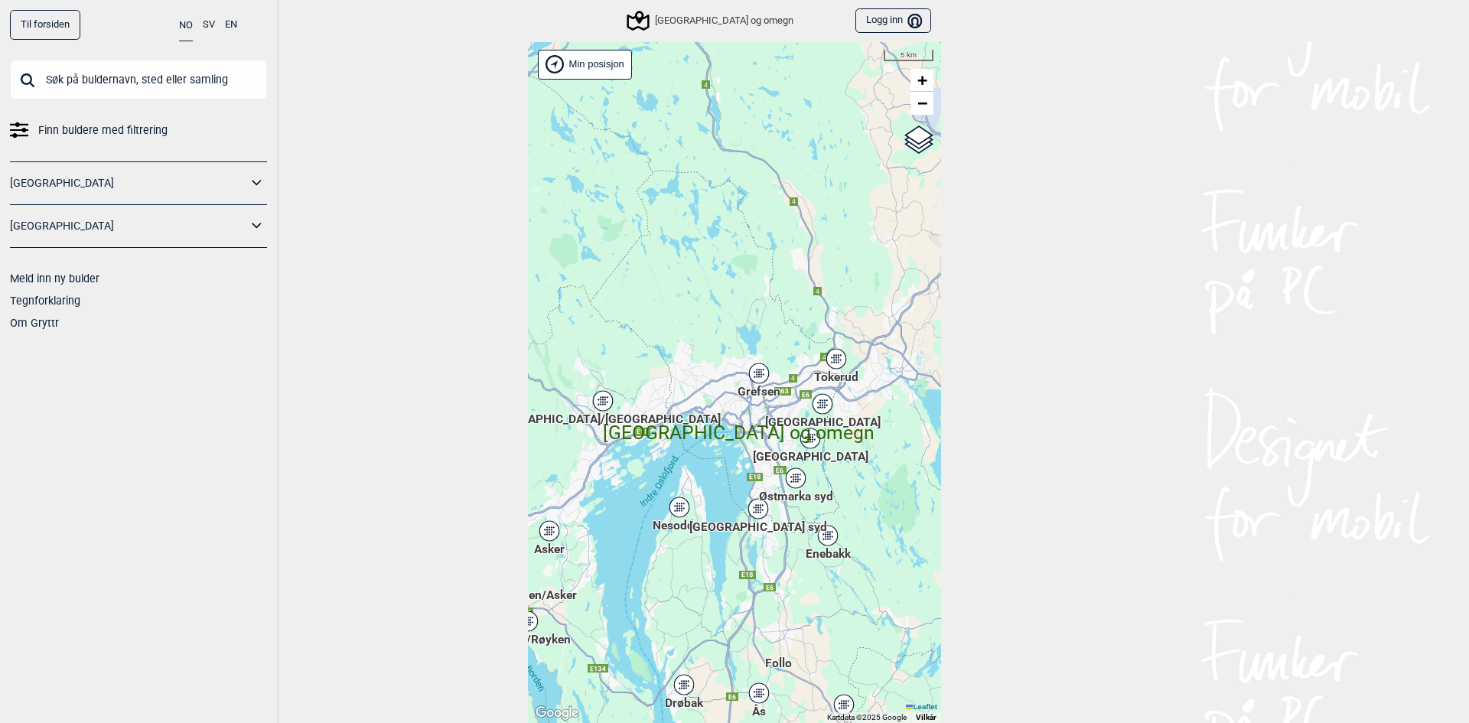
click at [604, 410] on icon at bounding box center [602, 400] width 21 height 21
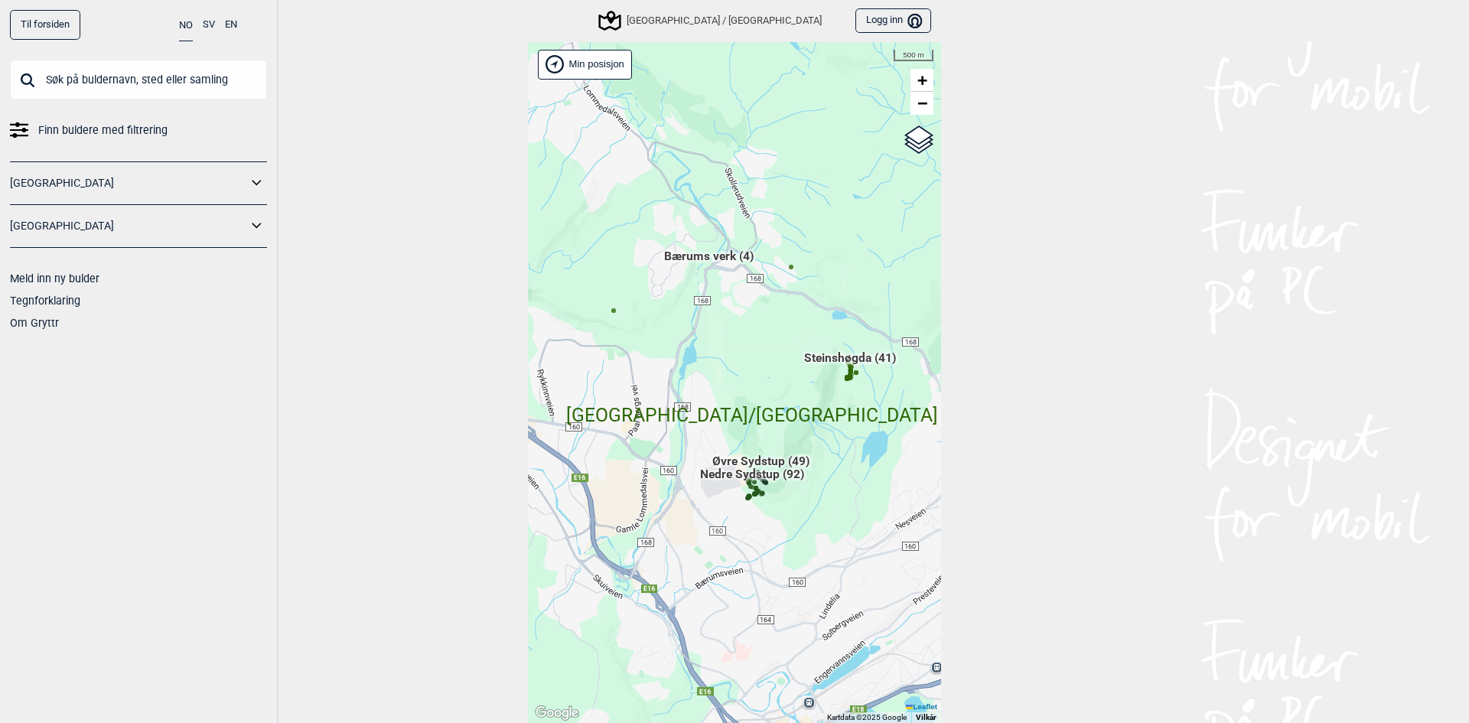
click at [829, 371] on span "Steinshøgda (41)" at bounding box center [850, 363] width 92 height 29
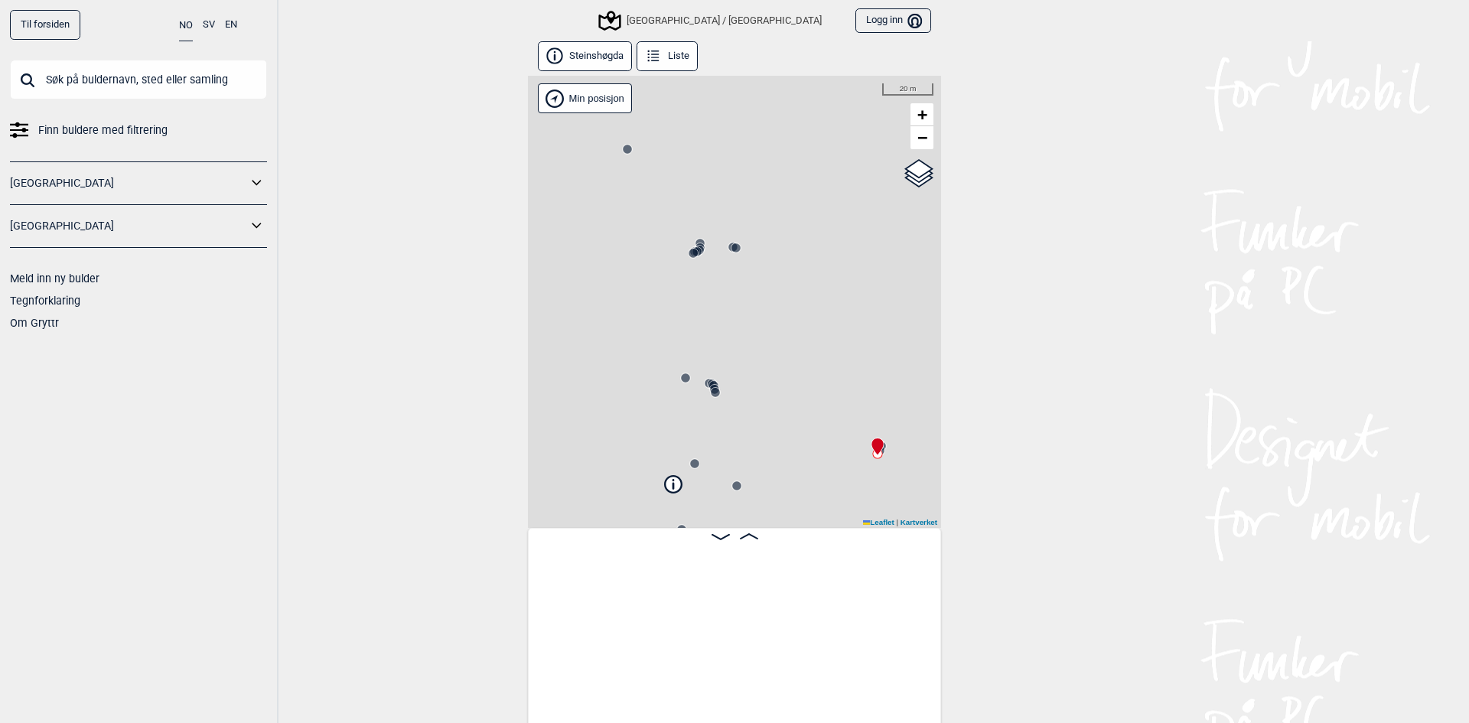
scroll to position [0, 120]
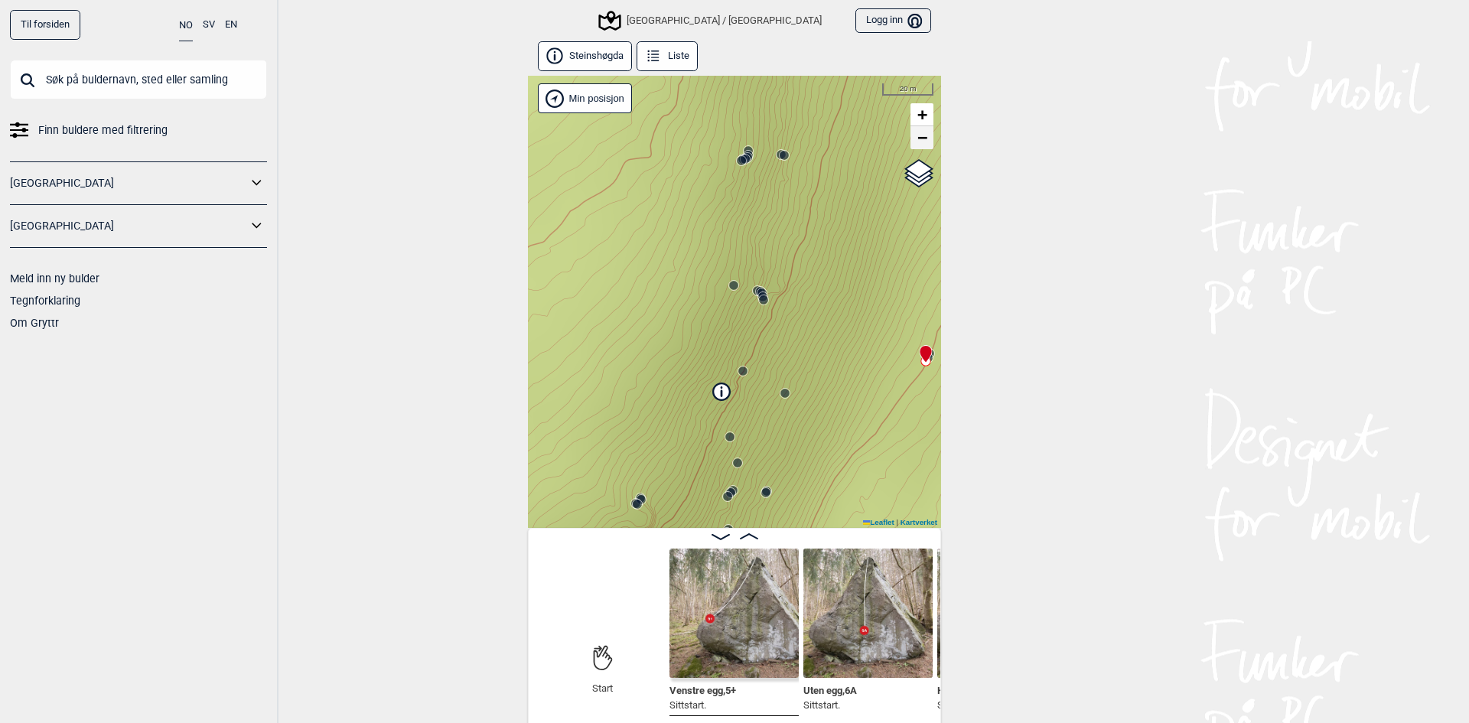
click at [919, 144] on span "−" at bounding box center [922, 137] width 10 height 19
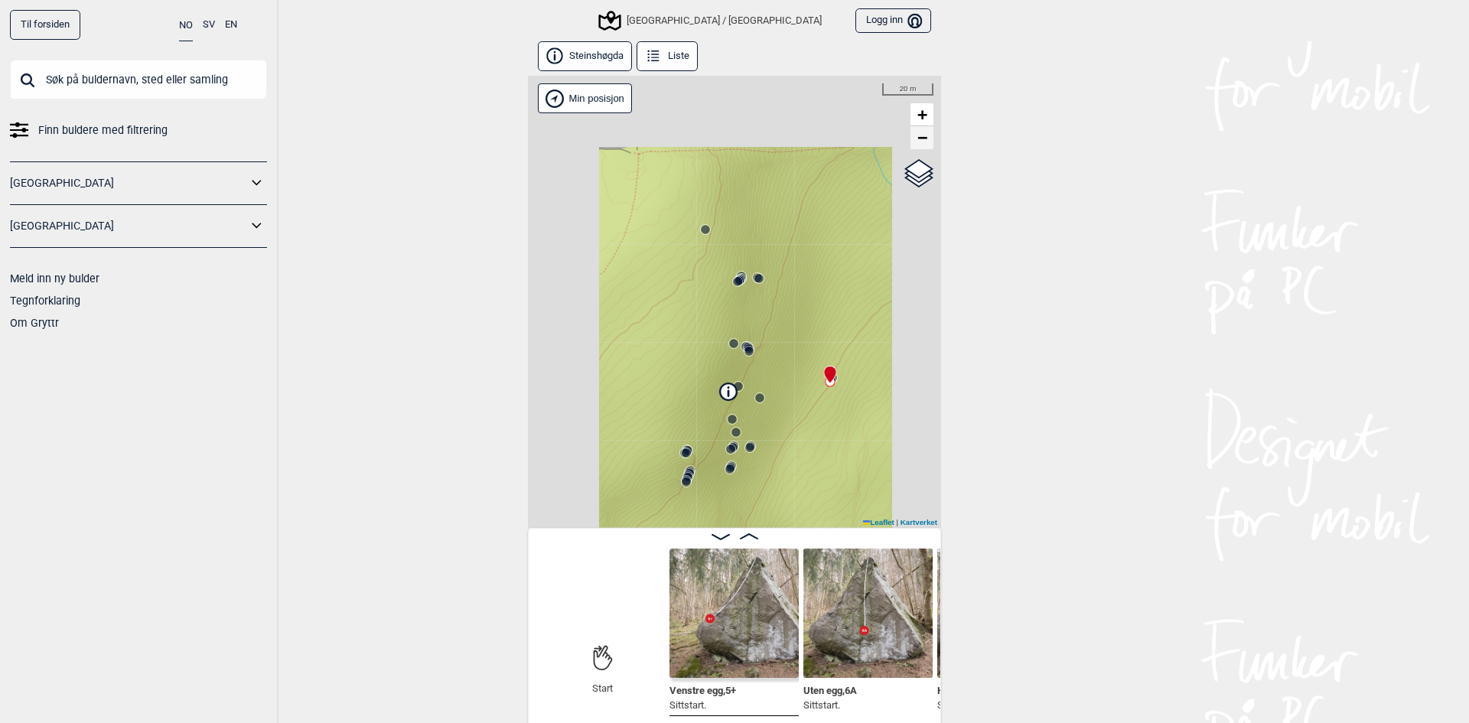
click at [917, 142] on span "−" at bounding box center [922, 137] width 10 height 19
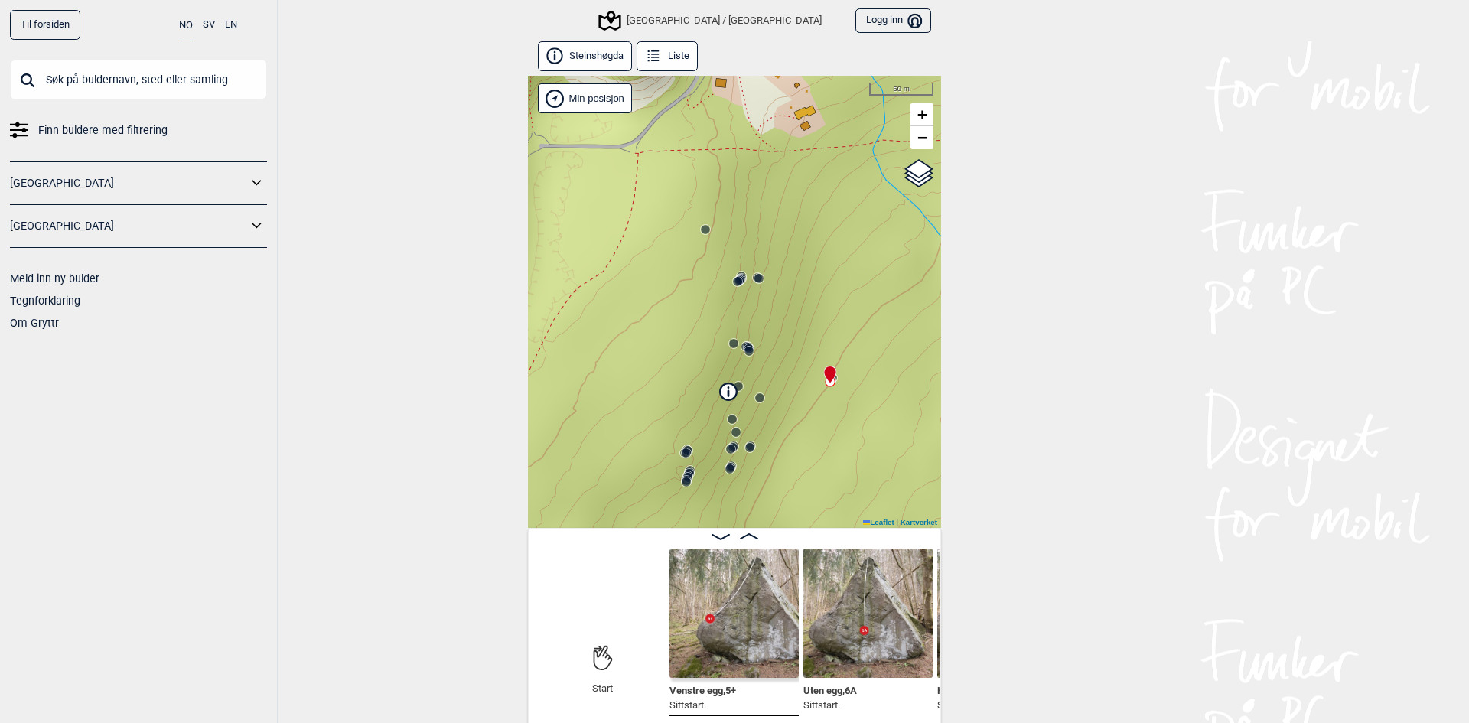
click at [918, 139] on span "−" at bounding box center [922, 137] width 10 height 19
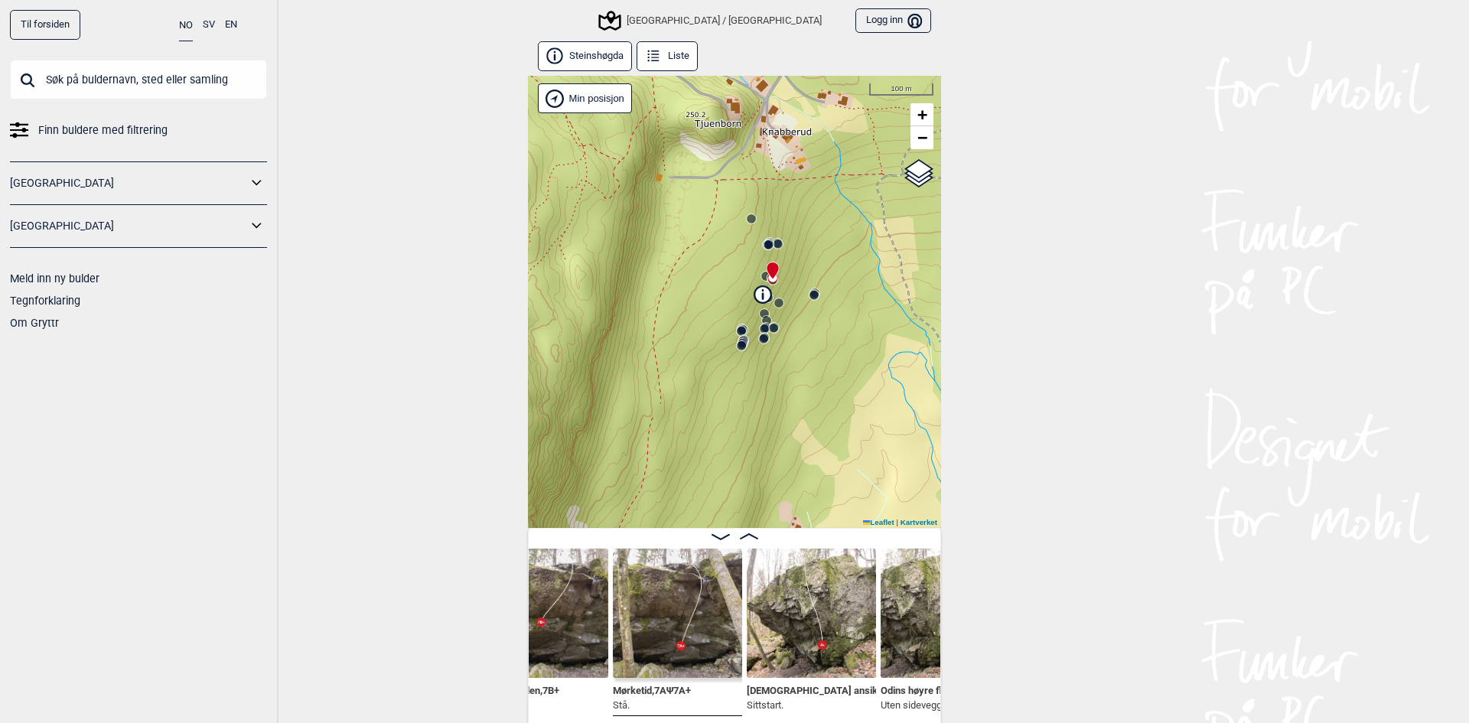
scroll to position [0, 3937]
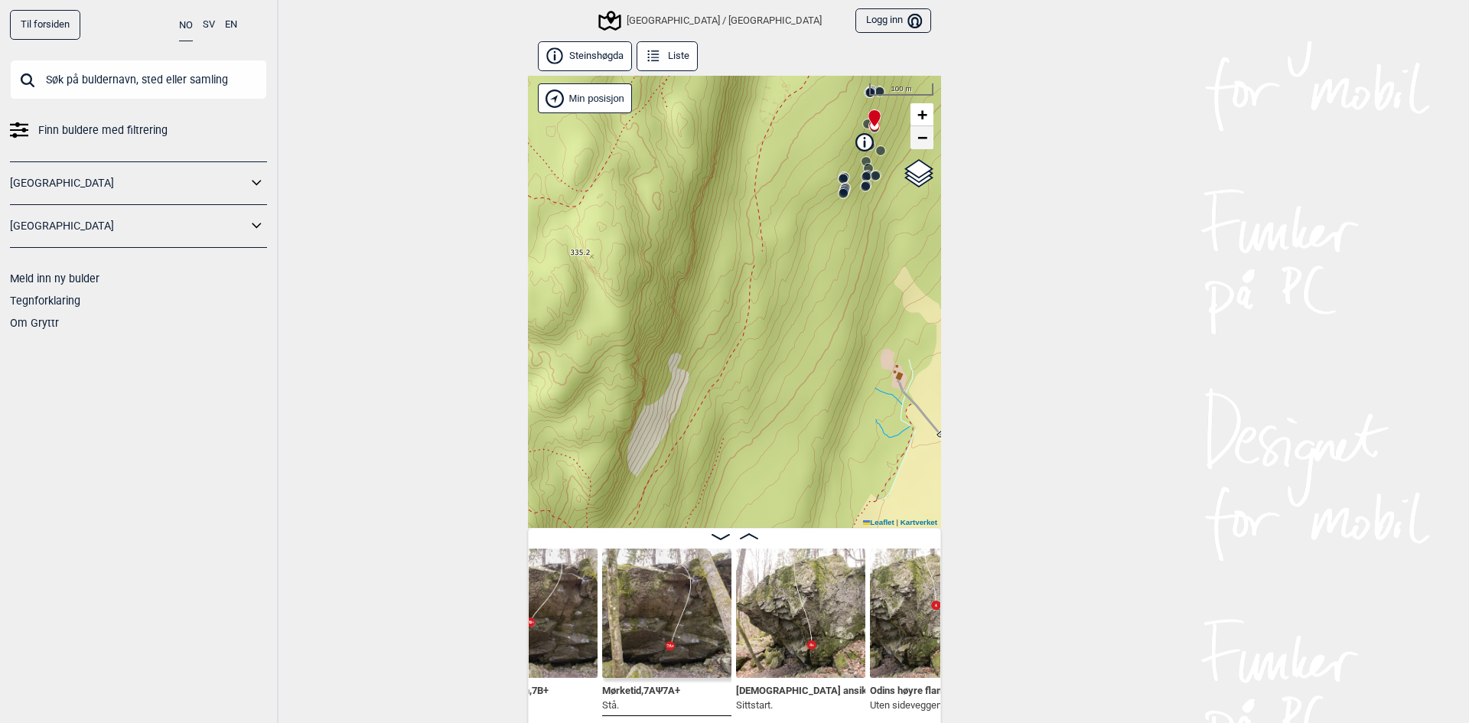
click at [917, 138] on span "−" at bounding box center [922, 137] width 10 height 19
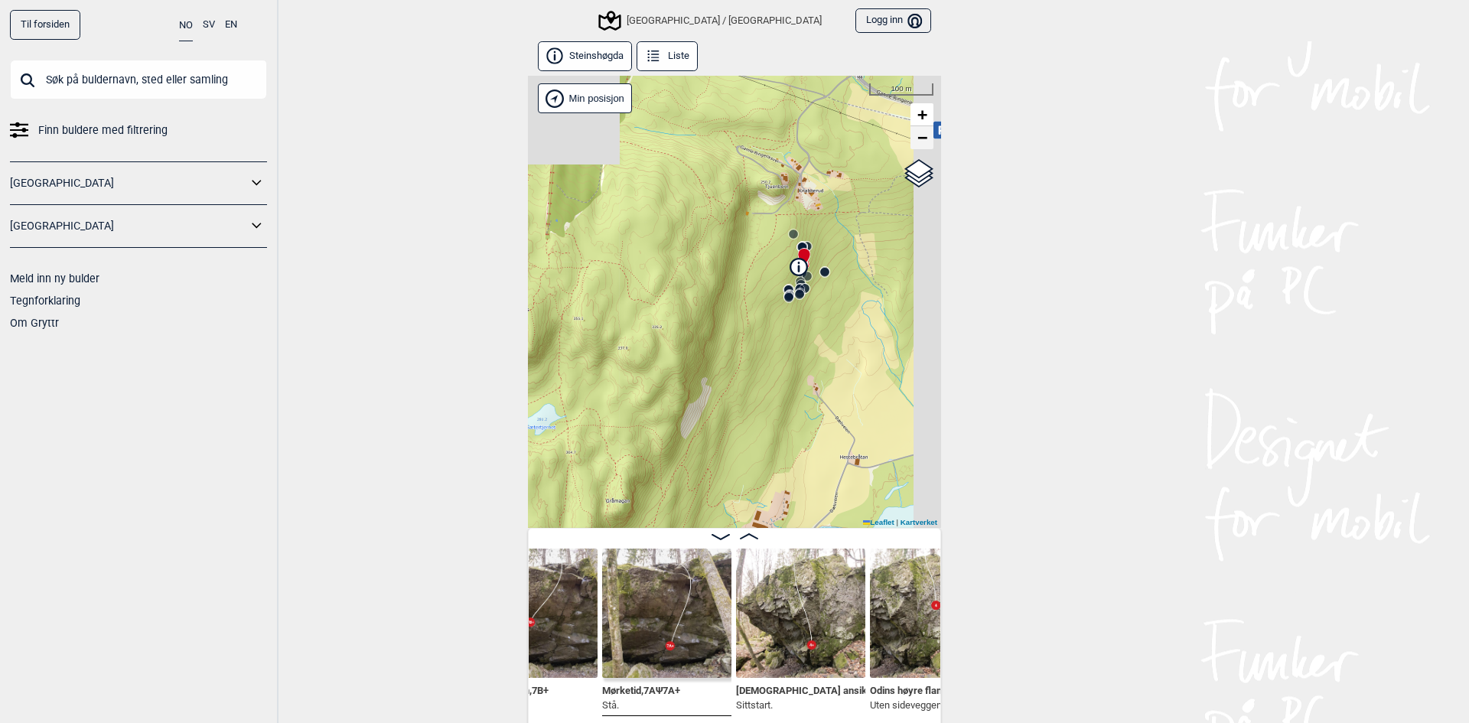
click at [917, 132] on span "−" at bounding box center [922, 137] width 10 height 19
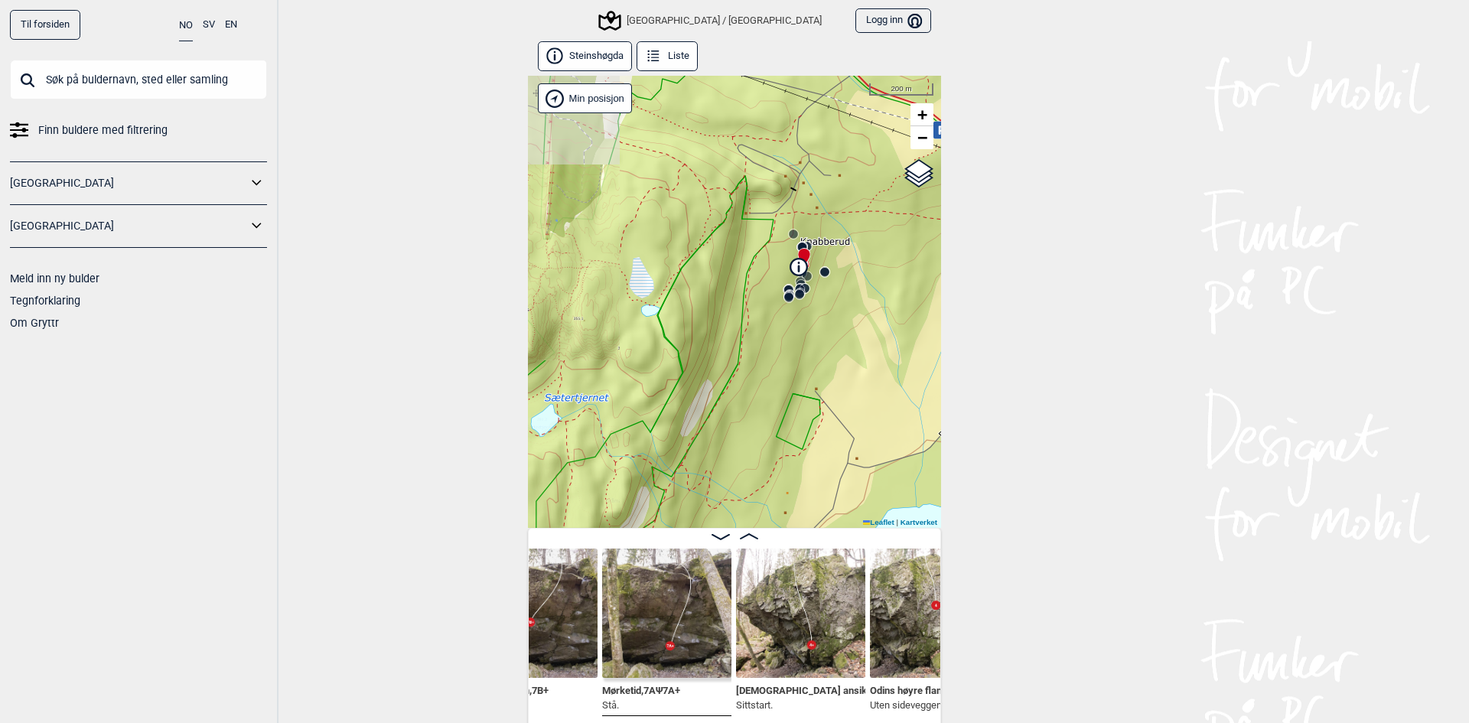
click at [917, 135] on span "−" at bounding box center [922, 137] width 10 height 19
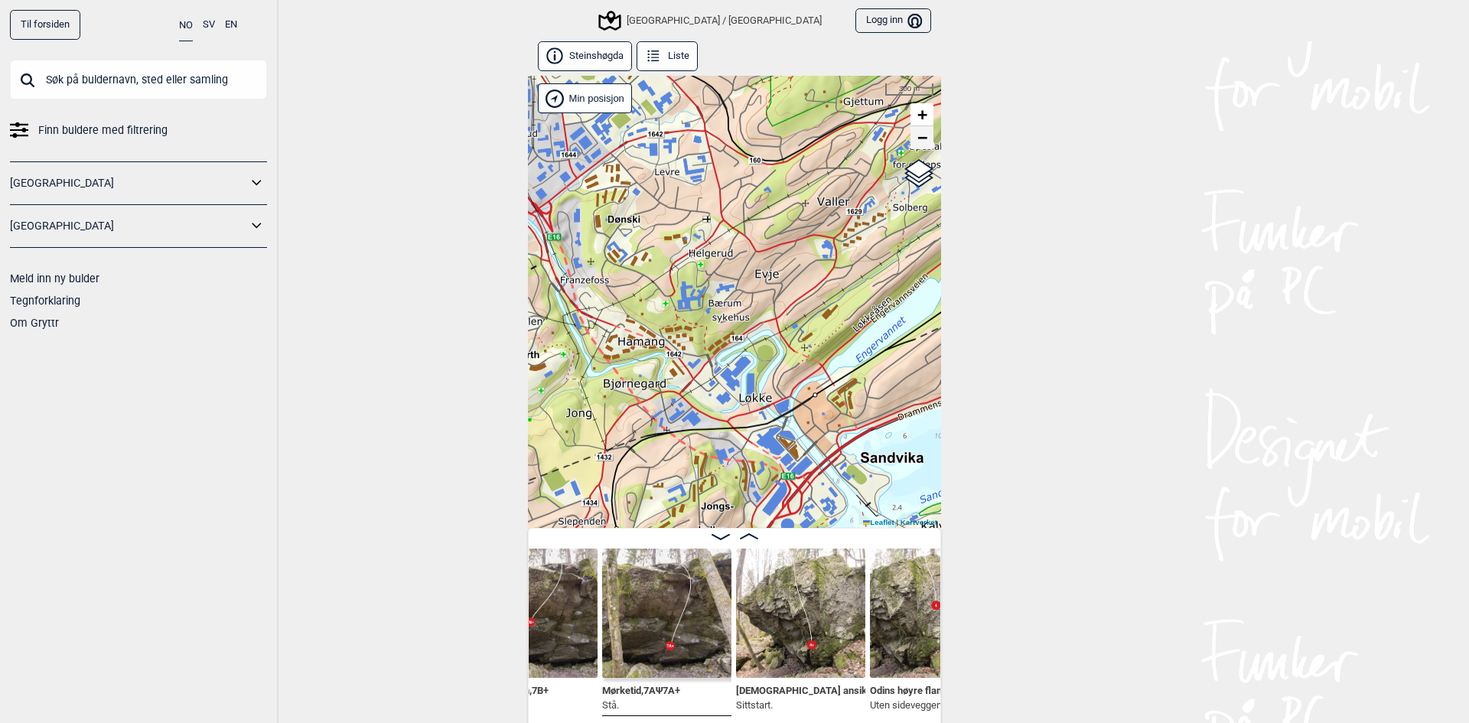
click at [918, 137] on span "−" at bounding box center [922, 137] width 10 height 19
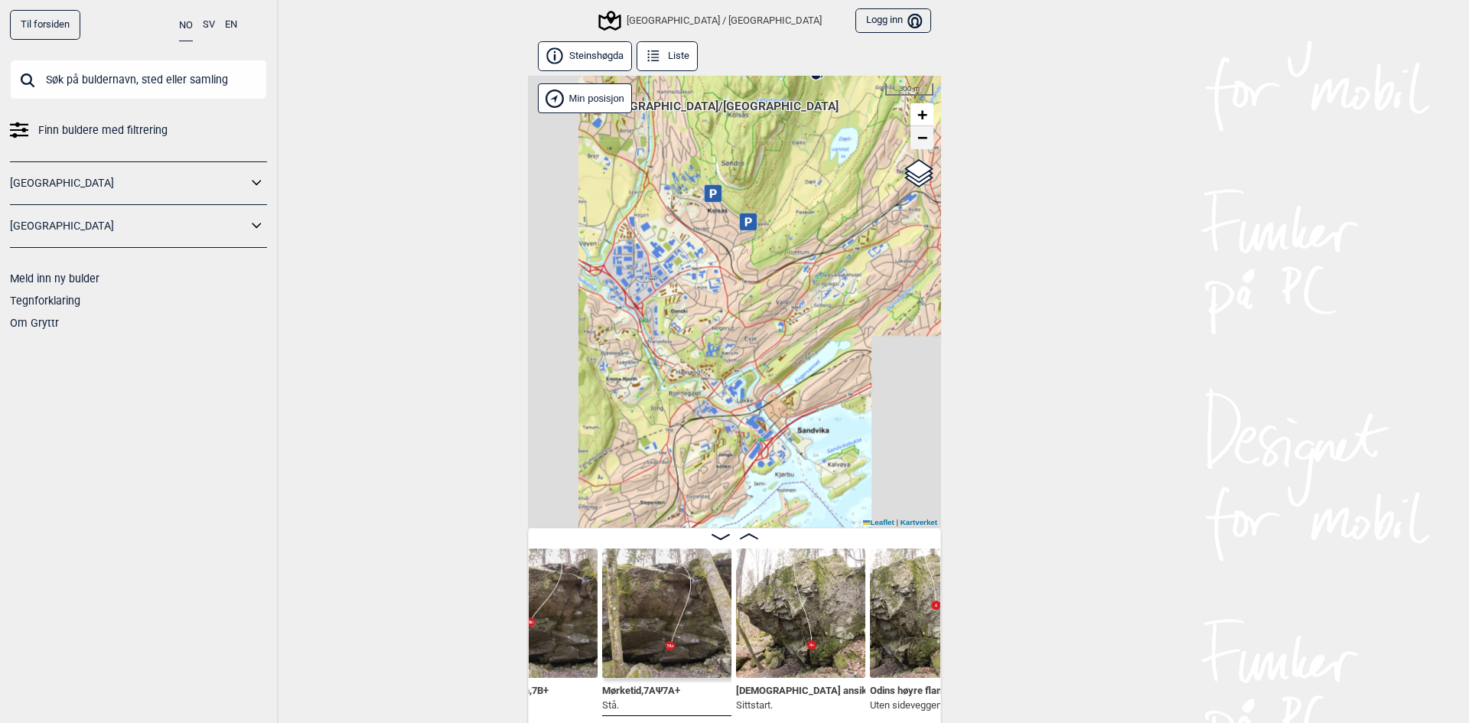
click at [917, 142] on span "−" at bounding box center [922, 137] width 10 height 19
click at [917, 135] on span "−" at bounding box center [922, 137] width 10 height 19
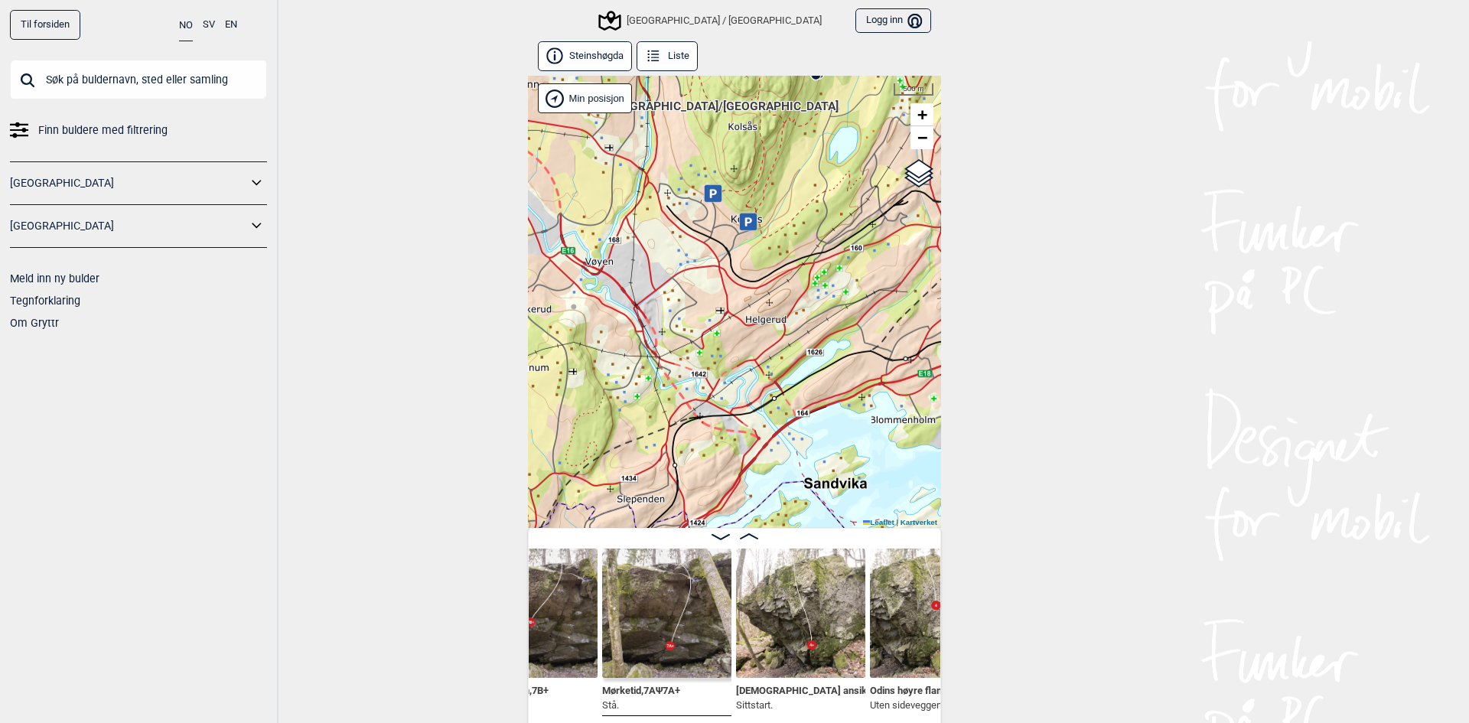
click at [930, 136] on div "[GEOGRAPHIC_DATA]/[GEOGRAPHIC_DATA] Min posisjon 500 m + − Kartverket OpenStree…" at bounding box center [734, 302] width 413 height 452
click at [920, 142] on span "−" at bounding box center [922, 137] width 10 height 19
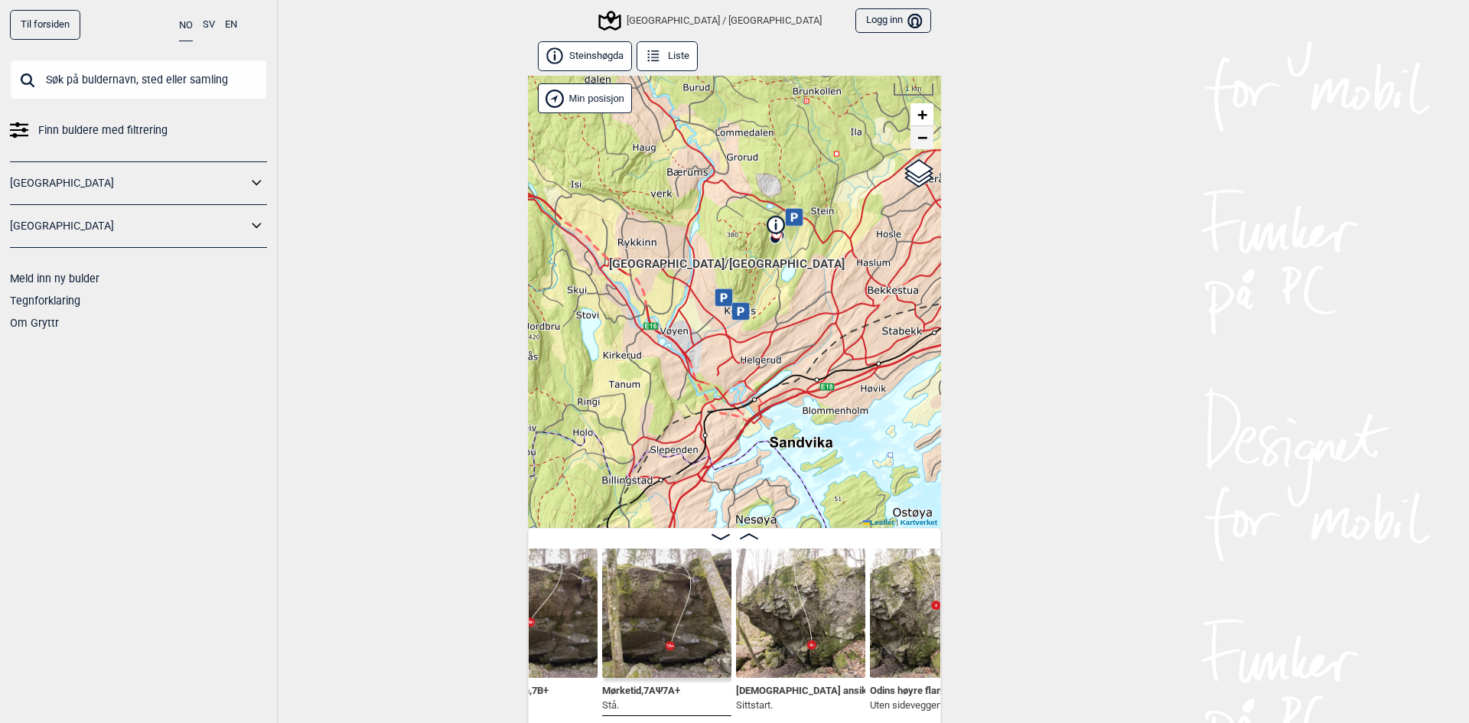
click at [919, 140] on span "−" at bounding box center [922, 137] width 10 height 19
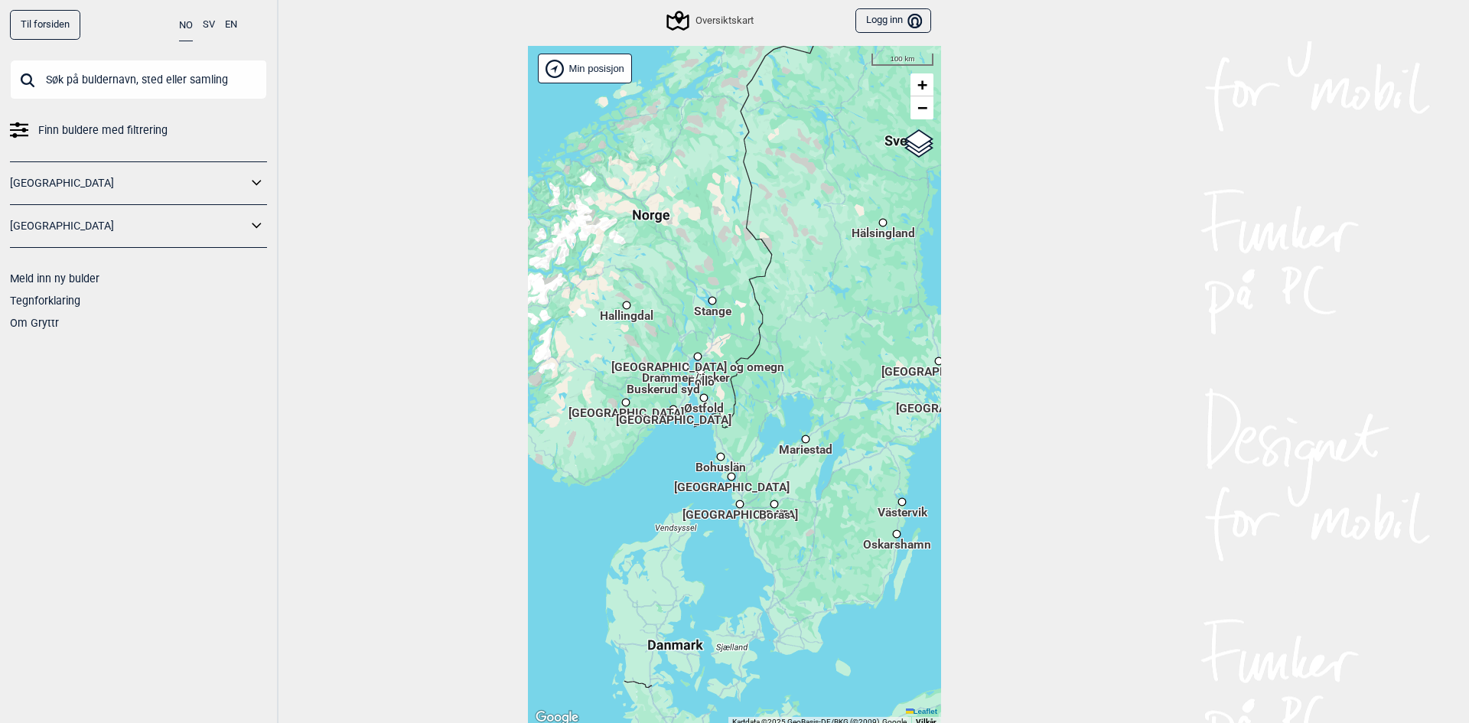
click at [693, 354] on div "[GEOGRAPHIC_DATA] og omegn" at bounding box center [697, 356] width 9 height 9
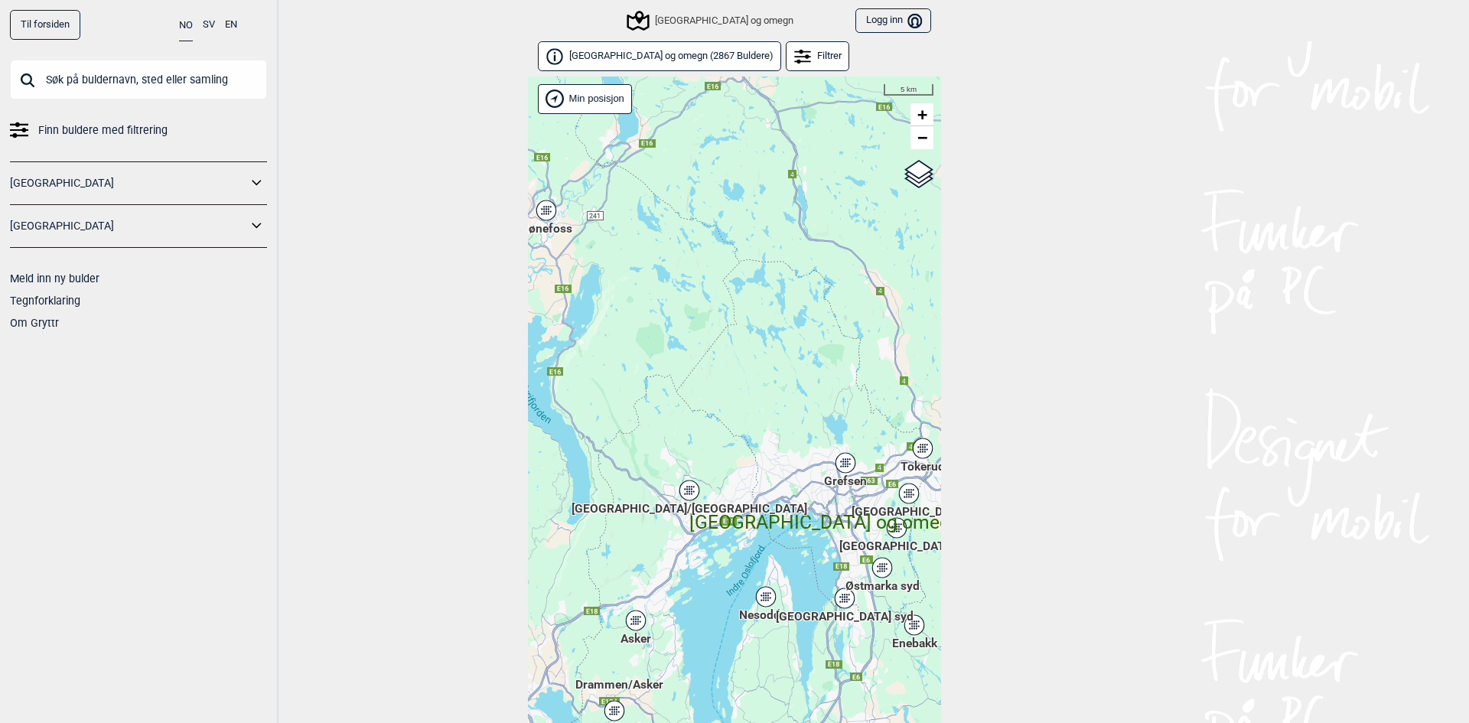
click at [683, 490] on div "Hallingdal Gol Ål Stange Kolomoen [GEOGRAPHIC_DATA] [GEOGRAPHIC_DATA][PERSON_NA…" at bounding box center [734, 418] width 413 height 682
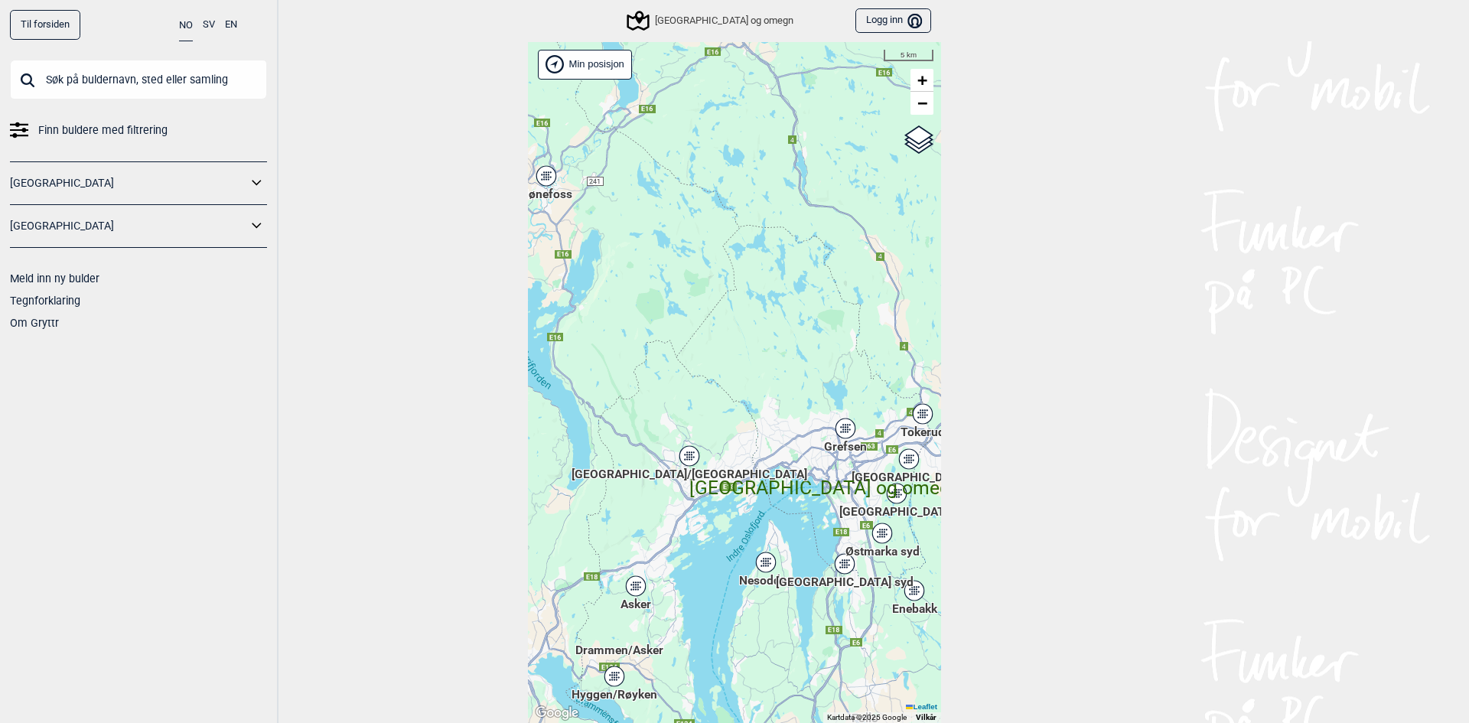
click at [686, 457] on div "[GEOGRAPHIC_DATA]/[GEOGRAPHIC_DATA]" at bounding box center [689, 455] width 9 height 9
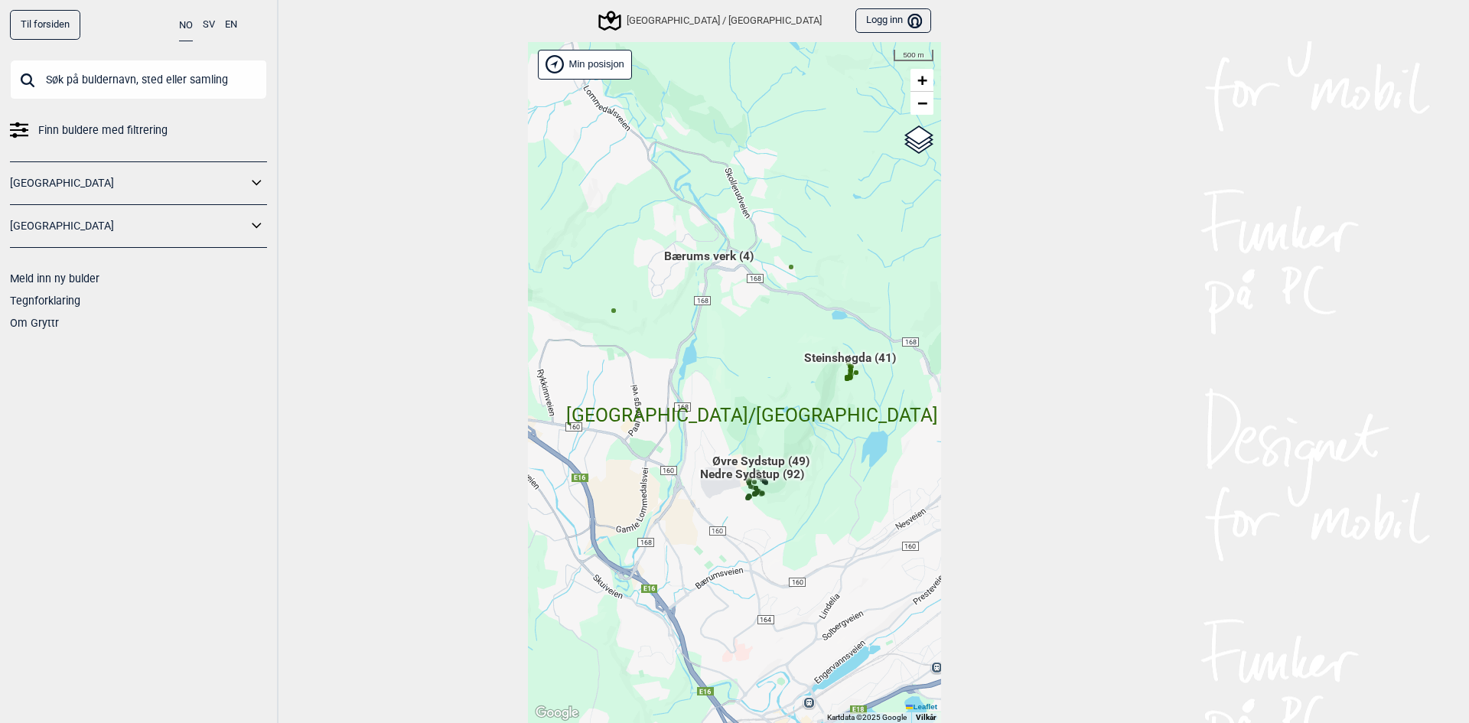
click at [759, 471] on span "Nedre Sydstup (92)" at bounding box center [752, 480] width 104 height 29
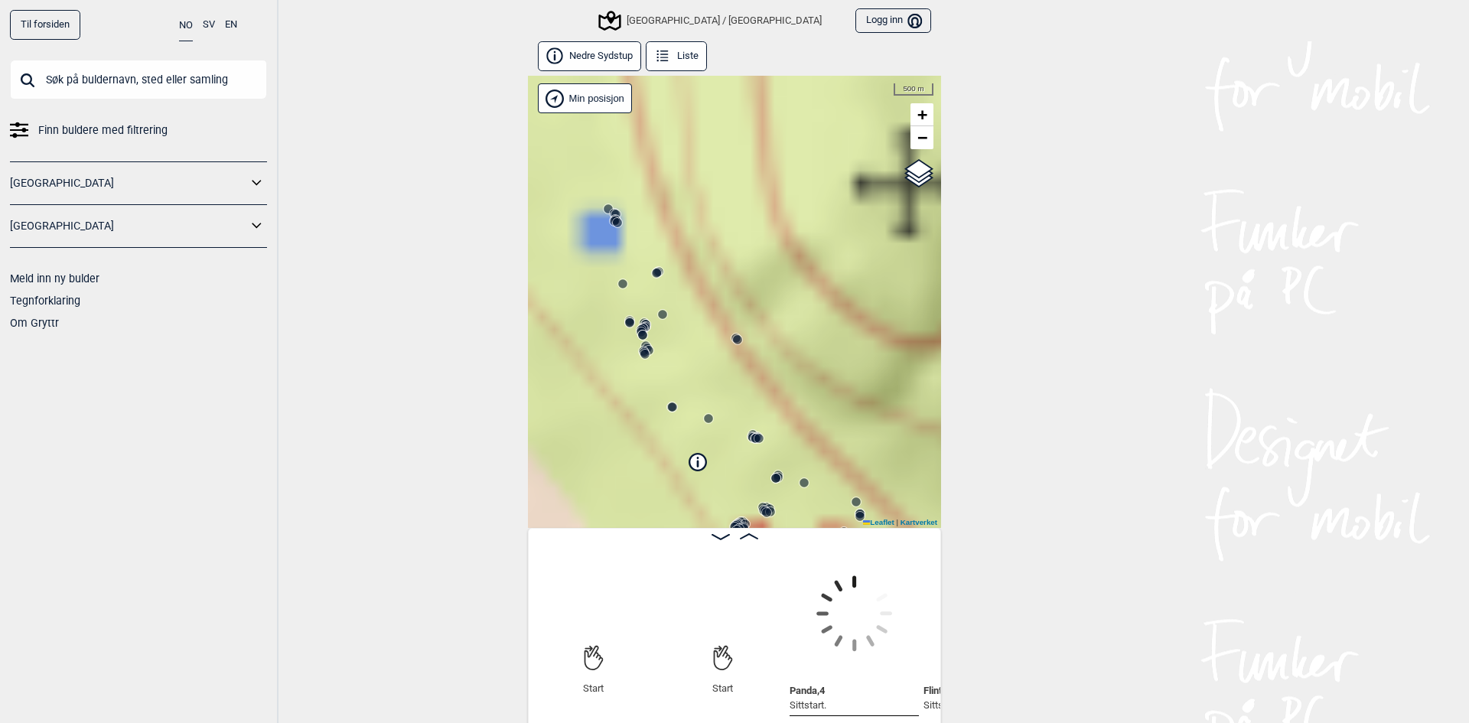
scroll to position [0, 120]
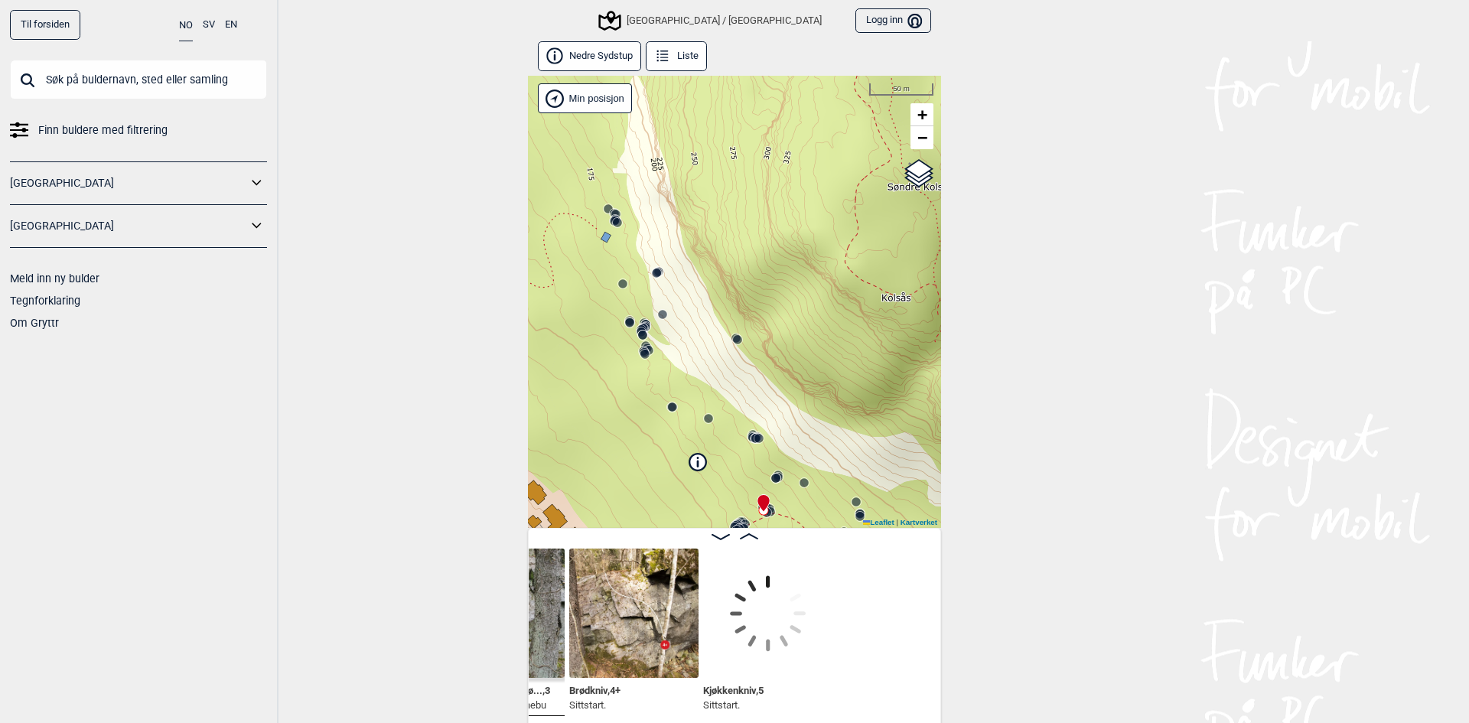
scroll to position [0, 4379]
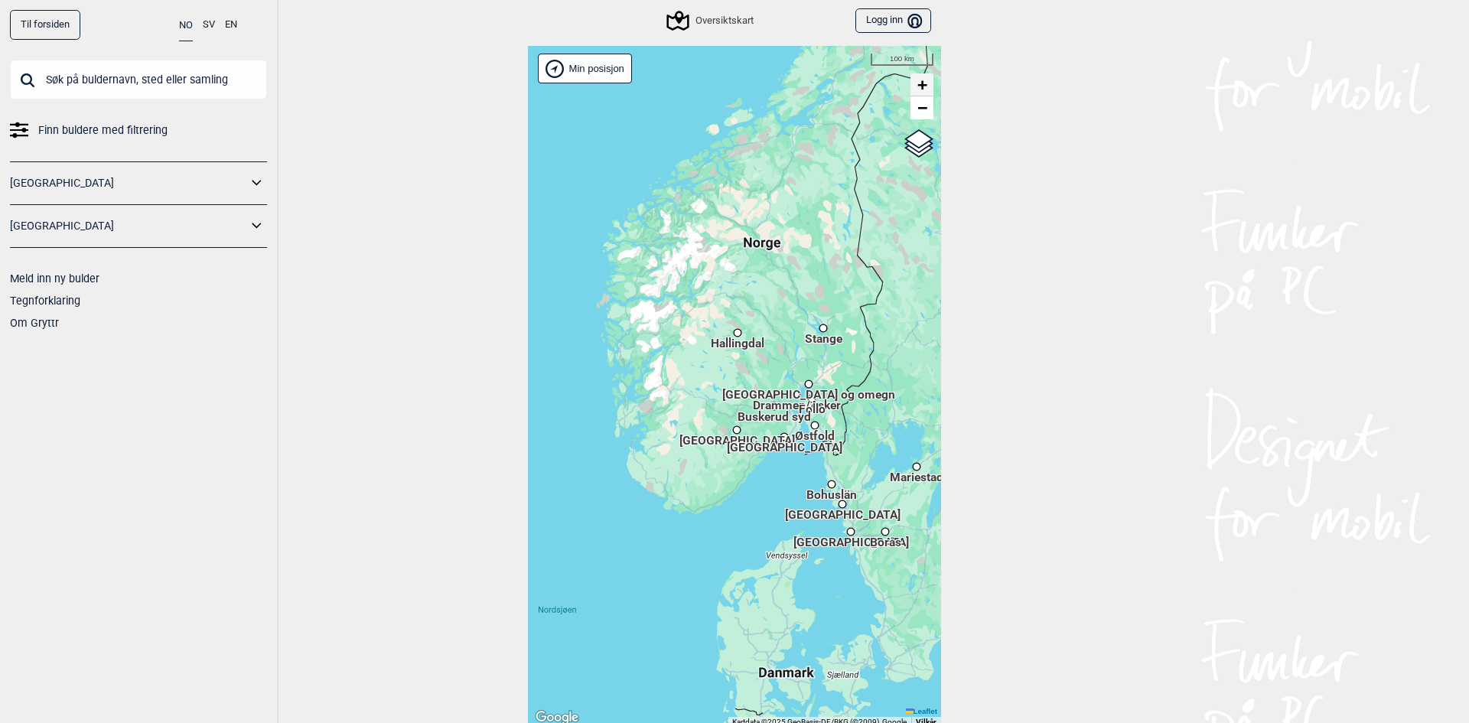
click at [917, 82] on span "+" at bounding box center [922, 84] width 10 height 19
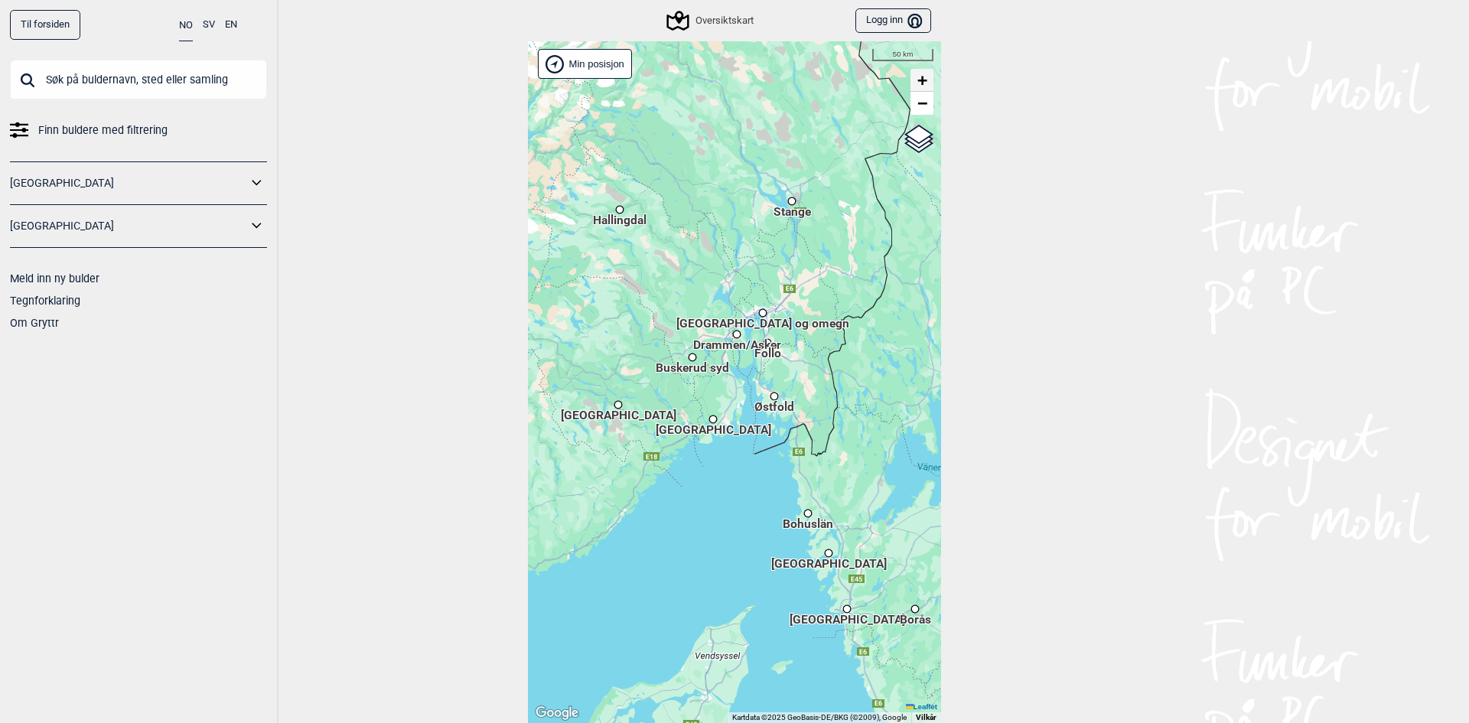
click at [911, 70] on link "+" at bounding box center [922, 80] width 23 height 23
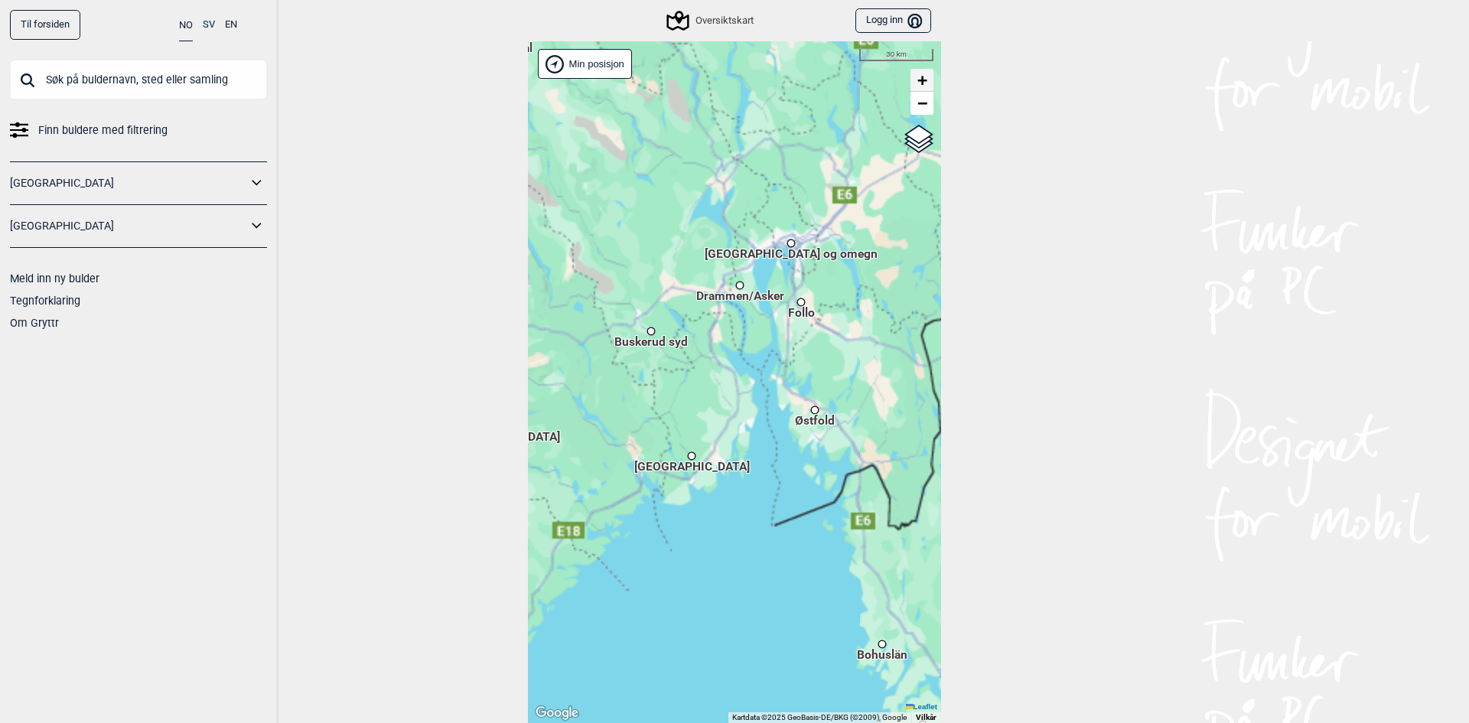
click at [917, 73] on span "+" at bounding box center [922, 79] width 10 height 19
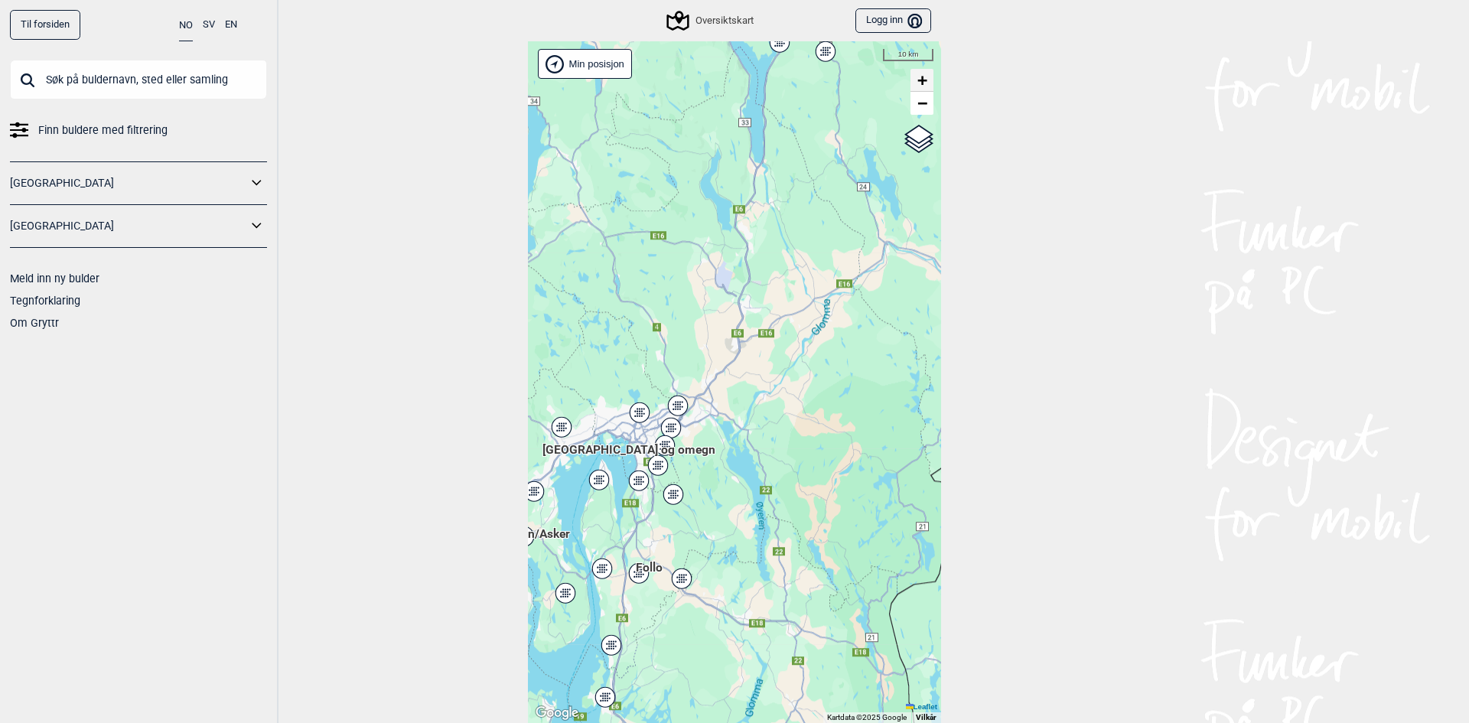
click at [917, 83] on span "+" at bounding box center [922, 79] width 10 height 19
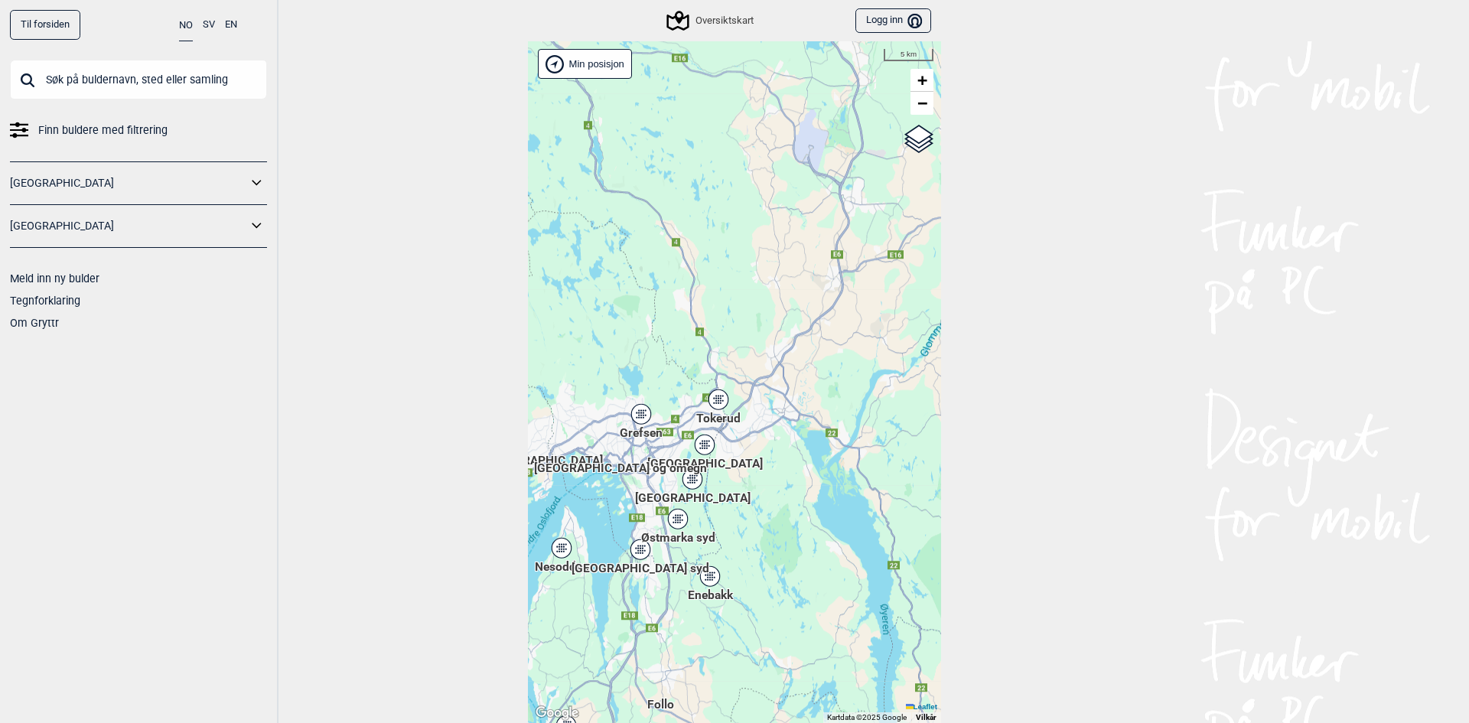
click at [631, 412] on icon at bounding box center [640, 414] width 19 height 20
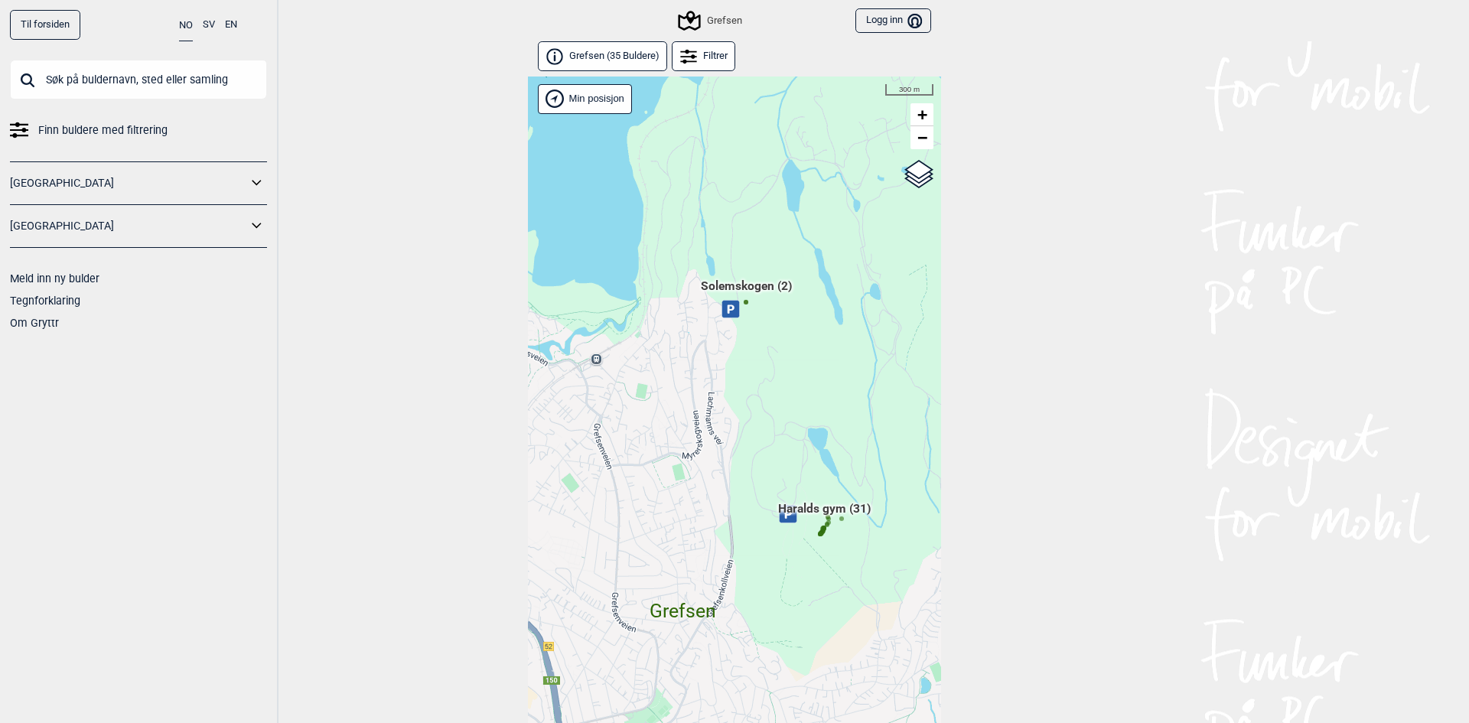
click at [819, 505] on div "Hallingdal Stange [GEOGRAPHIC_DATA] syd [GEOGRAPHIC_DATA] og omegn [GEOGRAPHIC_…" at bounding box center [734, 418] width 413 height 682
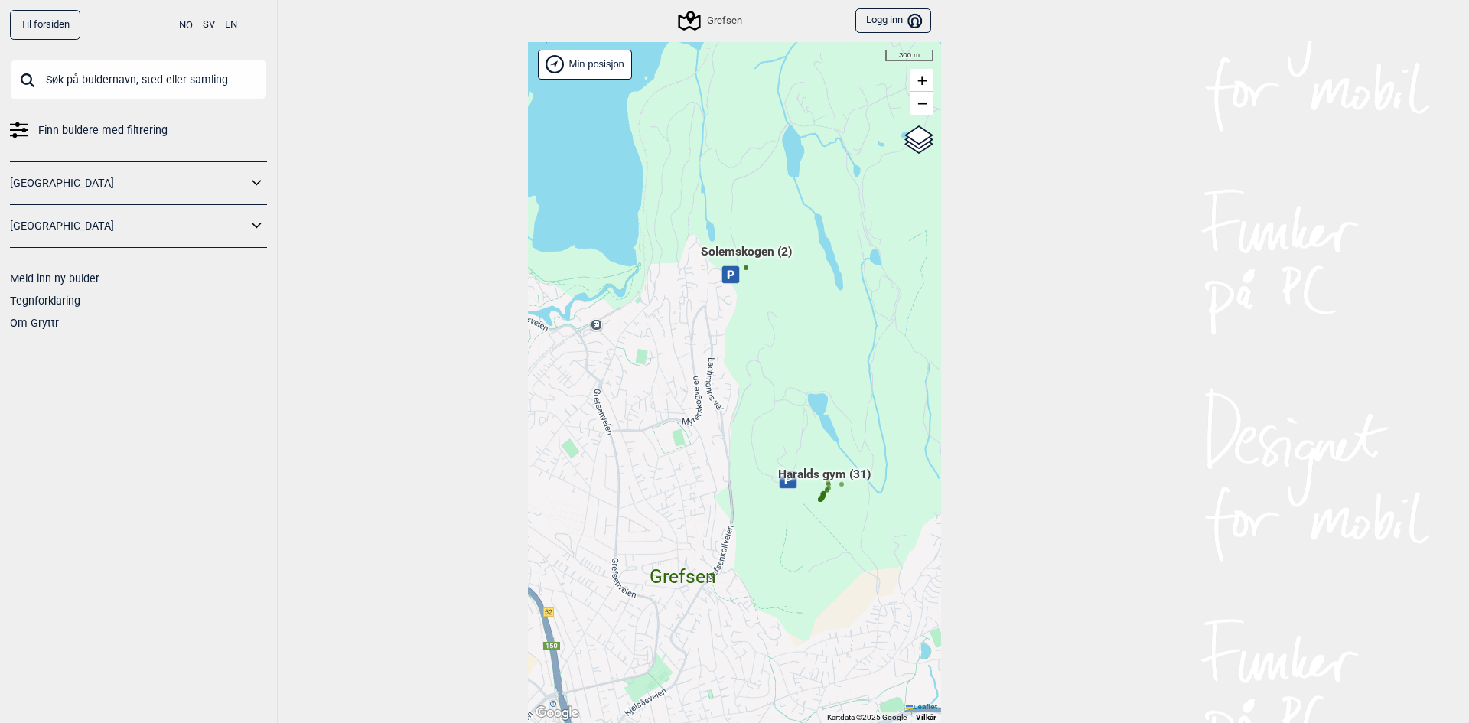
click at [832, 478] on span "Haralds gym (31)" at bounding box center [824, 479] width 93 height 29
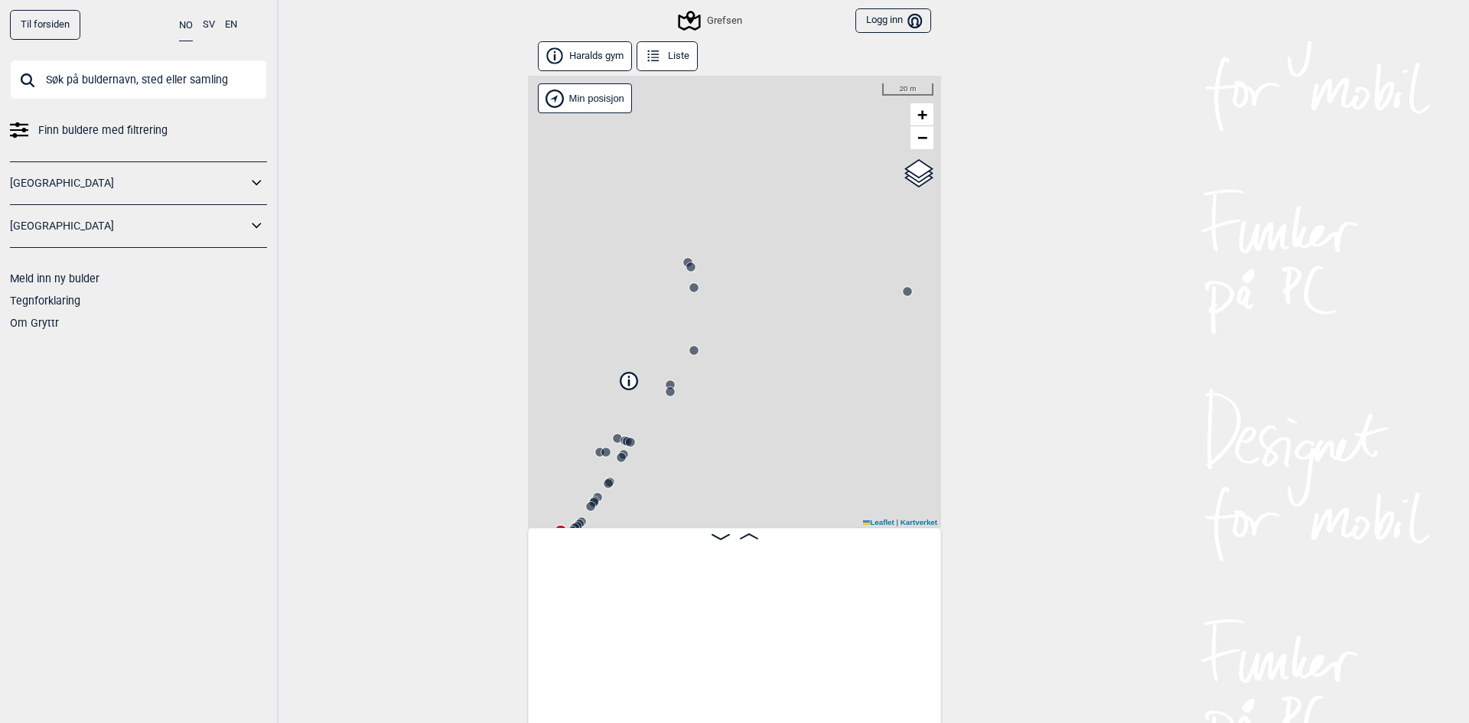
scroll to position [0, 120]
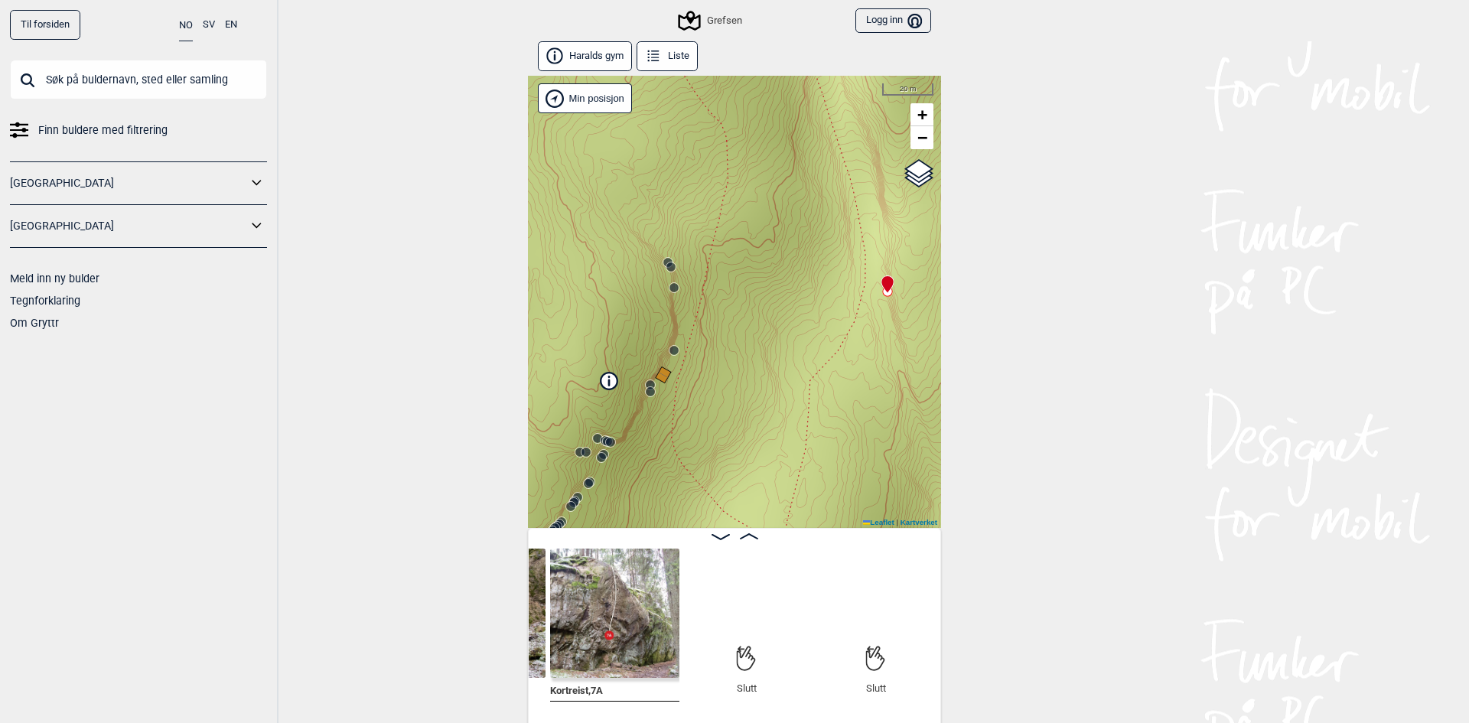
scroll to position [8, 0]
